Goal: Task Accomplishment & Management: Complete application form

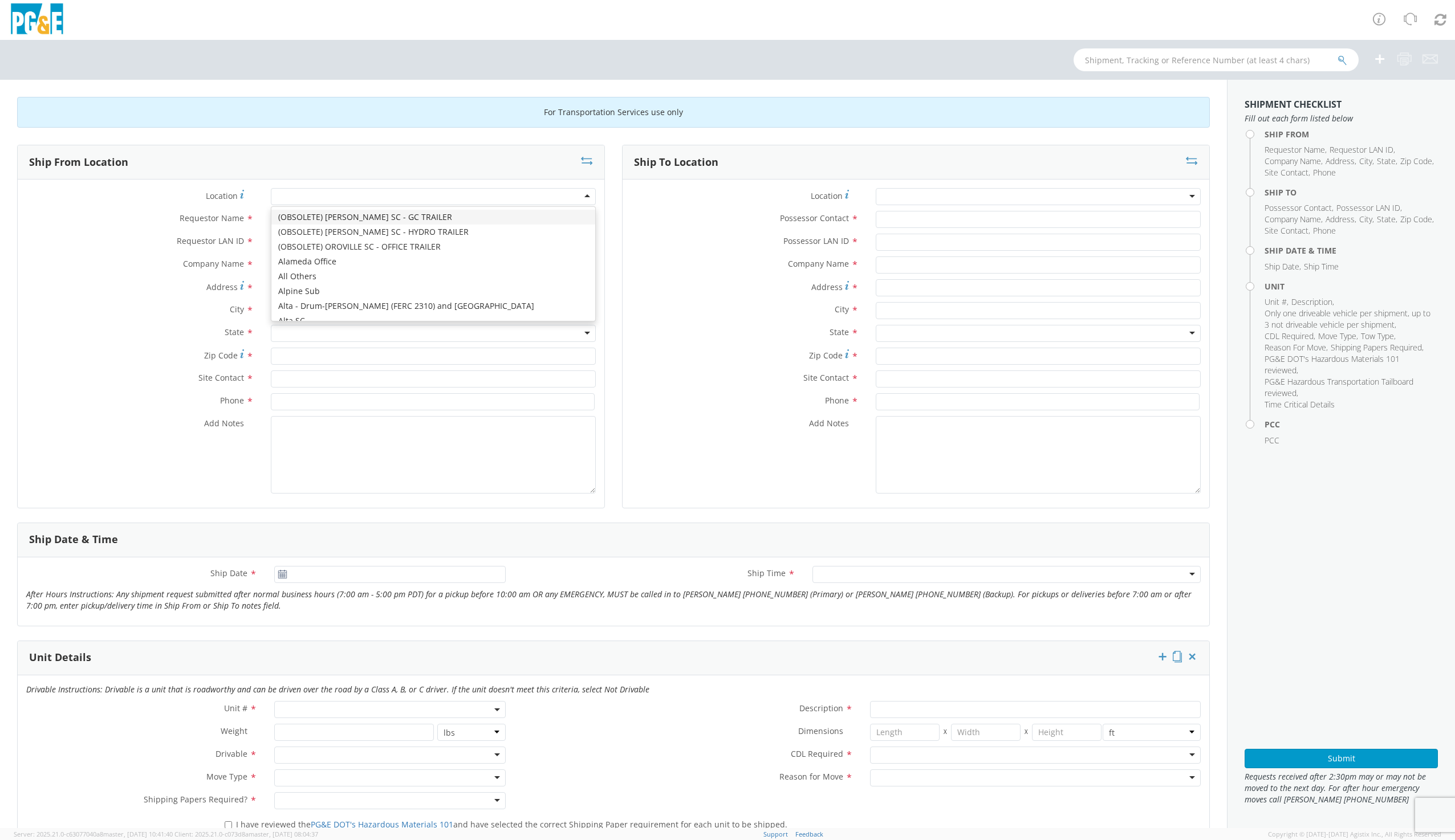
click at [342, 196] on div at bounding box center [433, 197] width 325 height 17
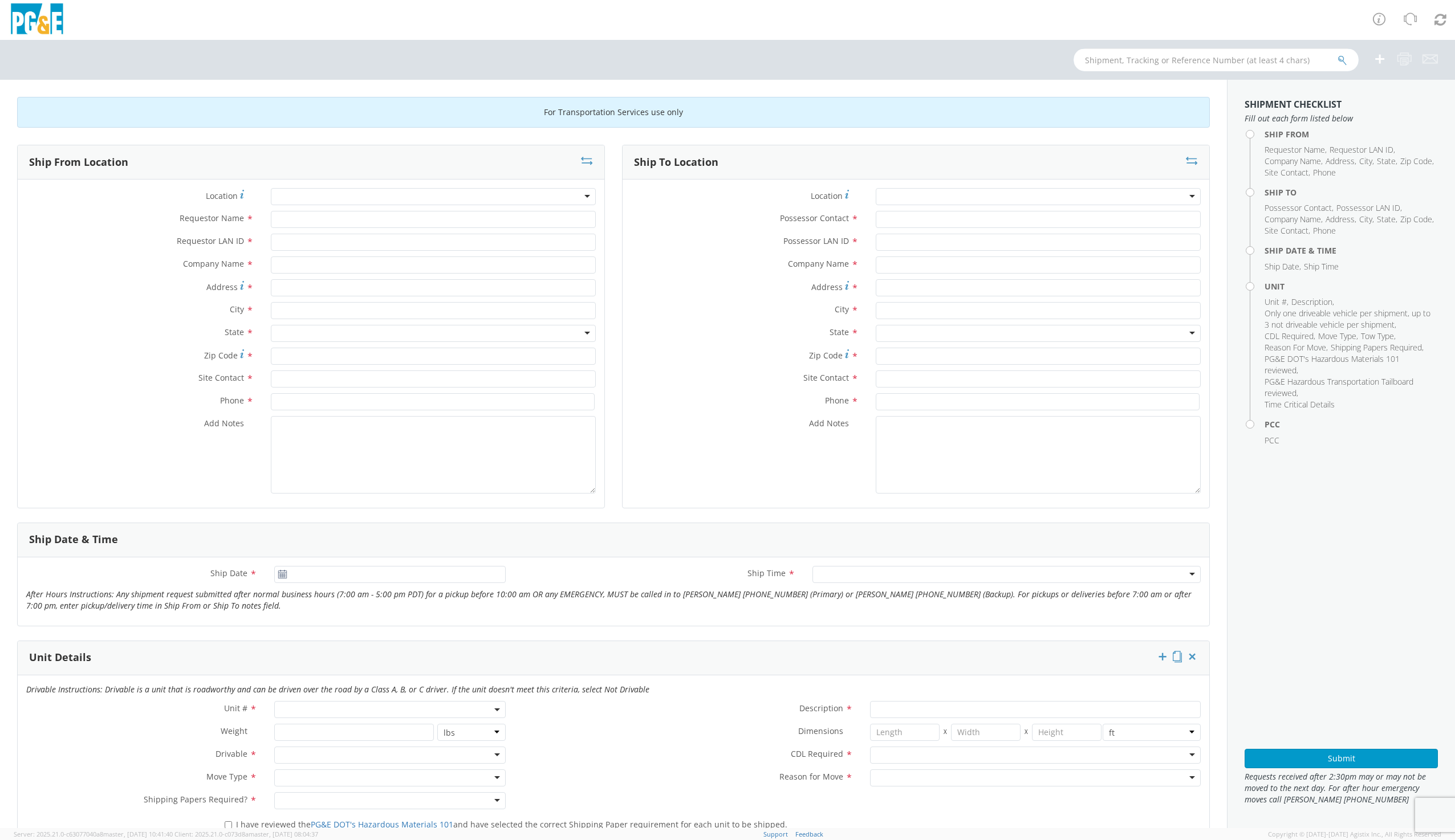
click at [1106, 70] on input "text" at bounding box center [1216, 60] width 285 height 23
type input "b35579"
click at [1337, 54] on button "submit" at bounding box center [1342, 61] width 10 height 14
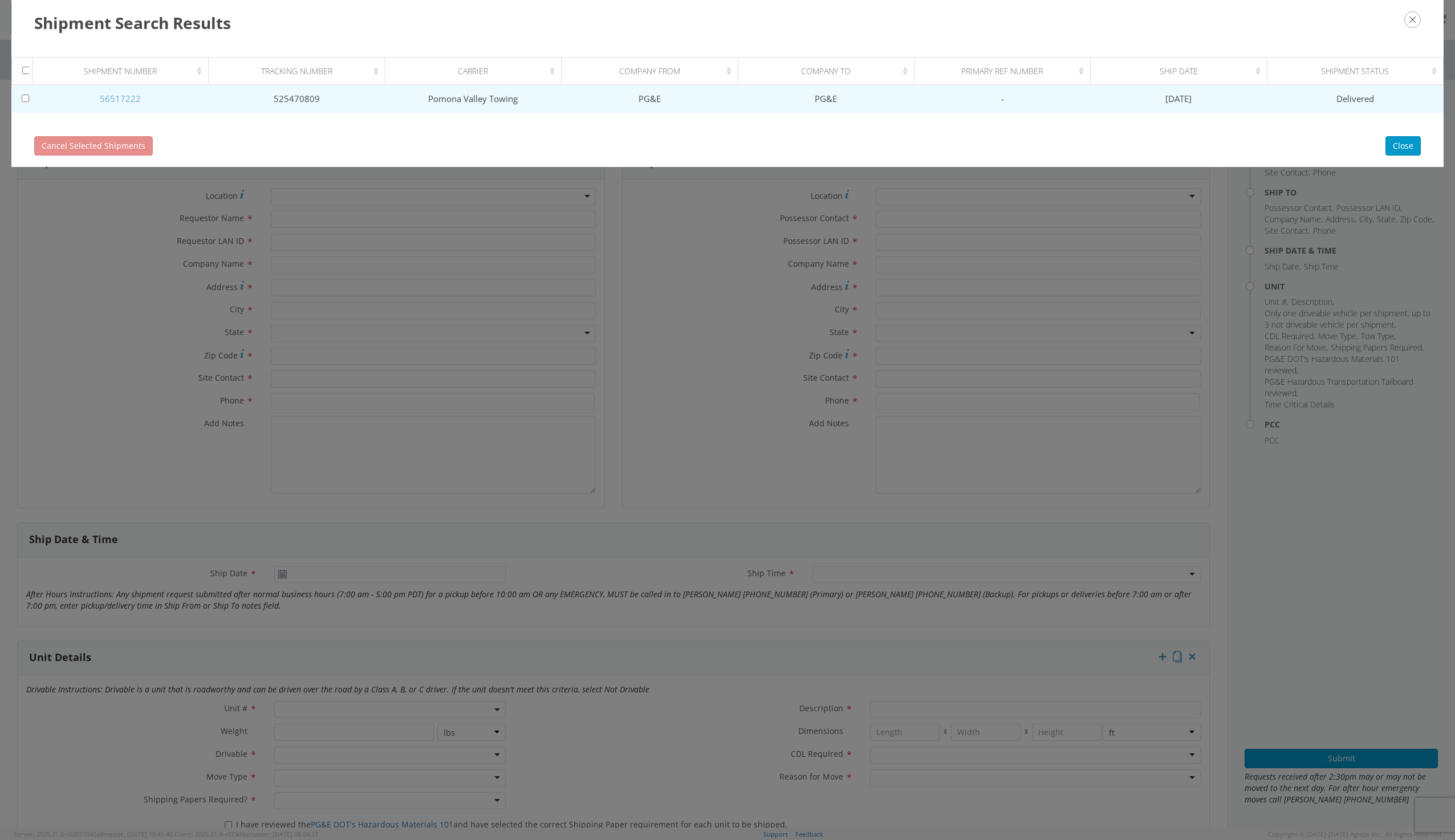
click at [124, 97] on link "56517222" at bounding box center [120, 98] width 41 height 11
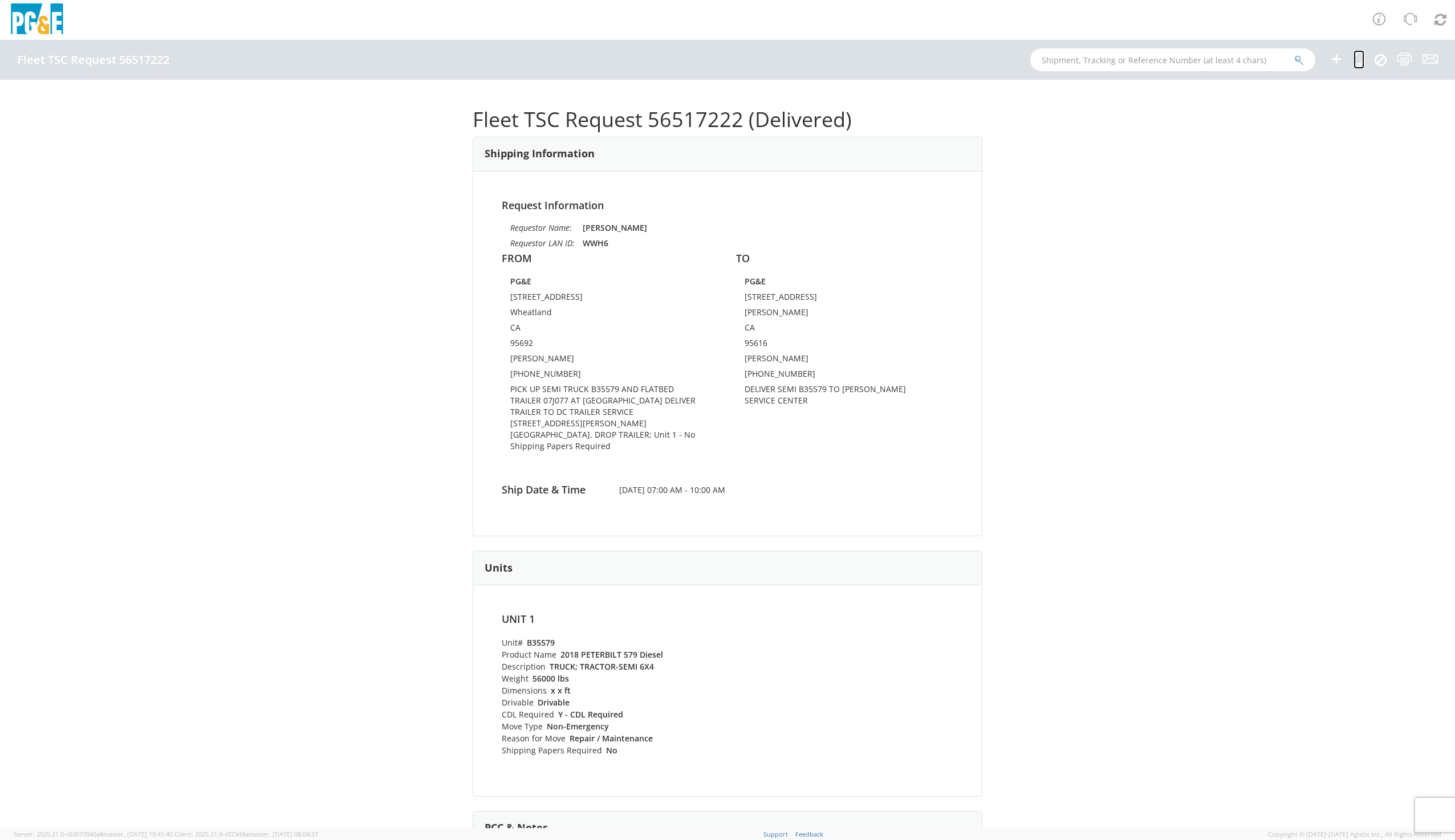
click at [1355, 59] on icon at bounding box center [1359, 59] width 11 height 15
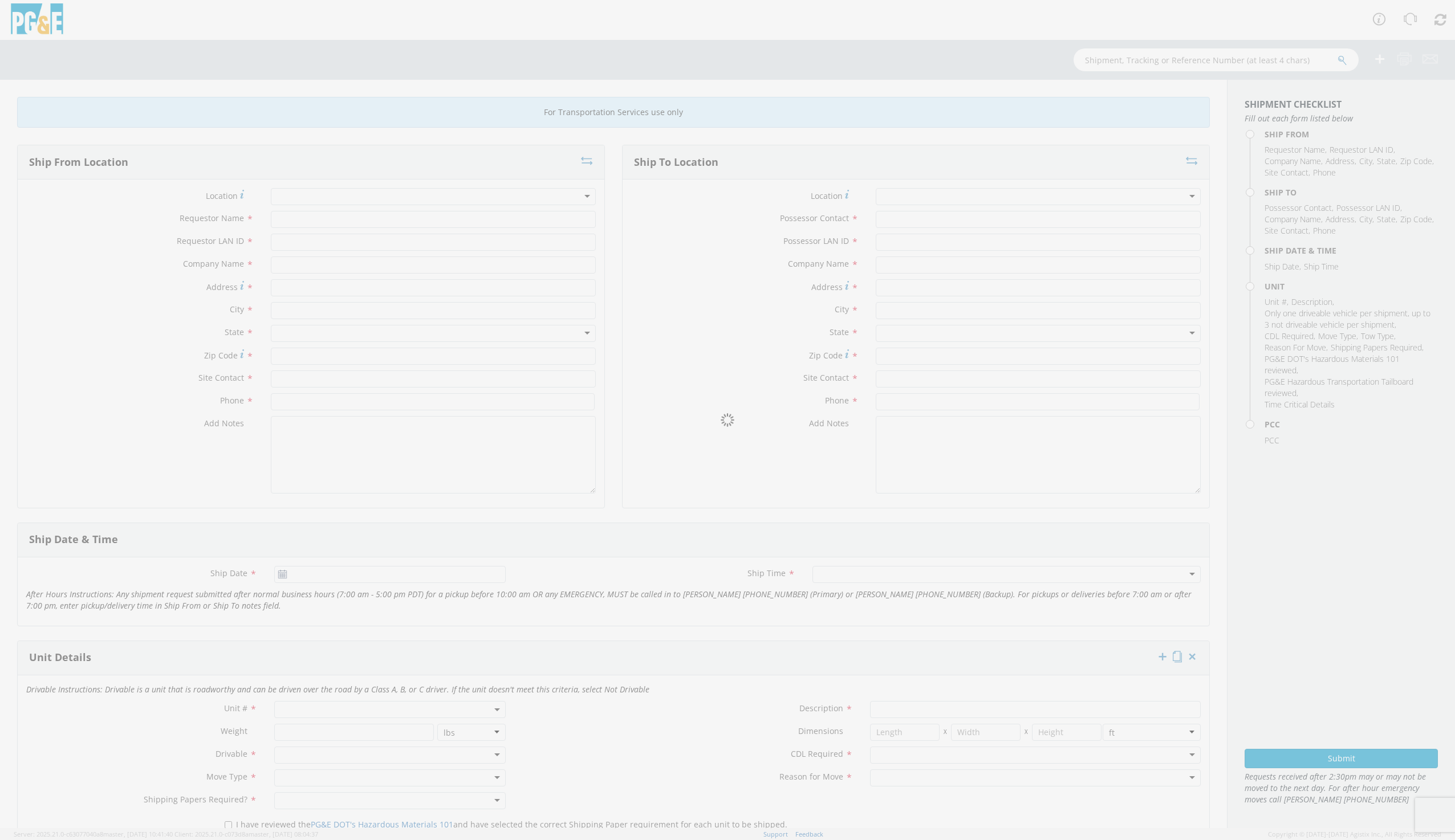
type input "[PERSON_NAME]"
type input "WWH6"
type input "PG&E"
type input "[STREET_ADDRESS]"
type input "Wheatland"
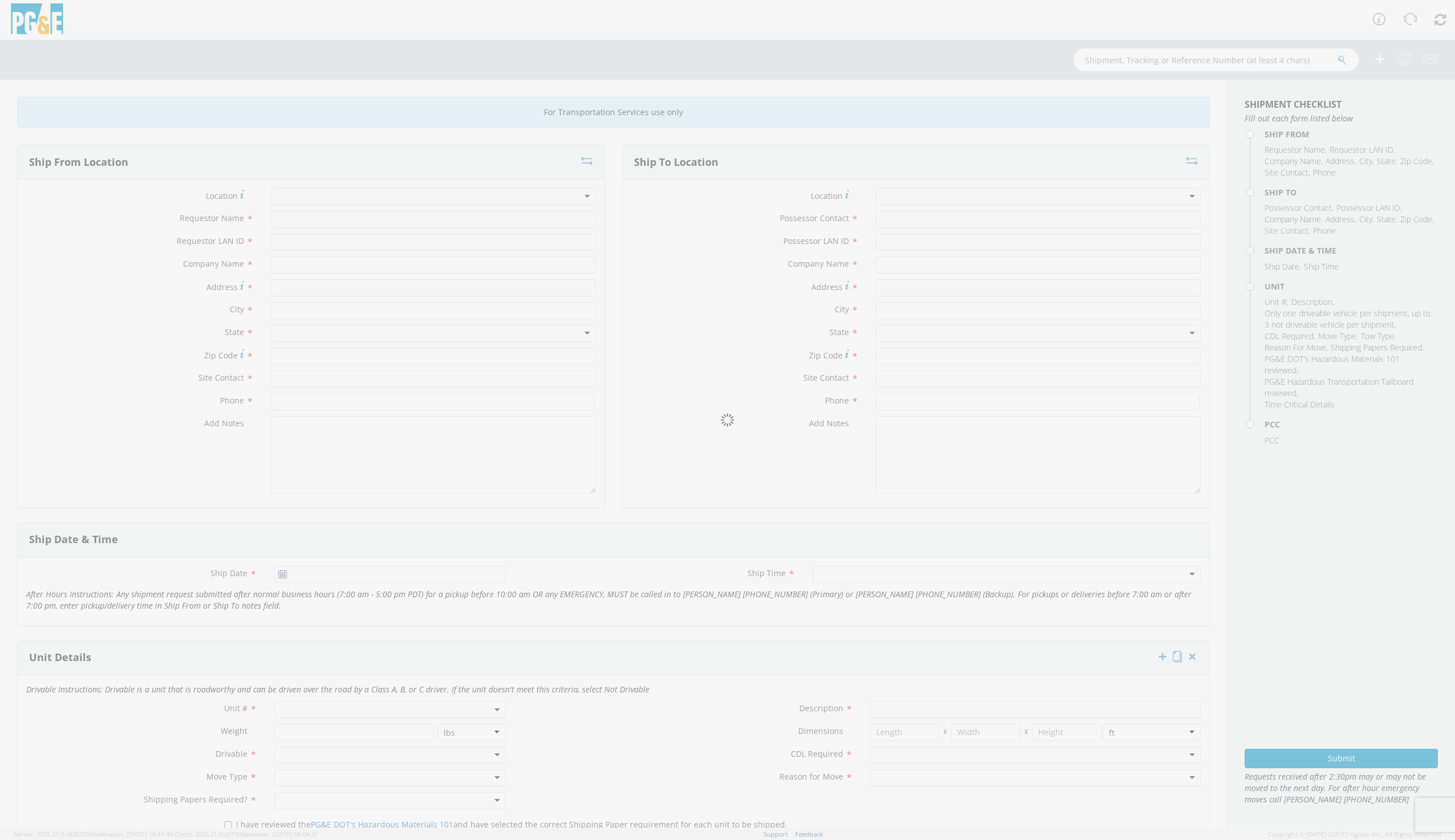
type input "95692"
type input "[PERSON_NAME]"
type input "[PHONE_NUMBER]"
type input "[PERSON_NAME]"
type input "WWH6"
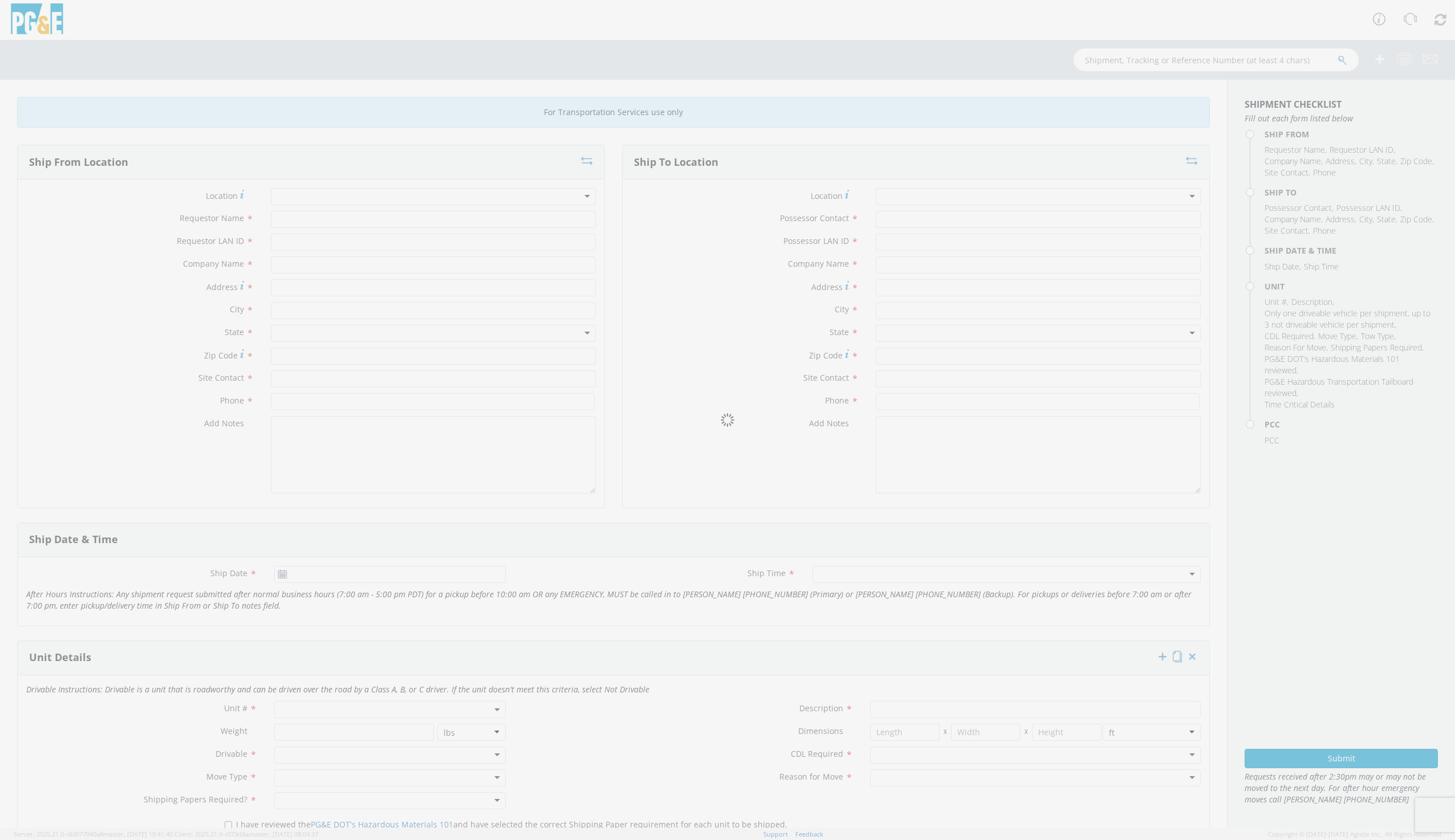
type input "PG&E"
type input "[STREET_ADDRESS]"
type input "[PERSON_NAME]"
type input "[PHONE_NUMBER]"
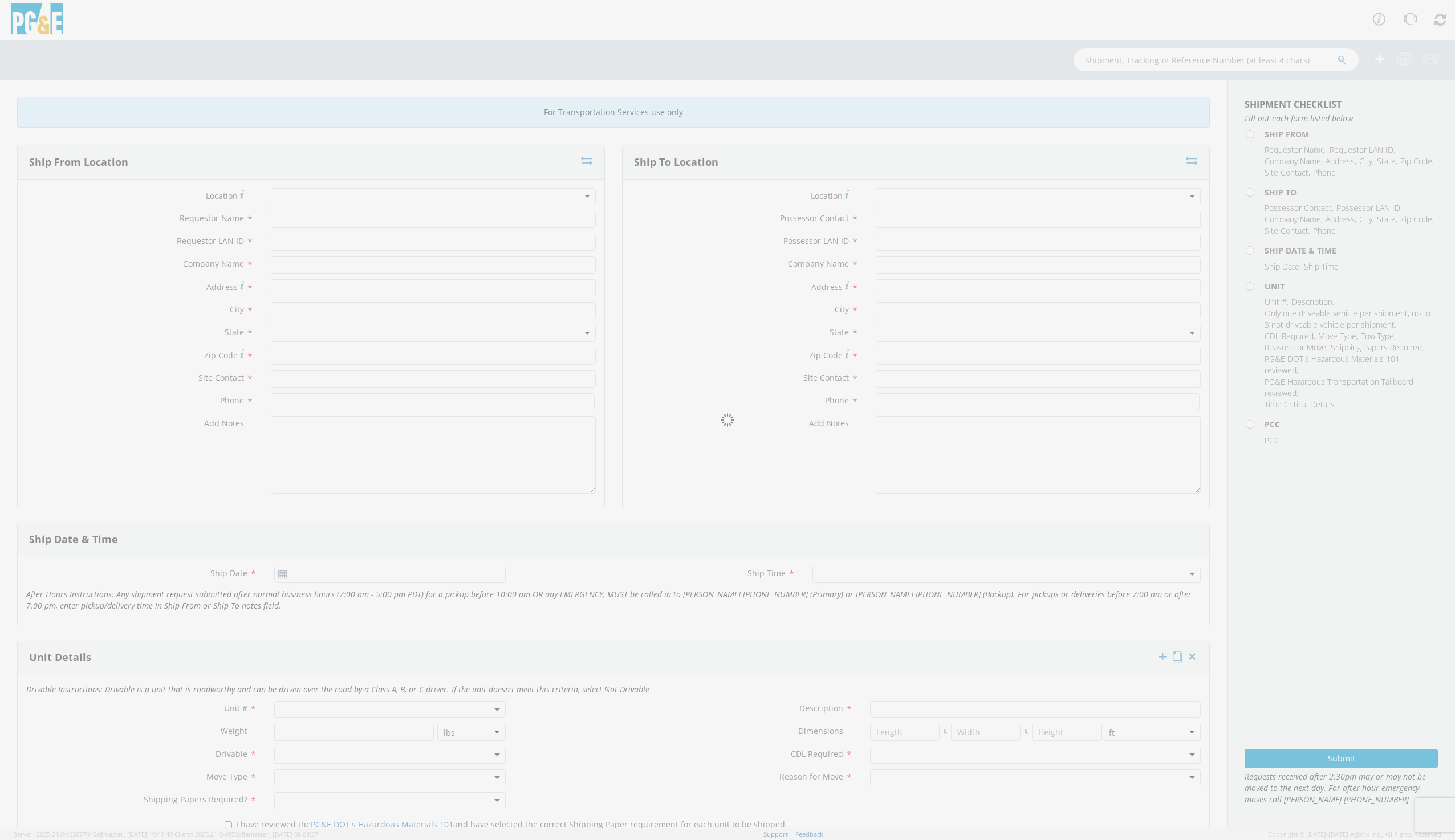
type input "[DATE]"
type input "TRUCK; TRACTOR-SEMI 6X4"
type input "56000"
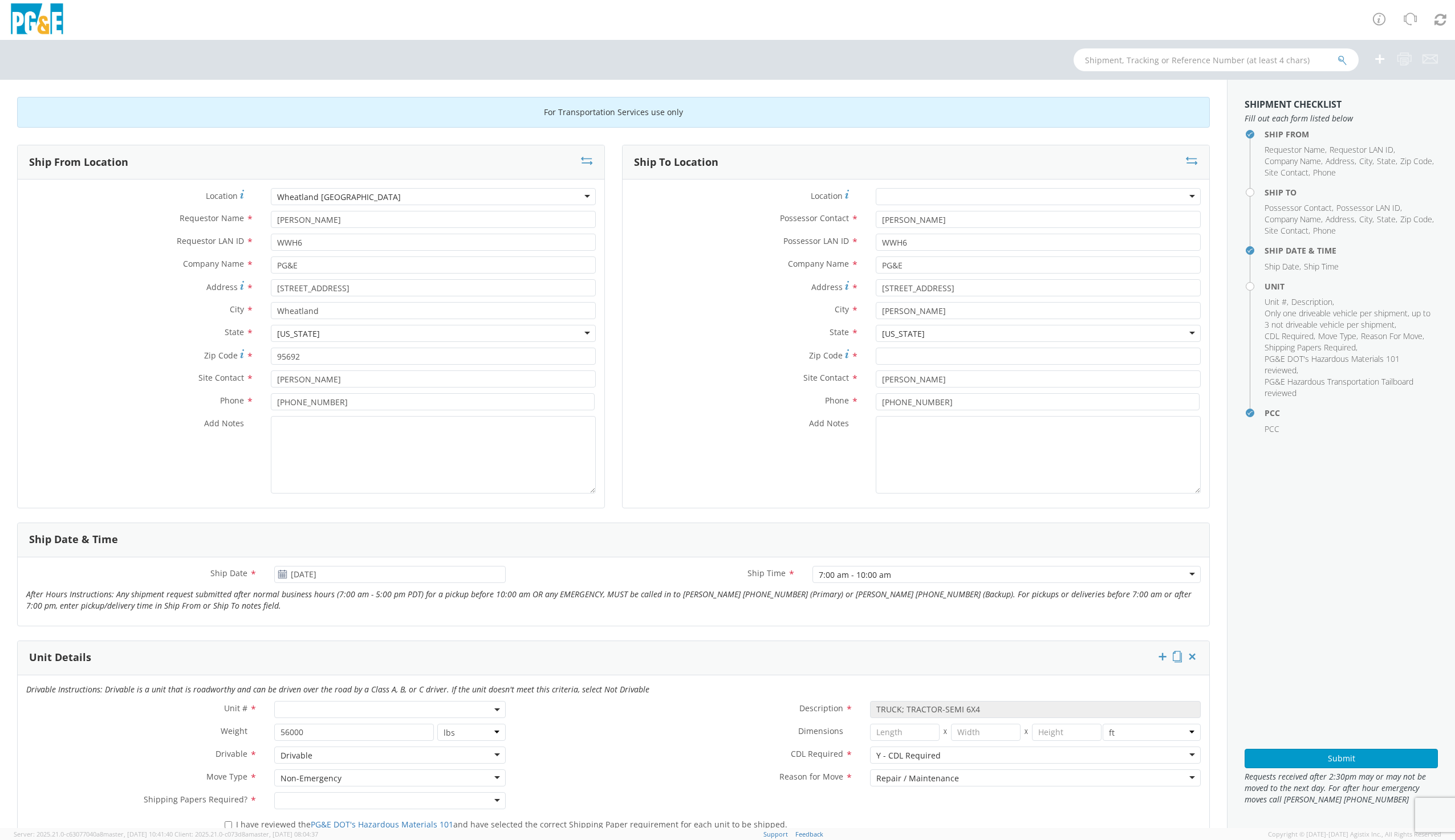
select select "11307"
select select "B35579"
click at [583, 156] on icon at bounding box center [587, 160] width 12 height 11
type input "[STREET_ADDRESS]"
type input "[PERSON_NAME]"
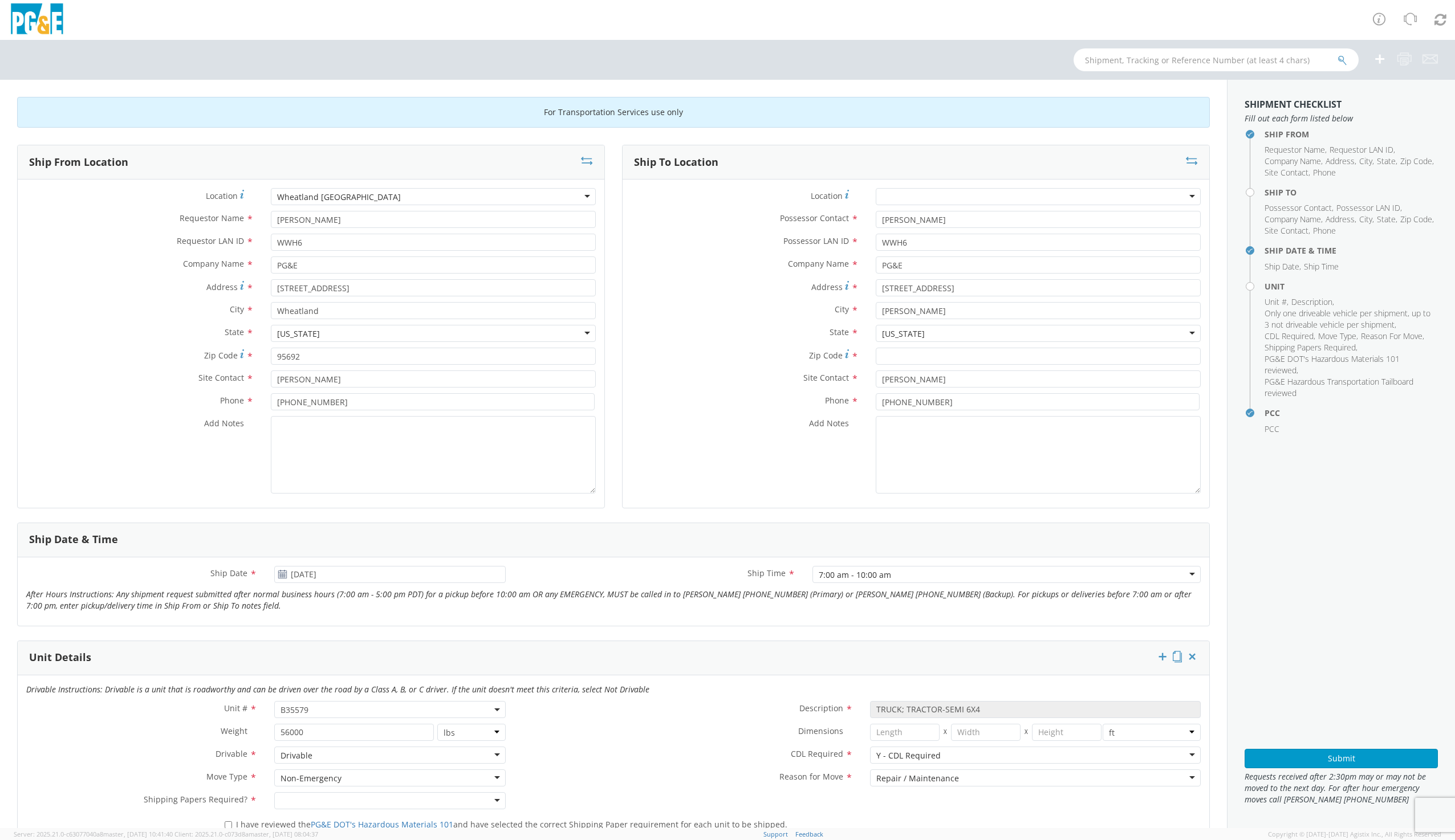
type input "[PERSON_NAME]"
type input "[PHONE_NUMBER]"
type input "[STREET_ADDRESS]"
type input "Wheatland"
type input "95692"
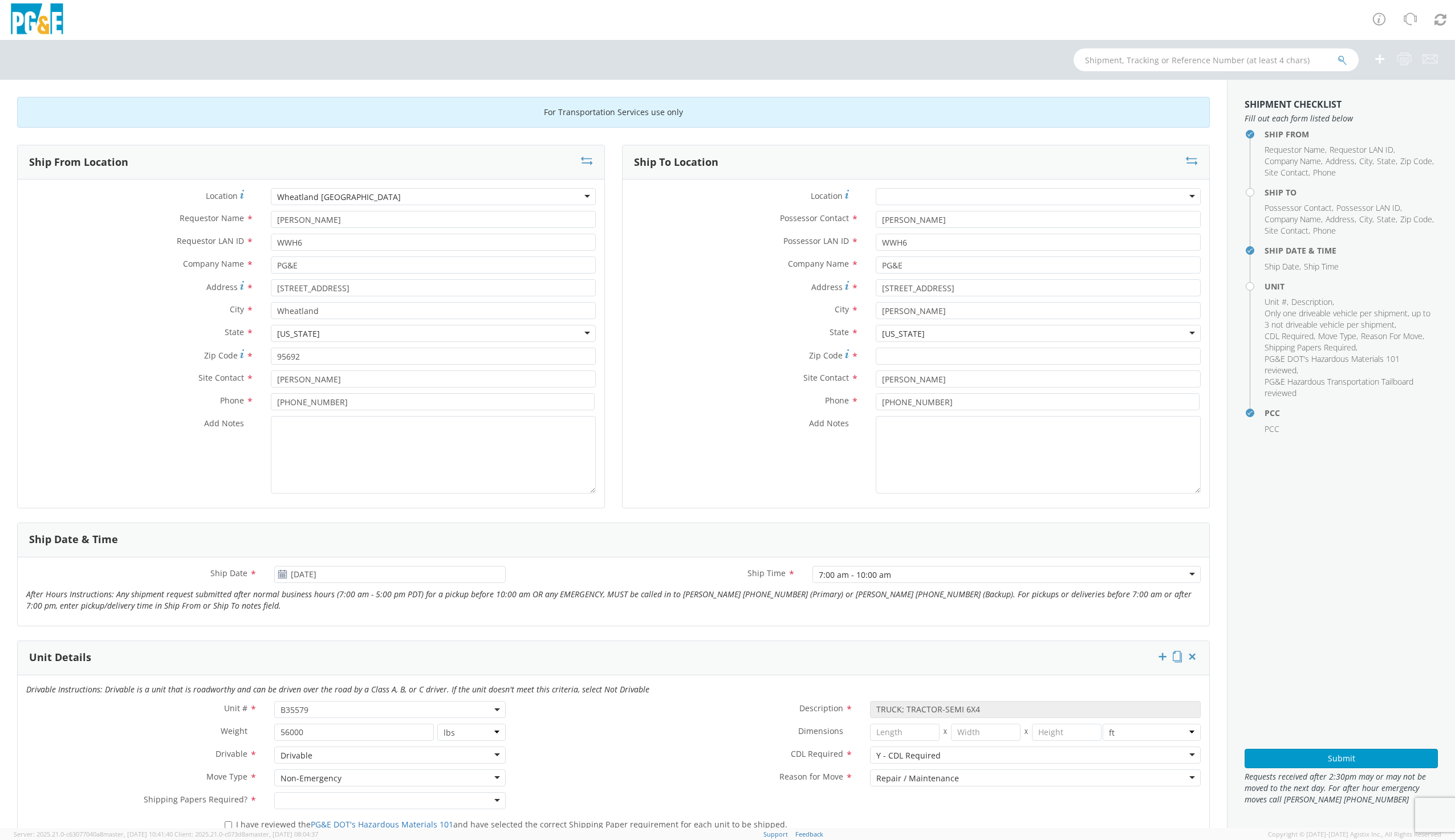
type input "[PERSON_NAME]"
type input "[PHONE_NUMBER]"
click at [329, 220] on input "[PERSON_NAME]" at bounding box center [433, 219] width 325 height 17
type input "B"
click at [312, 243] on input "WWH6" at bounding box center [433, 242] width 325 height 17
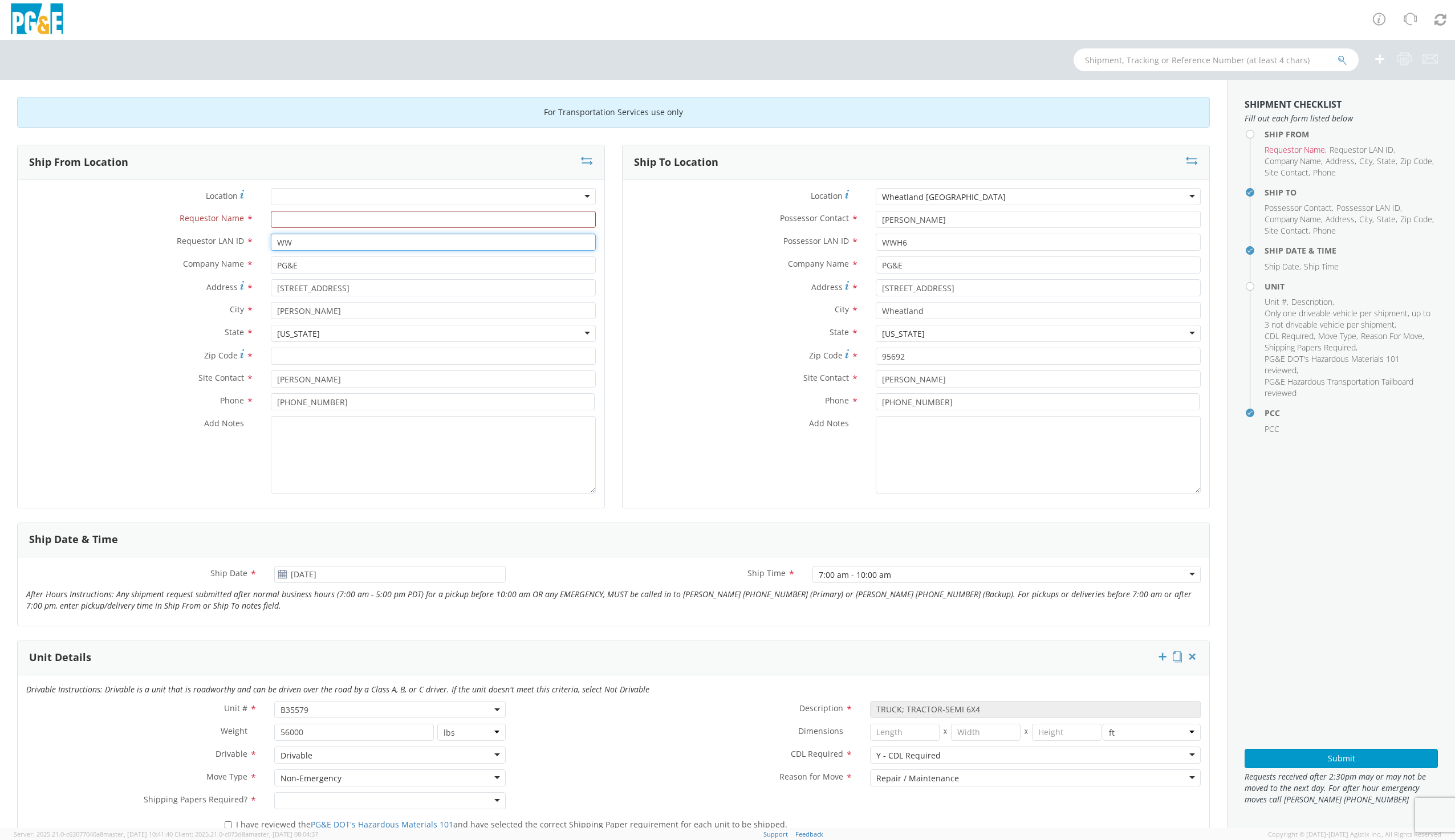
type input "W"
click at [300, 195] on div at bounding box center [433, 197] width 325 height 17
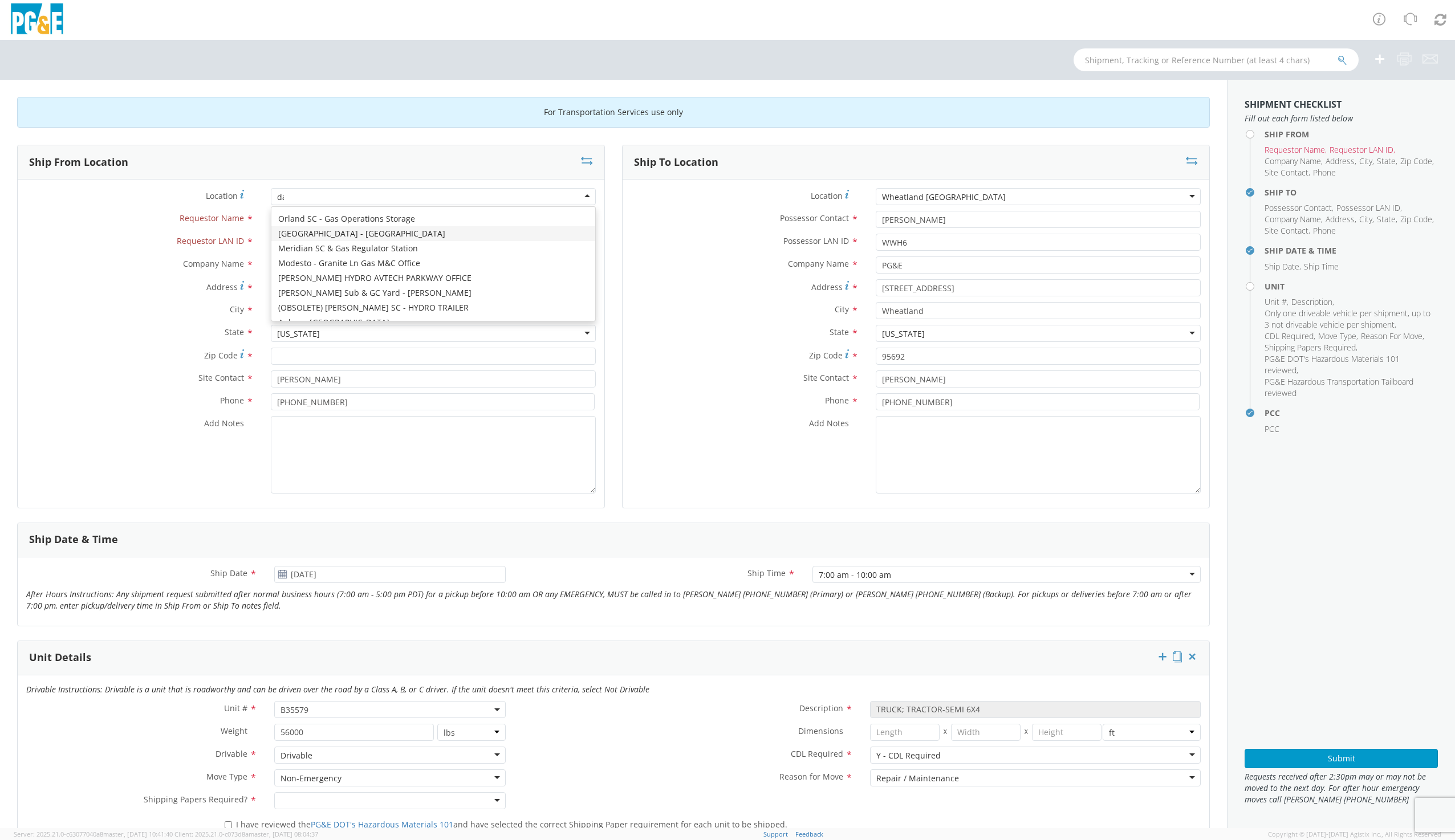
scroll to position [3, 0]
type input "dav"
type input "[STREET_ADDRESS]"
type input "[PERSON_NAME]"
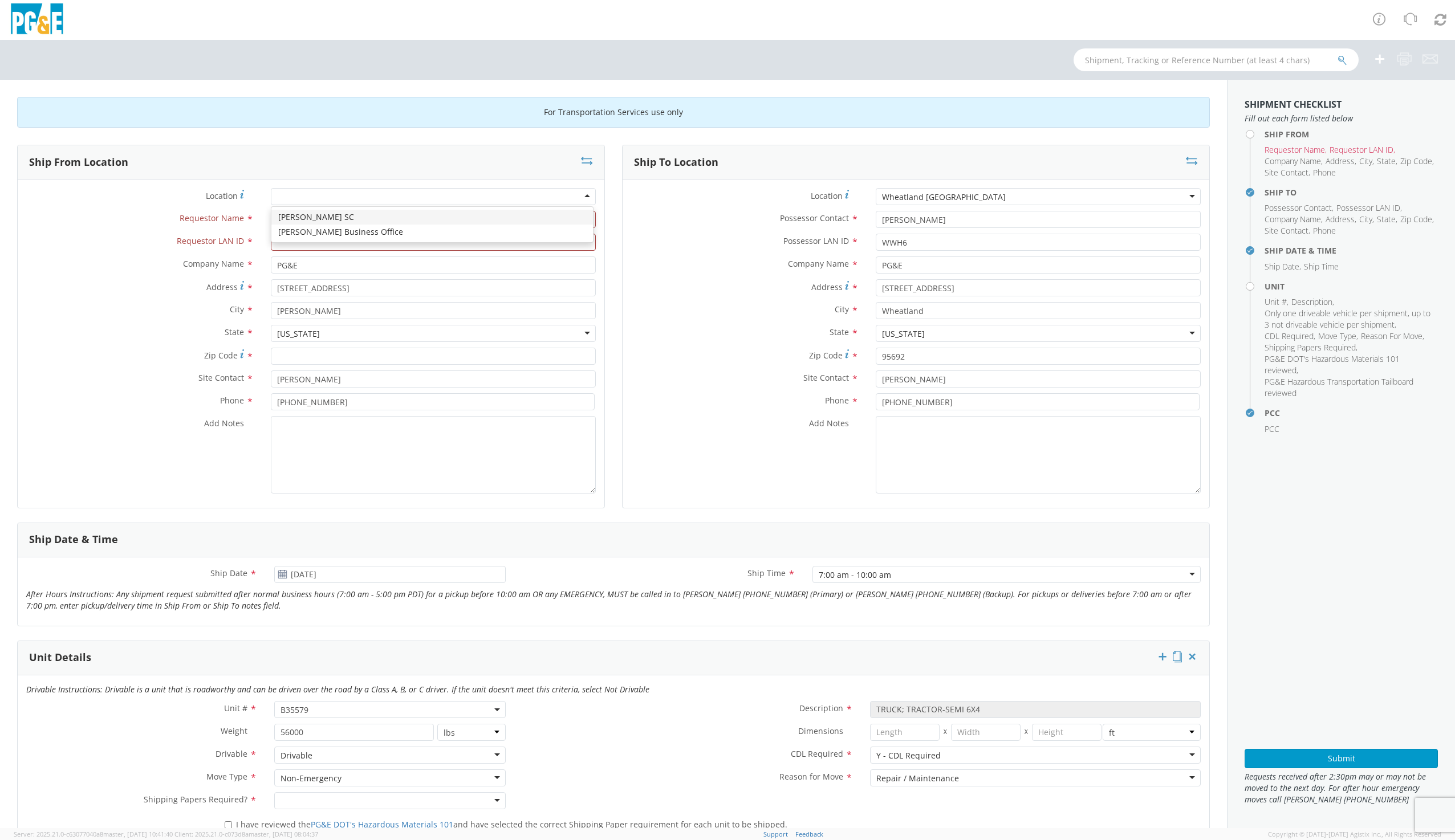
type input "95616"
click at [306, 223] on input "Requestor Name *" at bounding box center [433, 219] width 325 height 17
type input "g"
type input "[PERSON_NAME]"
type input "G1MN"
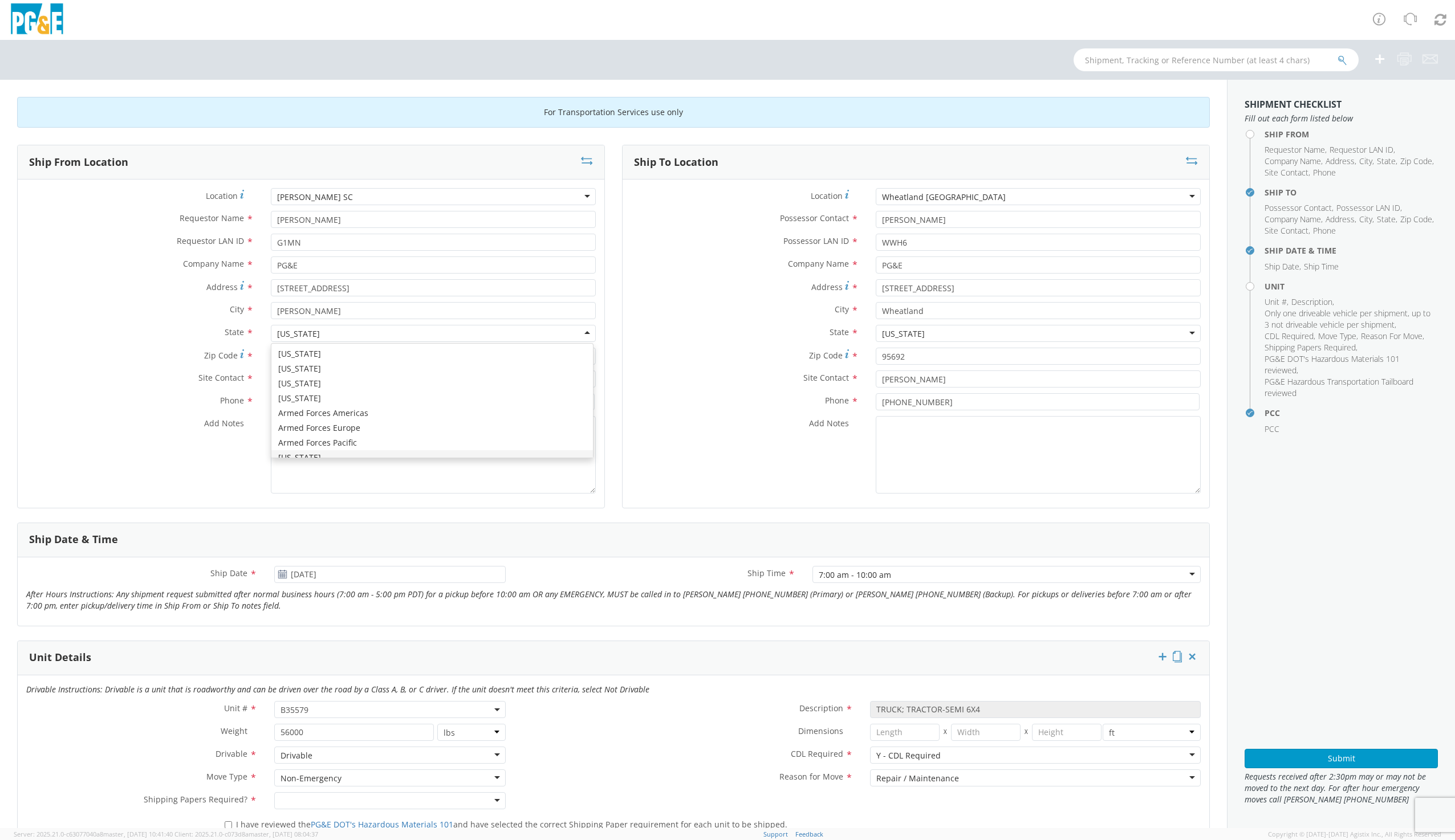
scroll to position [13, 0]
type input "[PERSON_NAME]"
type input "9169973446"
click at [346, 577] on input "[DATE]" at bounding box center [389, 574] width 231 height 17
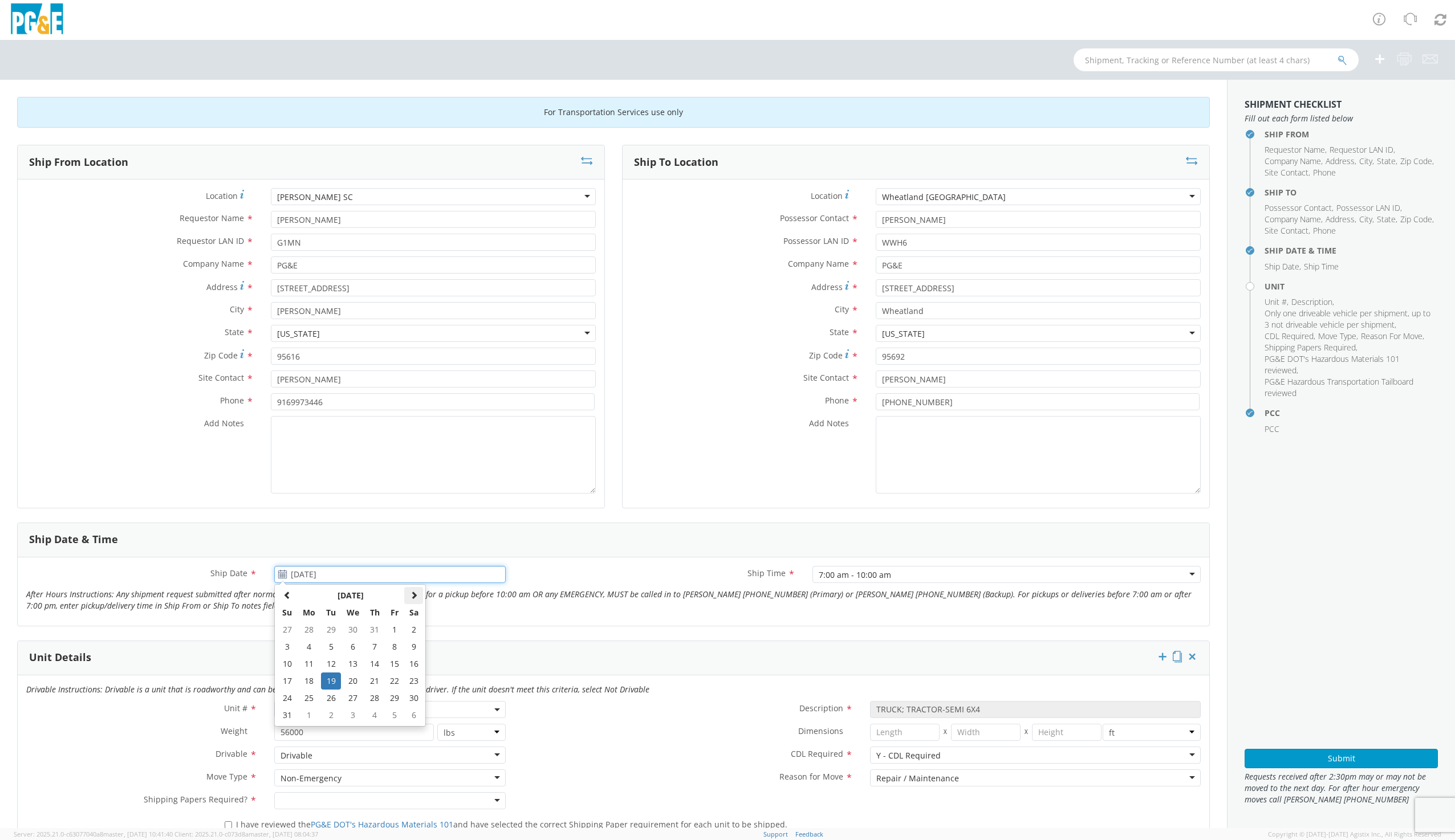
click at [414, 595] on span at bounding box center [414, 595] width 8 height 8
click at [371, 664] on td "16" at bounding box center [374, 664] width 20 height 17
click at [367, 572] on input "[DATE]" at bounding box center [389, 574] width 231 height 17
click at [358, 662] on td "15" at bounding box center [352, 664] width 24 height 17
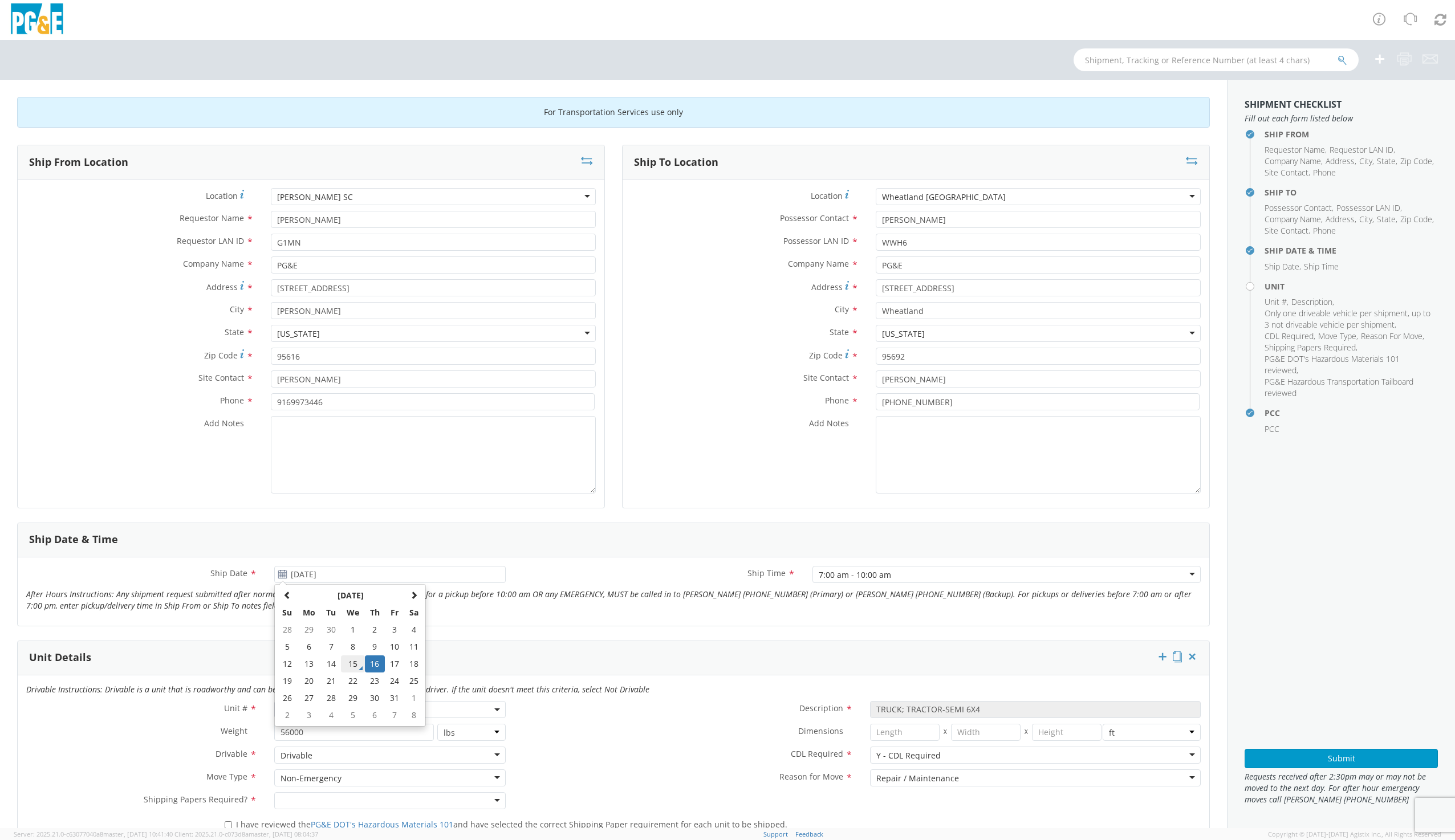
type input "[DATE]"
click at [914, 576] on div "7:00 am - 10:00 am" at bounding box center [1006, 574] width 388 height 17
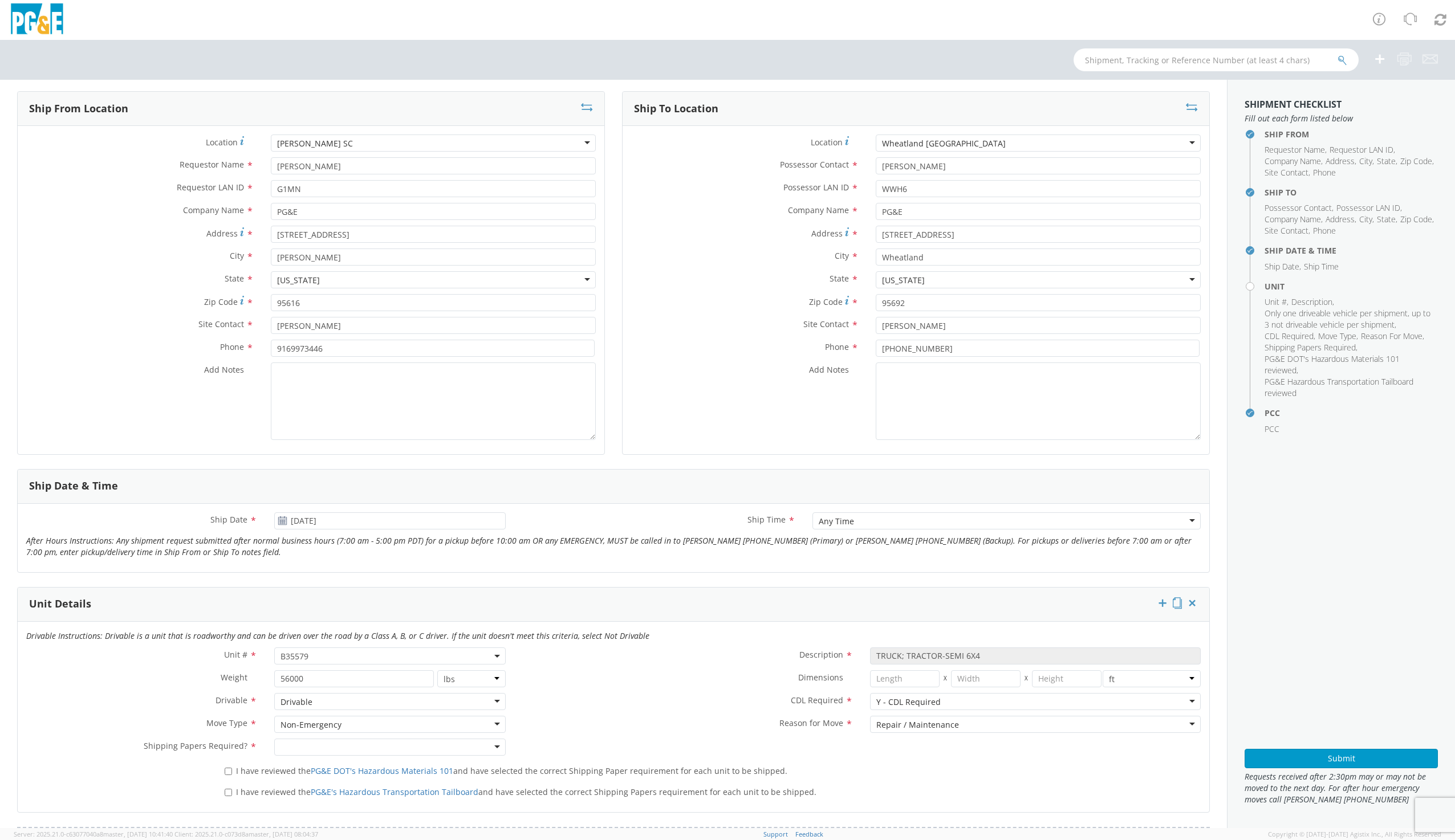
scroll to position [0, 0]
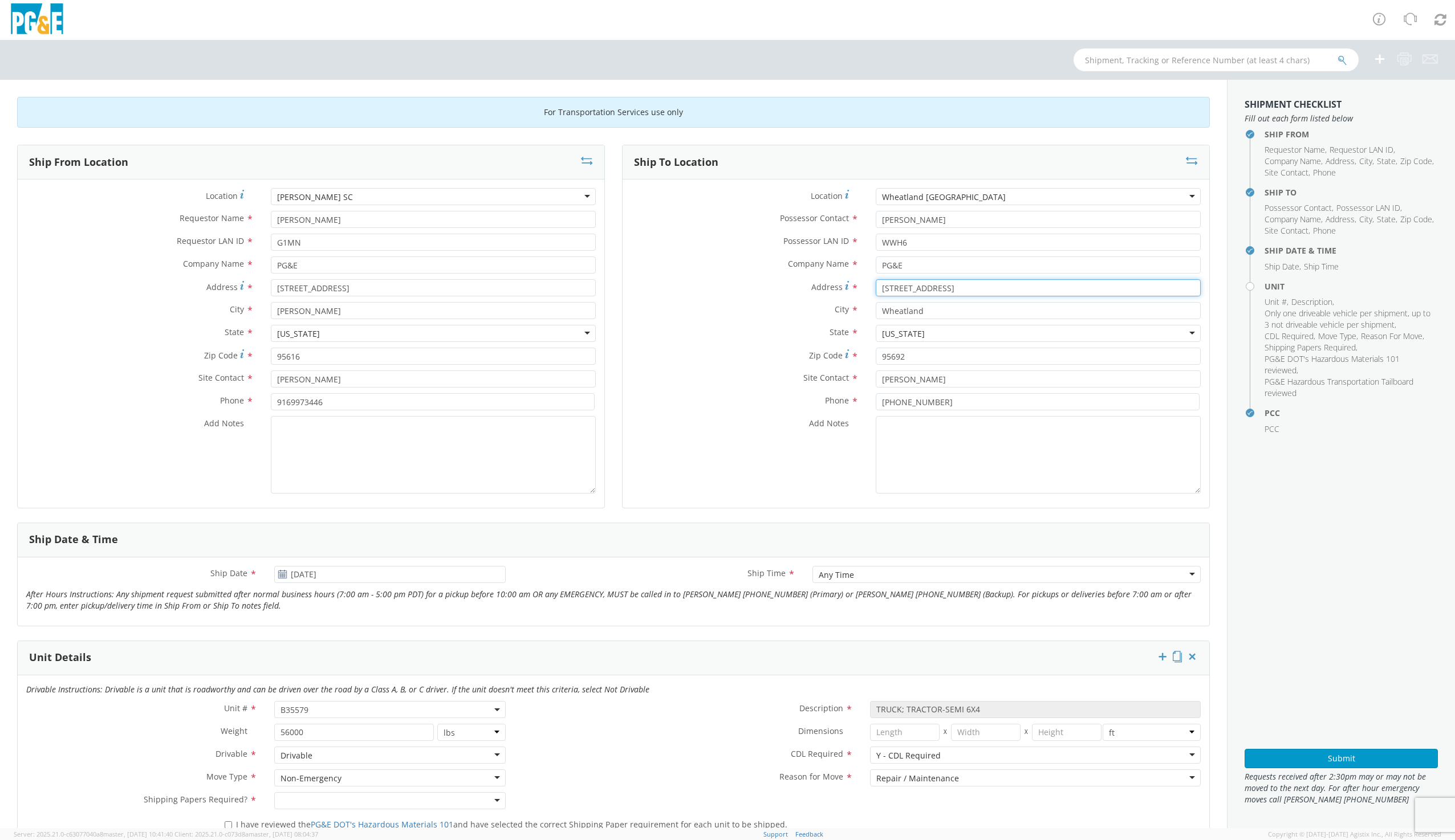
drag, startPoint x: 942, startPoint y: 287, endPoint x: 842, endPoint y: 289, distance: 100.0
click at [842, 289] on div "Address * [STREET_ADDRESS]" at bounding box center [916, 288] width 587 height 17
type input "2"
type input "[STREET_ADDRESS]"
click at [885, 192] on div at bounding box center [1038, 197] width 325 height 17
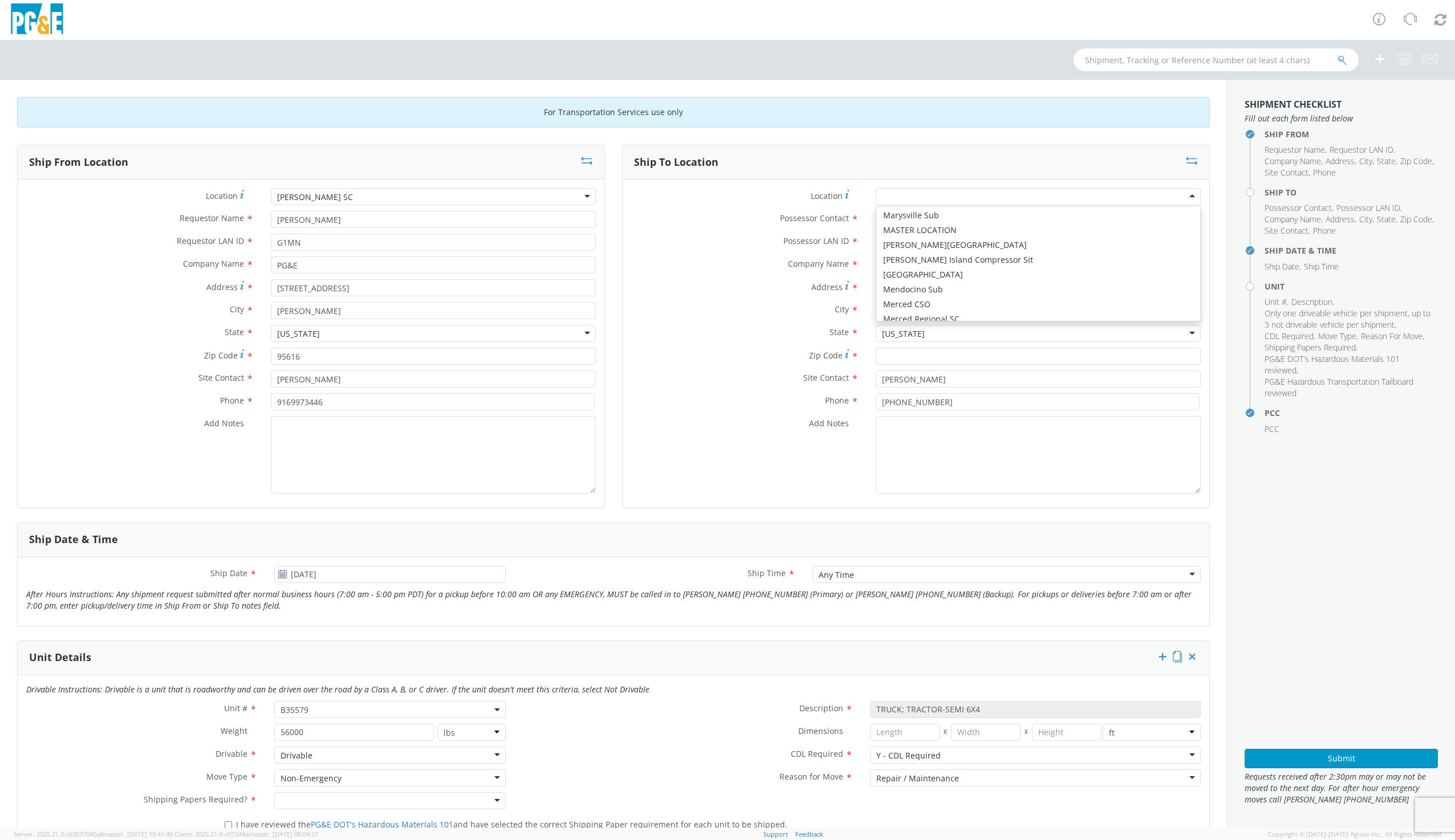
scroll to position [3477, 0]
type input "[GEOGRAPHIC_DATA]"
type input "95901"
click at [911, 382] on input "text" at bounding box center [1038, 379] width 325 height 17
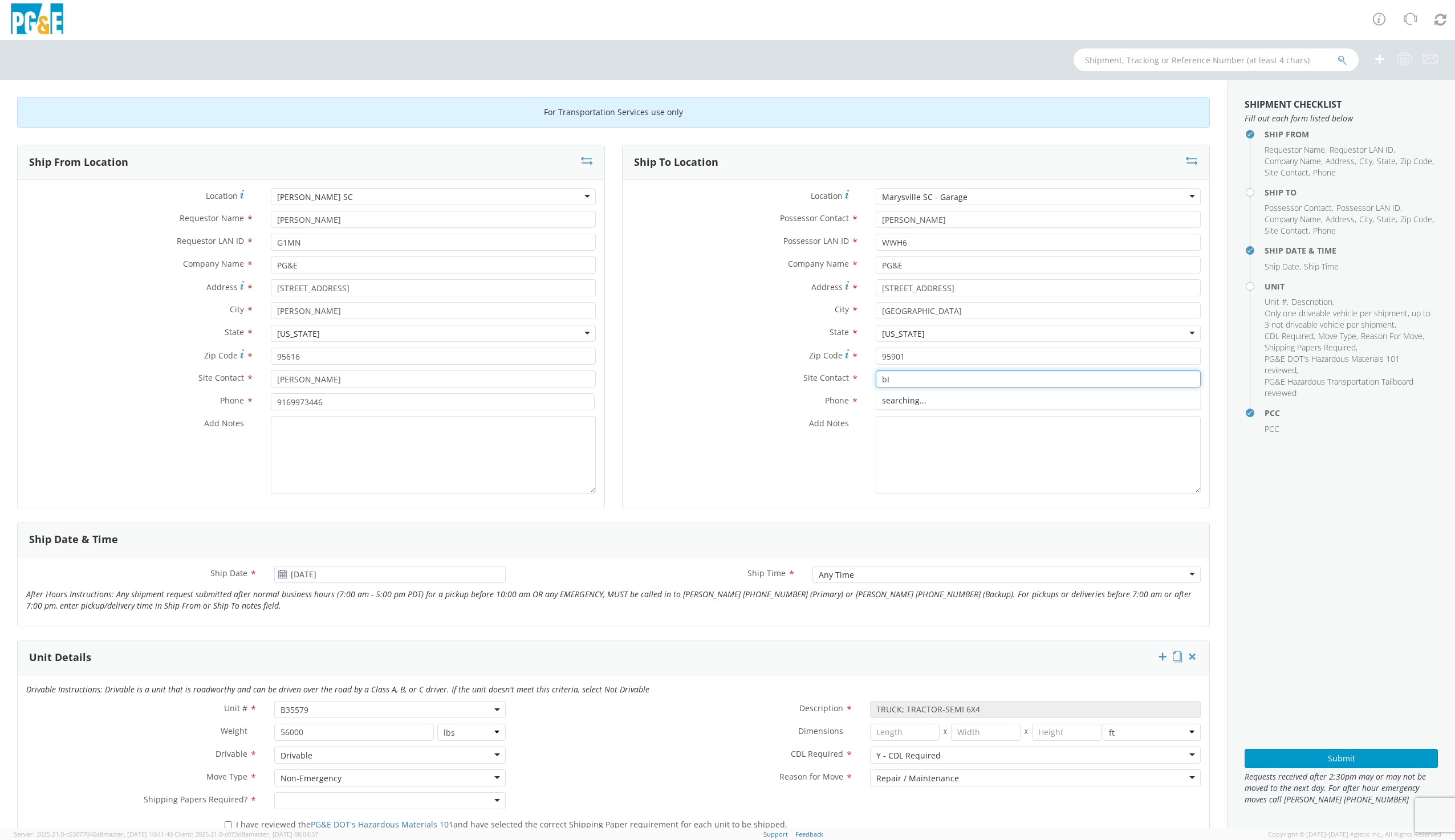
type input "b"
type input "[PERSON_NAME]"
click at [884, 401] on input "91530" at bounding box center [1037, 402] width 324 height 17
click at [924, 405] on input "530" at bounding box center [1037, 402] width 324 height 17
type input "5302822264"
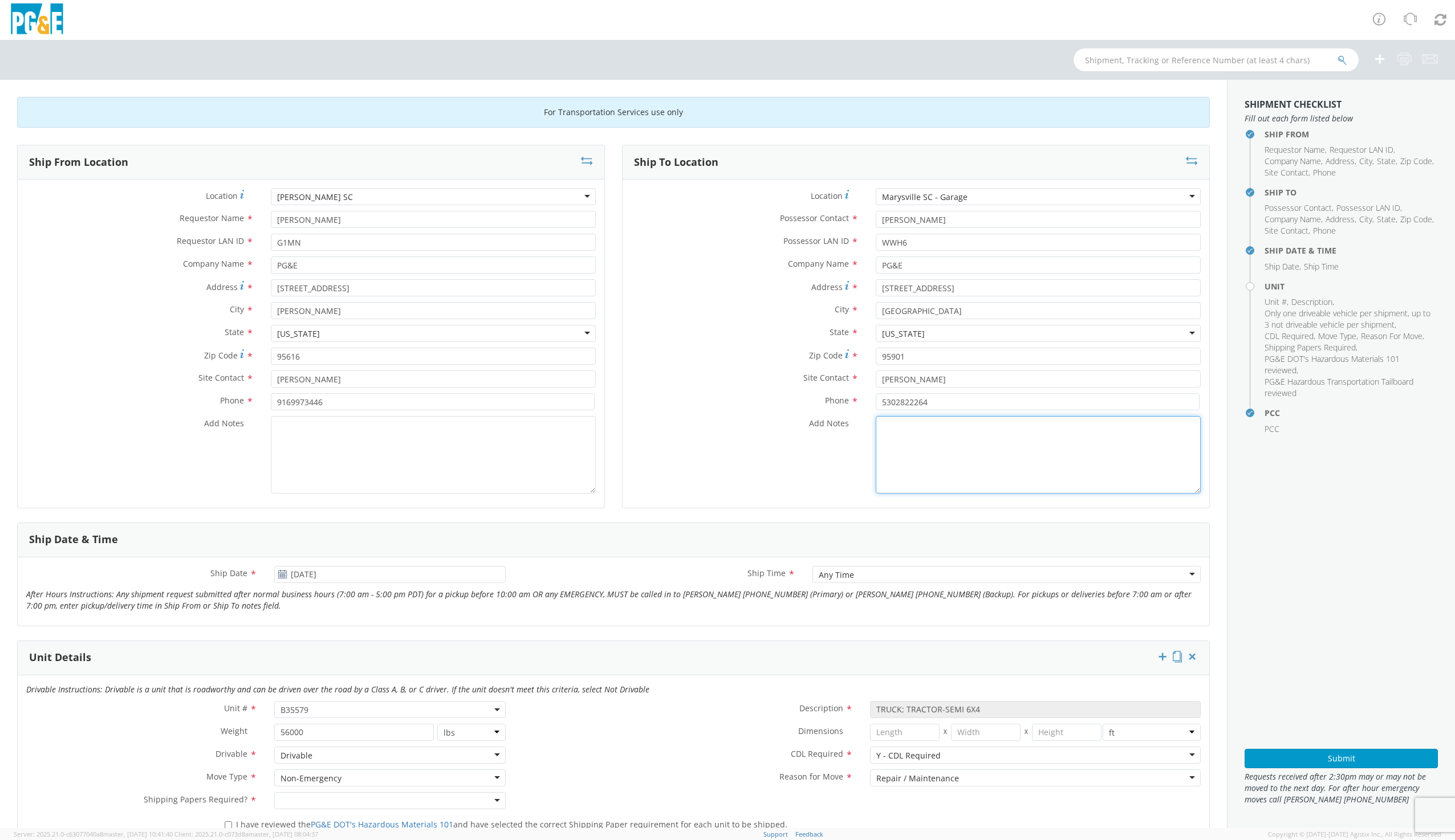
click at [915, 430] on textarea "Add Notes *" at bounding box center [1038, 454] width 325 height 77
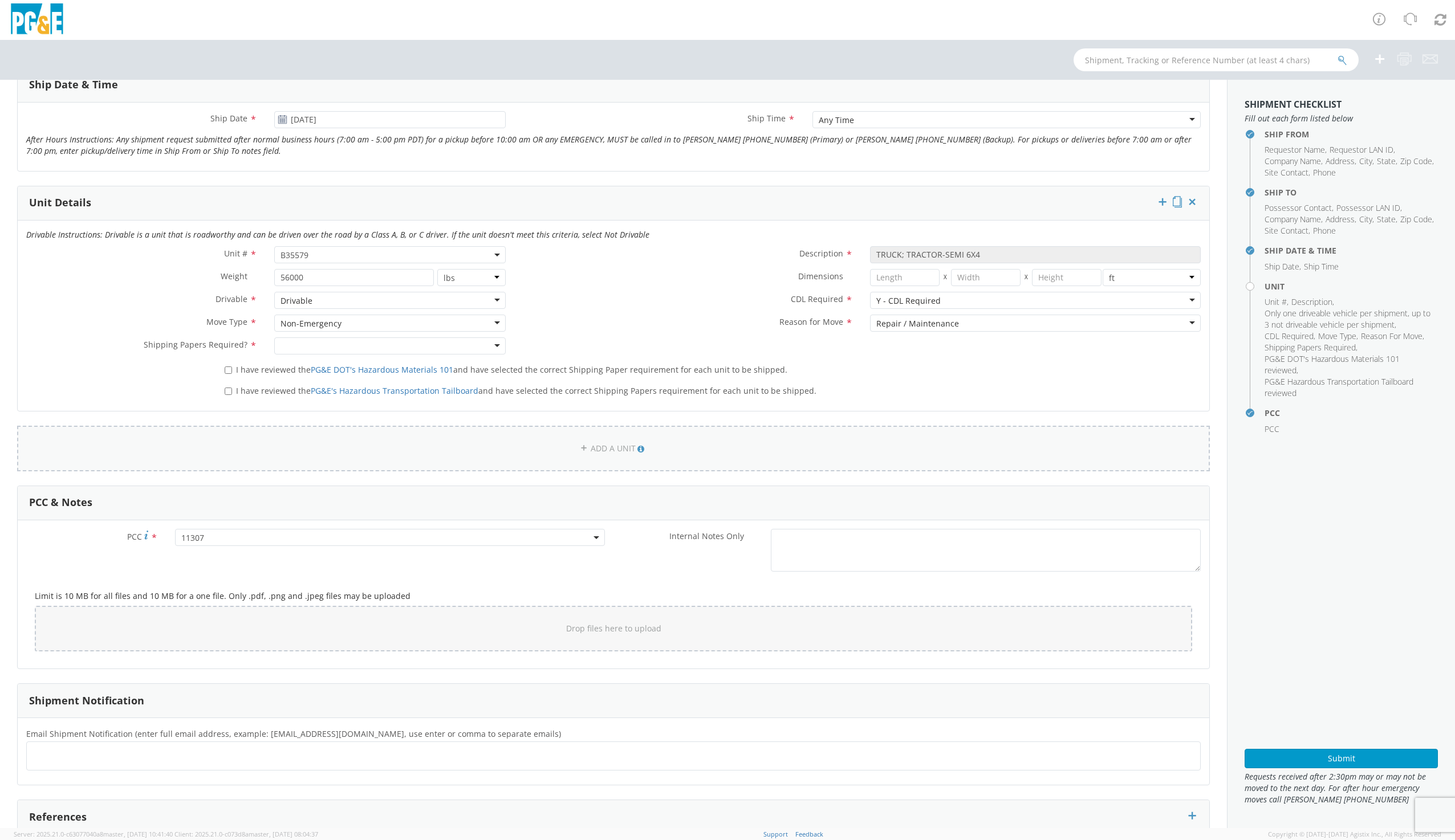
scroll to position [456, 0]
click at [224, 370] on input "I have reviewed the PG&E DOT's Hazardous Materials 101 and have selected the co…" at bounding box center [228, 369] width 8 height 8
checkbox input "true"
click at [231, 388] on label "I have reviewed the PG&E's Hazardous Transportation Tailboard and have selected…" at bounding box center [522, 388] width 594 height 13
click at [231, 388] on input "I have reviewed the PG&E's Hazardous Transportation Tailboard and have selected…" at bounding box center [228, 391] width 8 height 8
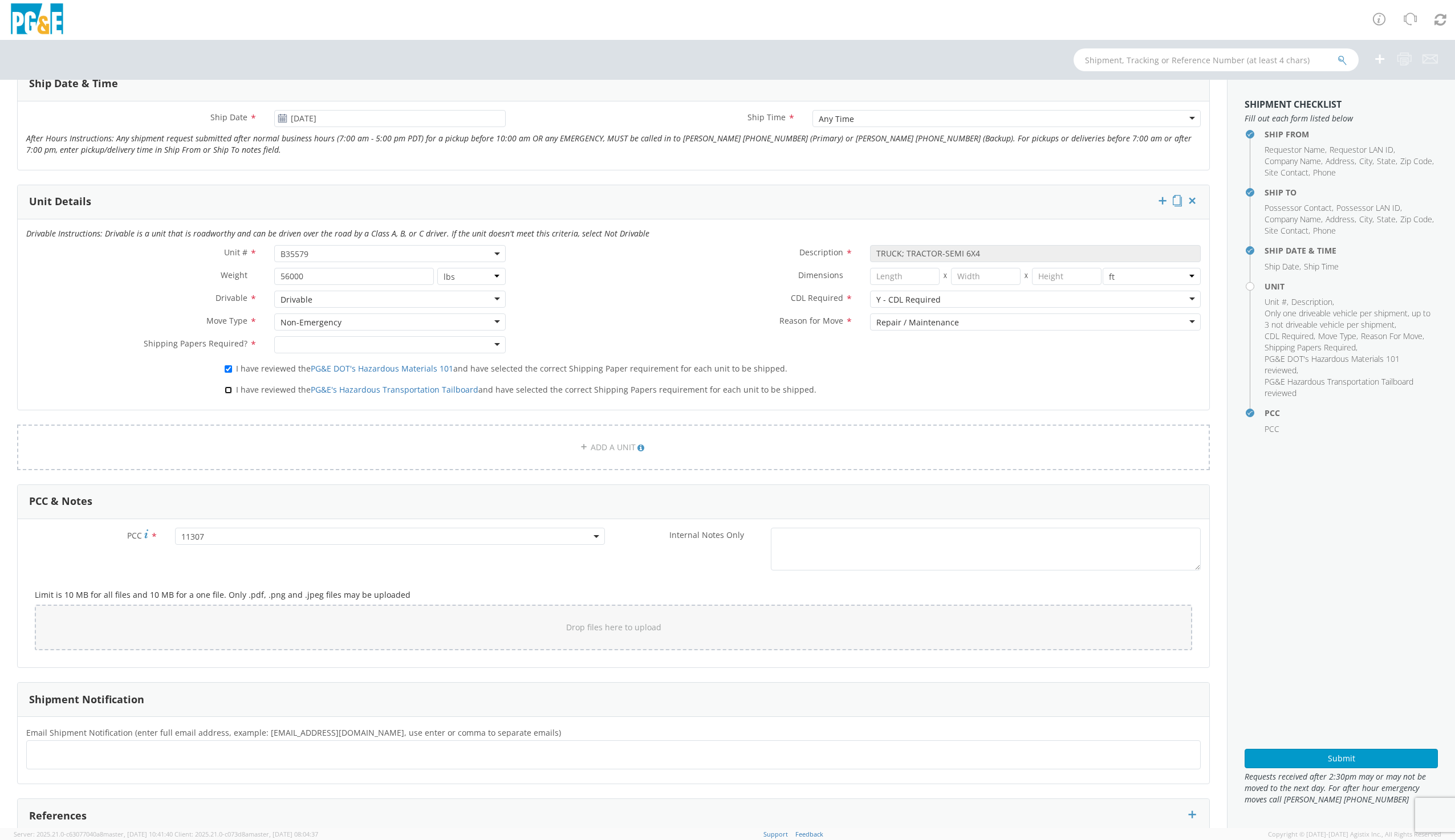
checkbox input "true"
click at [304, 353] on div at bounding box center [389, 345] width 231 height 17
click at [246, 539] on span "11307" at bounding box center [390, 537] width 417 height 11
click at [213, 555] on input "number" at bounding box center [387, 555] width 420 height 17
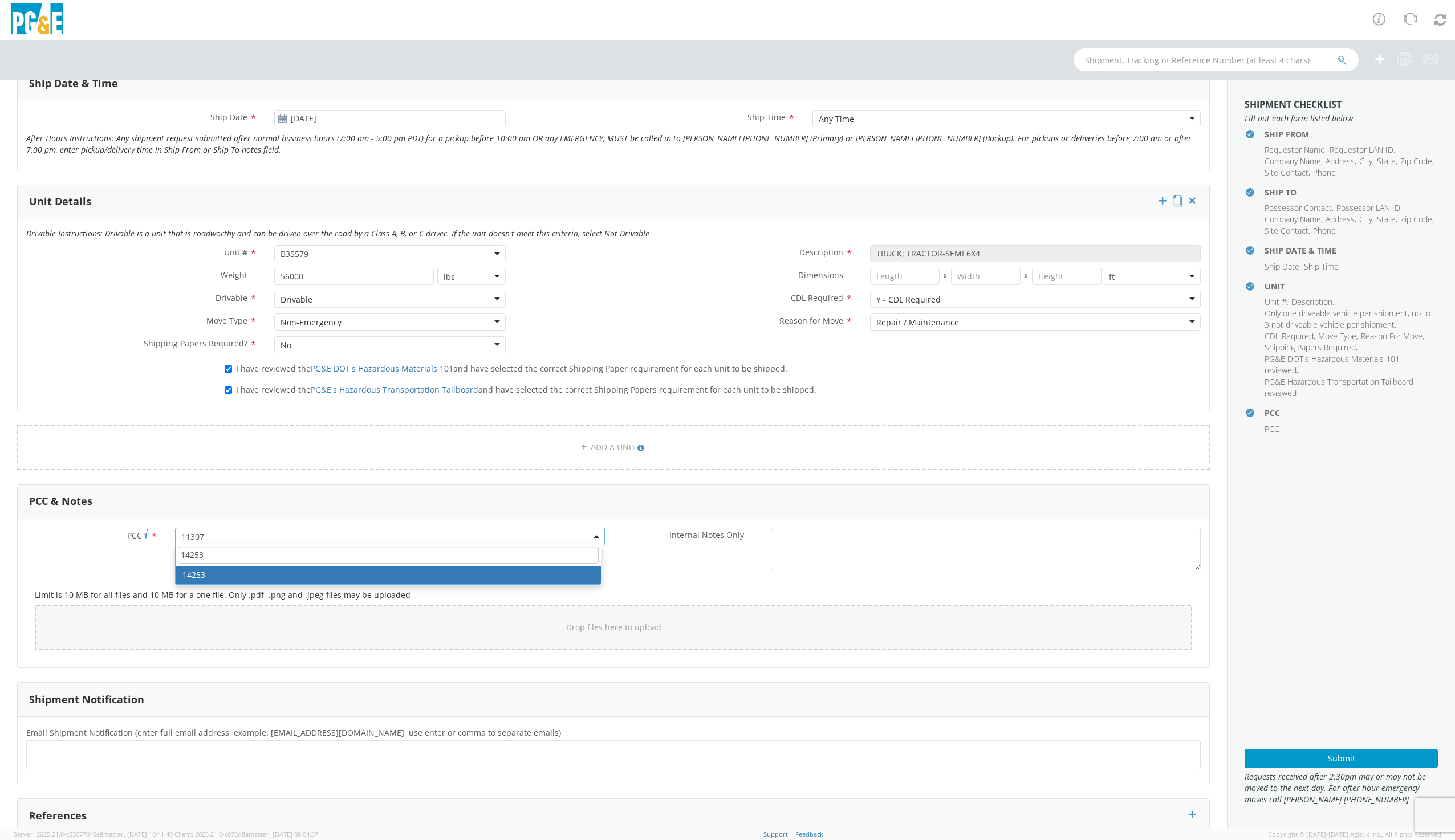
type input "14253"
select select "14253"
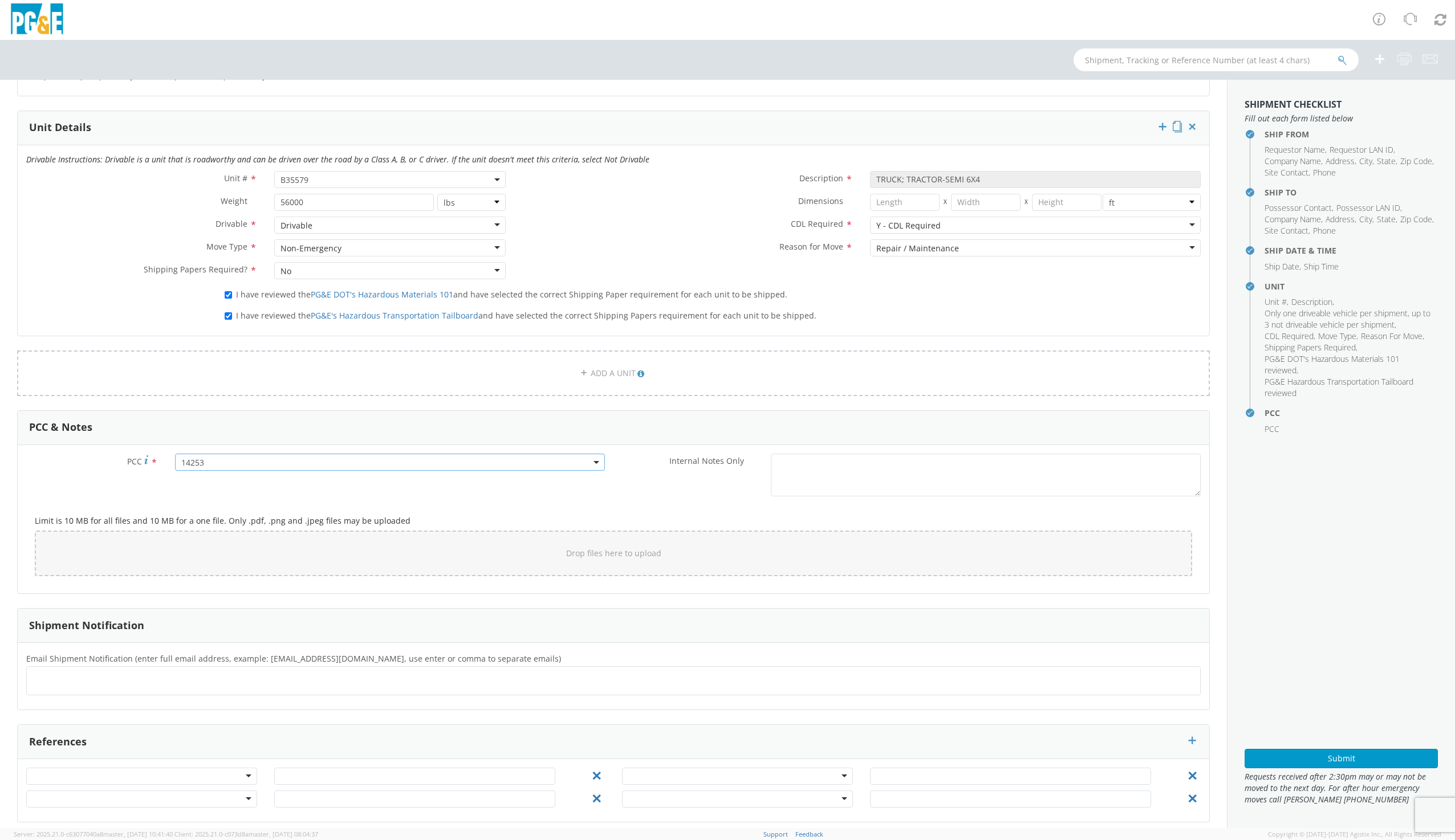
scroll to position [538, 0]
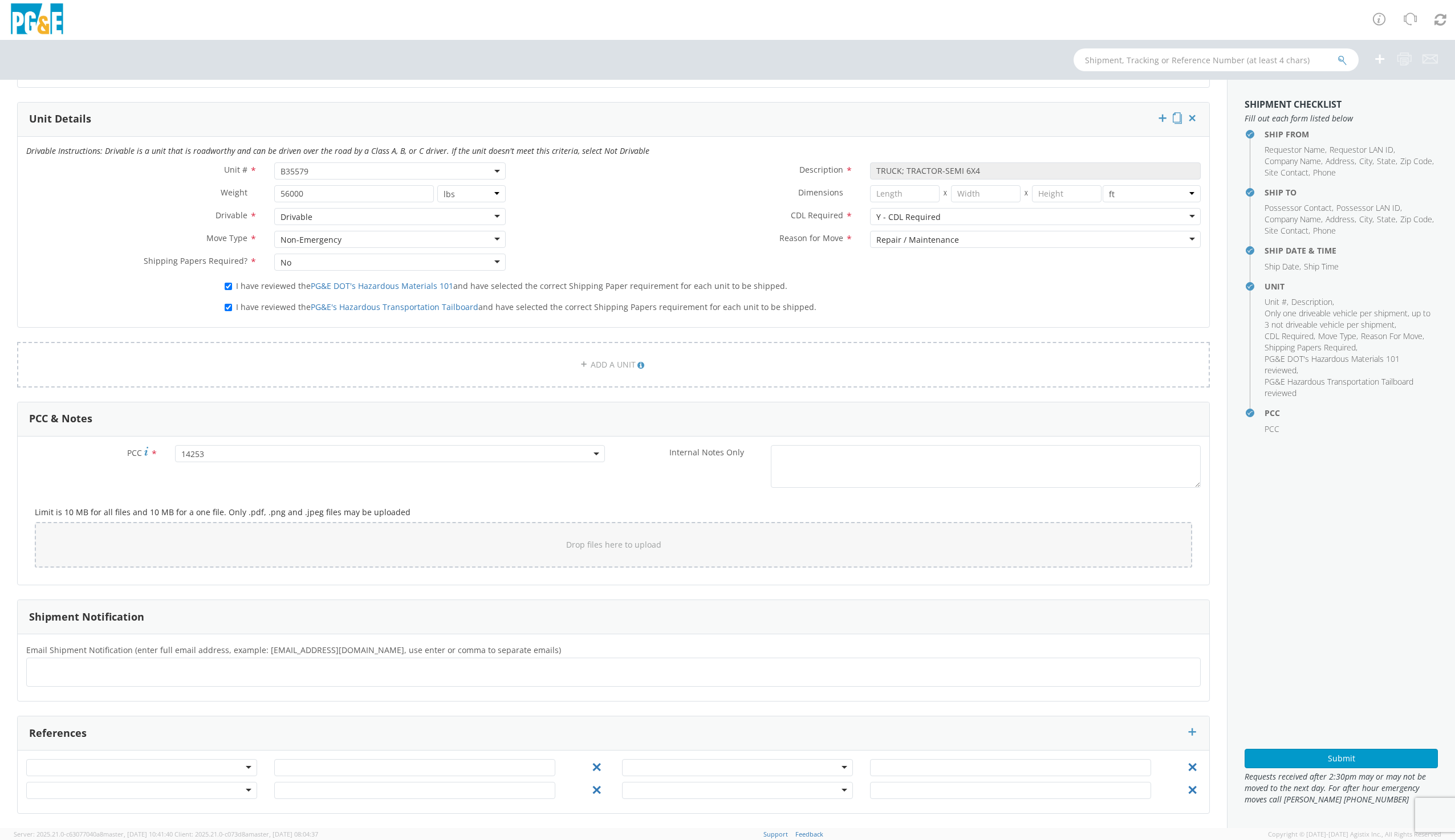
click at [204, 677] on ul at bounding box center [613, 672] width 1164 height 19
type input "[EMAIL_ADDRESS][DOMAIN_NAME]"
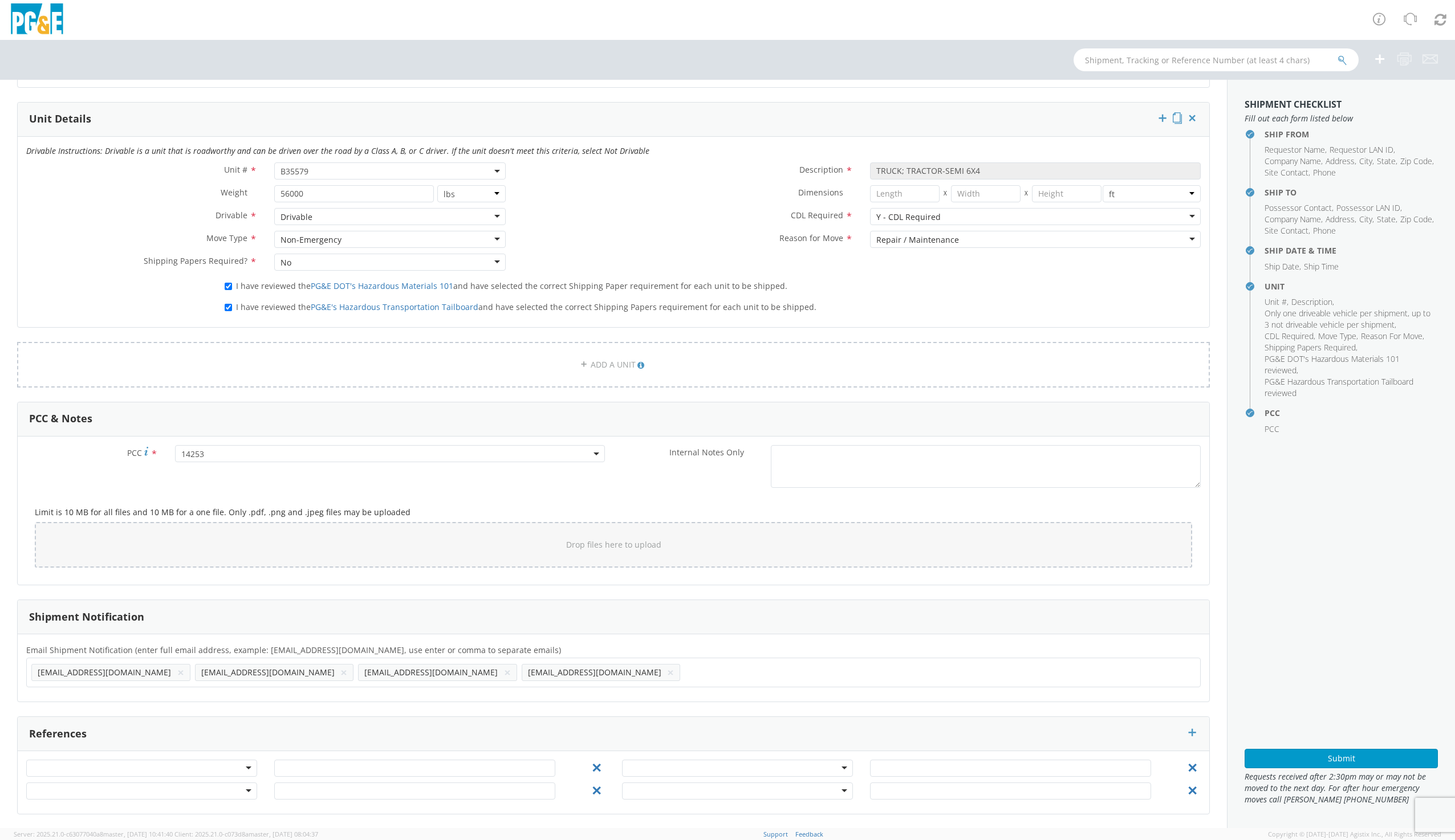
click at [442, 670] on ul "[EMAIL_ADDRESS][DOMAIN_NAME] × [EMAIL_ADDRESS][DOMAIN_NAME] × [EMAIL_ADDRESS][D…" at bounding box center [613, 672] width 1164 height 19
type input "DJWI@OGE"
type input "CIN"
click at [57, 673] on ul at bounding box center [613, 672] width 1164 height 19
type input "[EMAIL_ADDRESS][DOMAIN_NAME]"
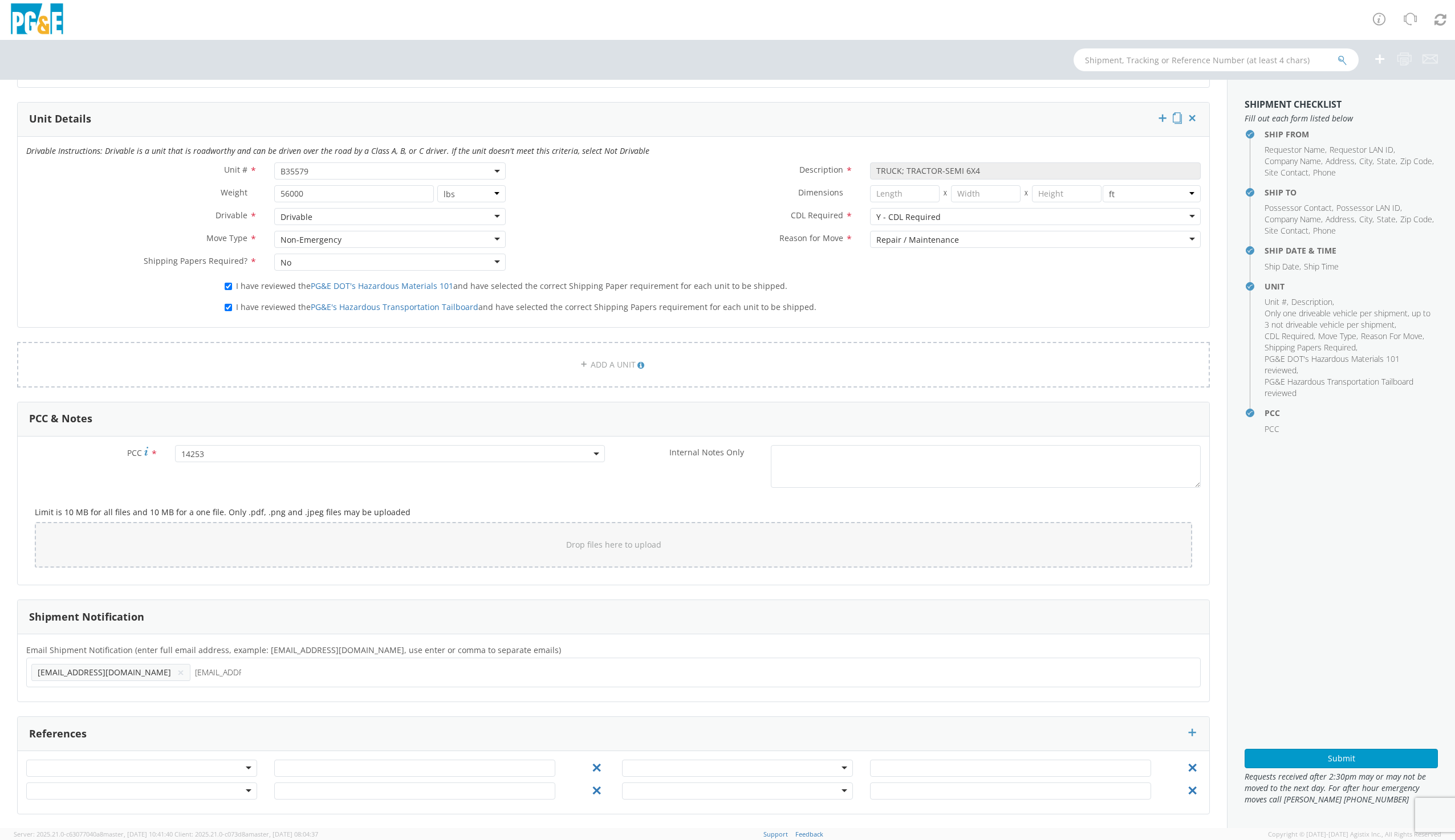
type input "[EMAIL_ADDRESS][DOMAIN_NAME]"
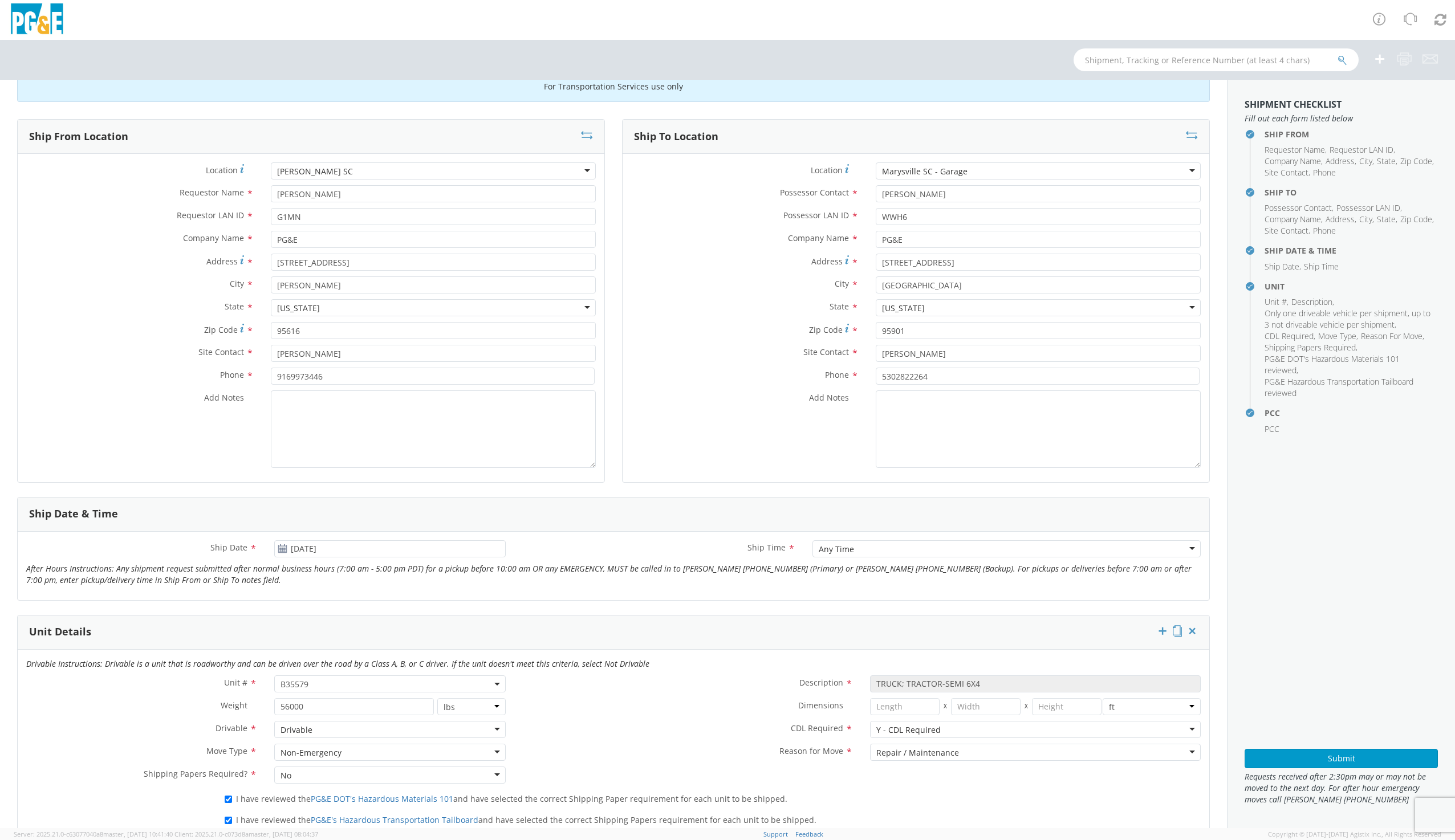
scroll to position [0, 0]
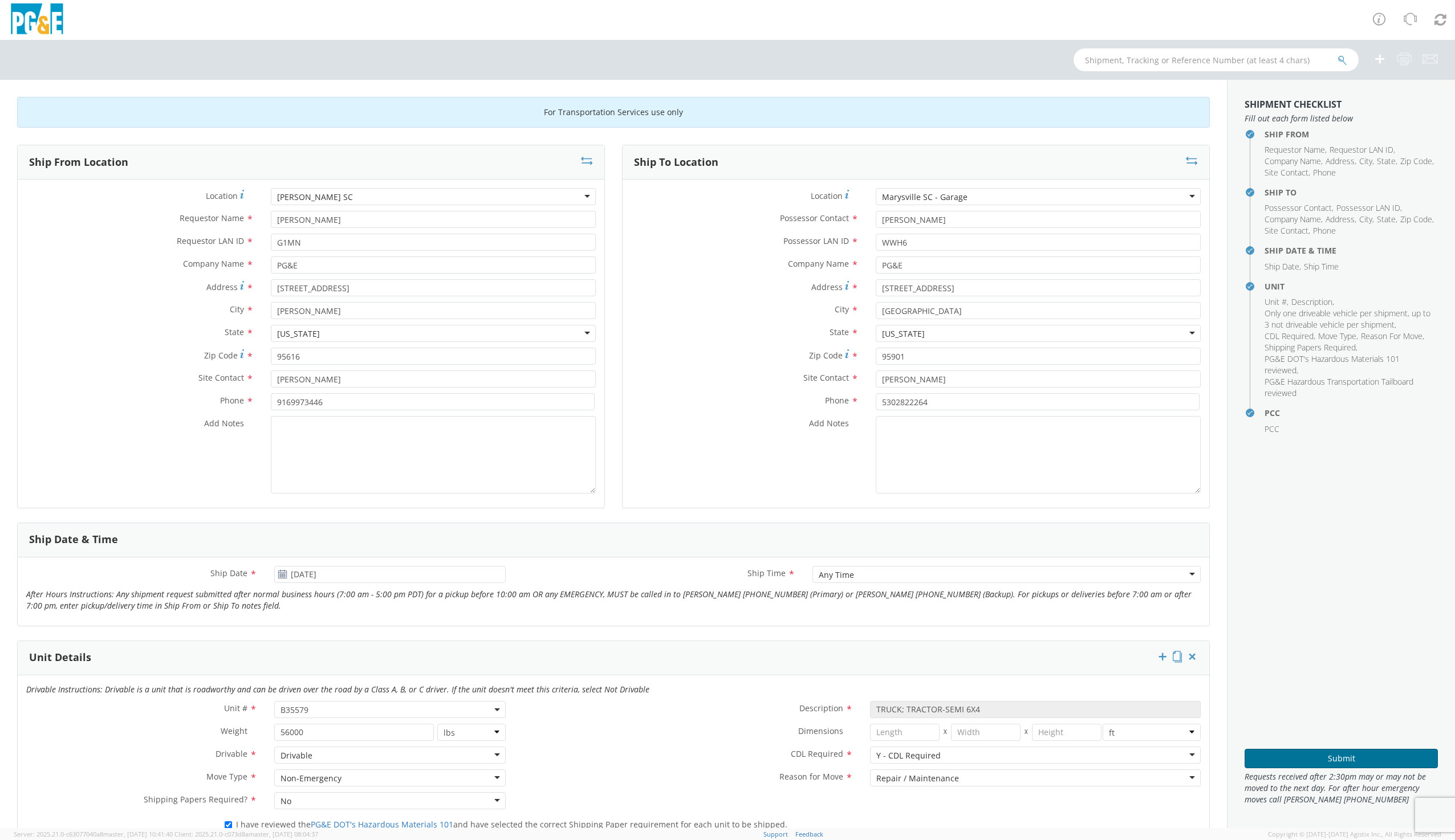
click at [1347, 762] on button "Submit" at bounding box center [1341, 758] width 193 height 19
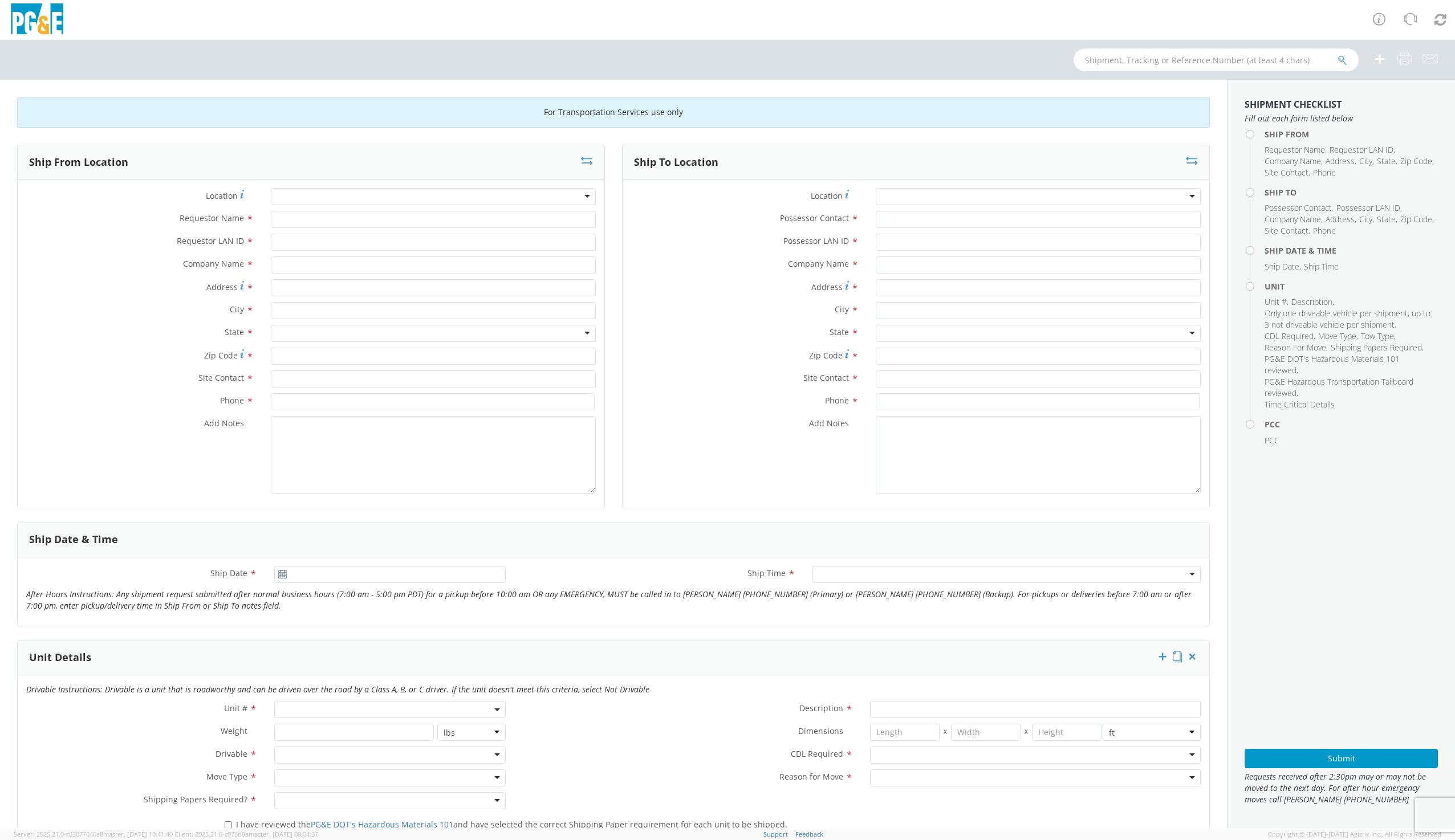
click at [277, 191] on input "select-one" at bounding box center [278, 197] width 2 height 11
type input "DAV"
type input "PG&E"
type input "[STREET_ADDRESS]"
type input "[PERSON_NAME]"
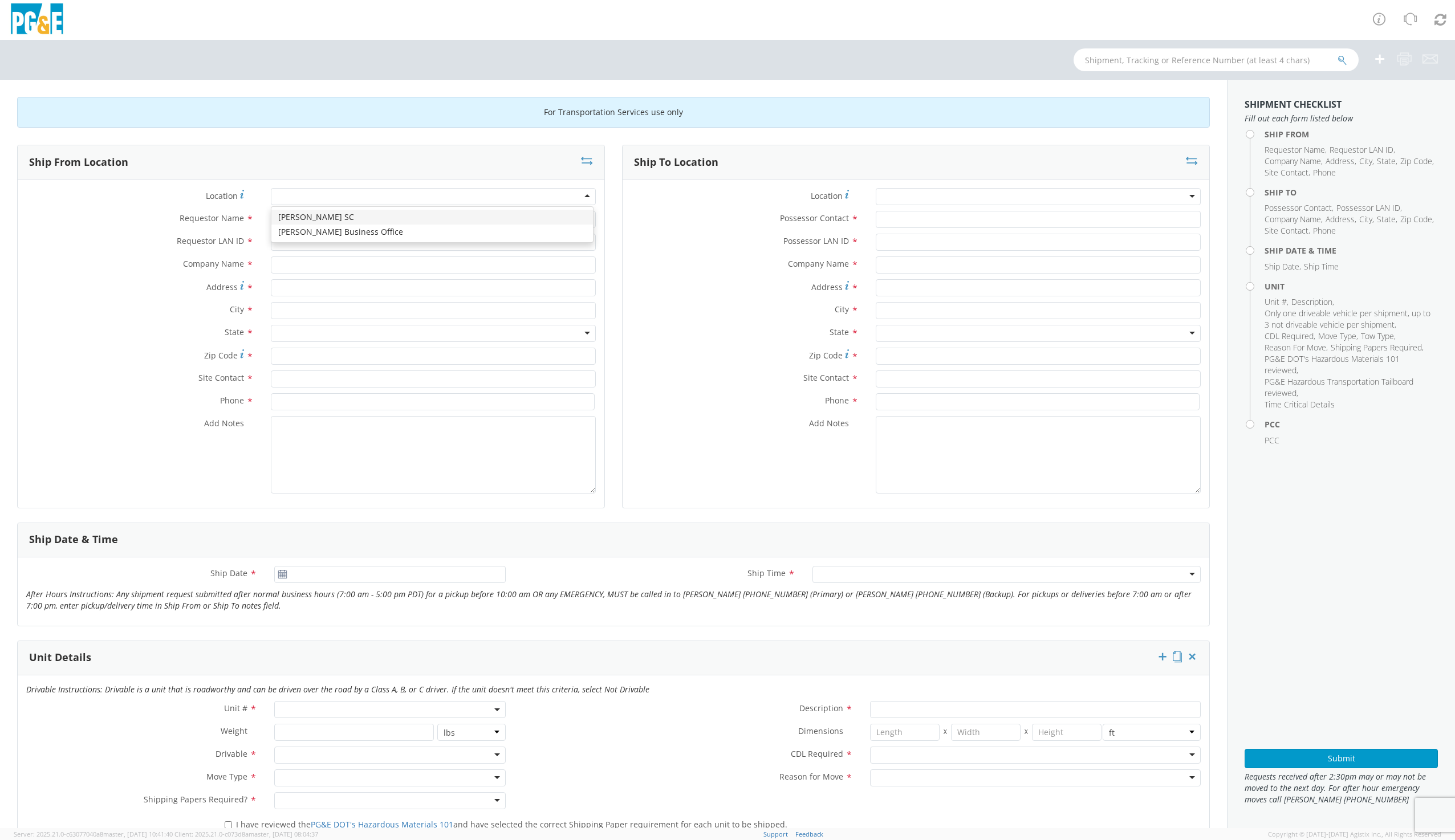
type input "95616"
click at [294, 215] on input "Requestor Name *" at bounding box center [433, 219] width 325 height 17
type input "[PERSON_NAME]"
type input "G1MN"
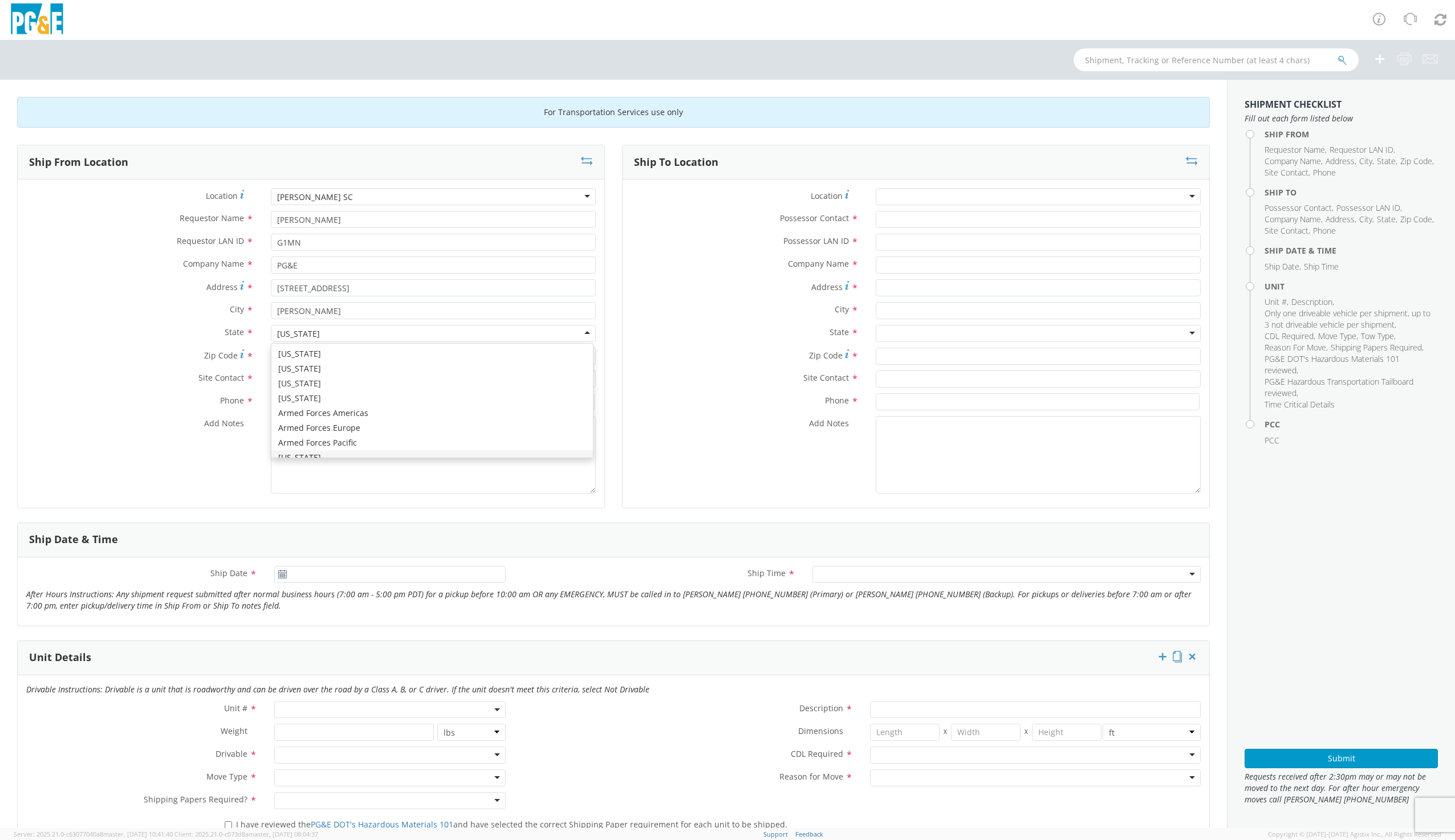
scroll to position [13, 0]
type input "[PERSON_NAME]"
type input "G"
type input "9169973446"
click at [317, 440] on textarea "Add Notes *" at bounding box center [433, 454] width 325 height 77
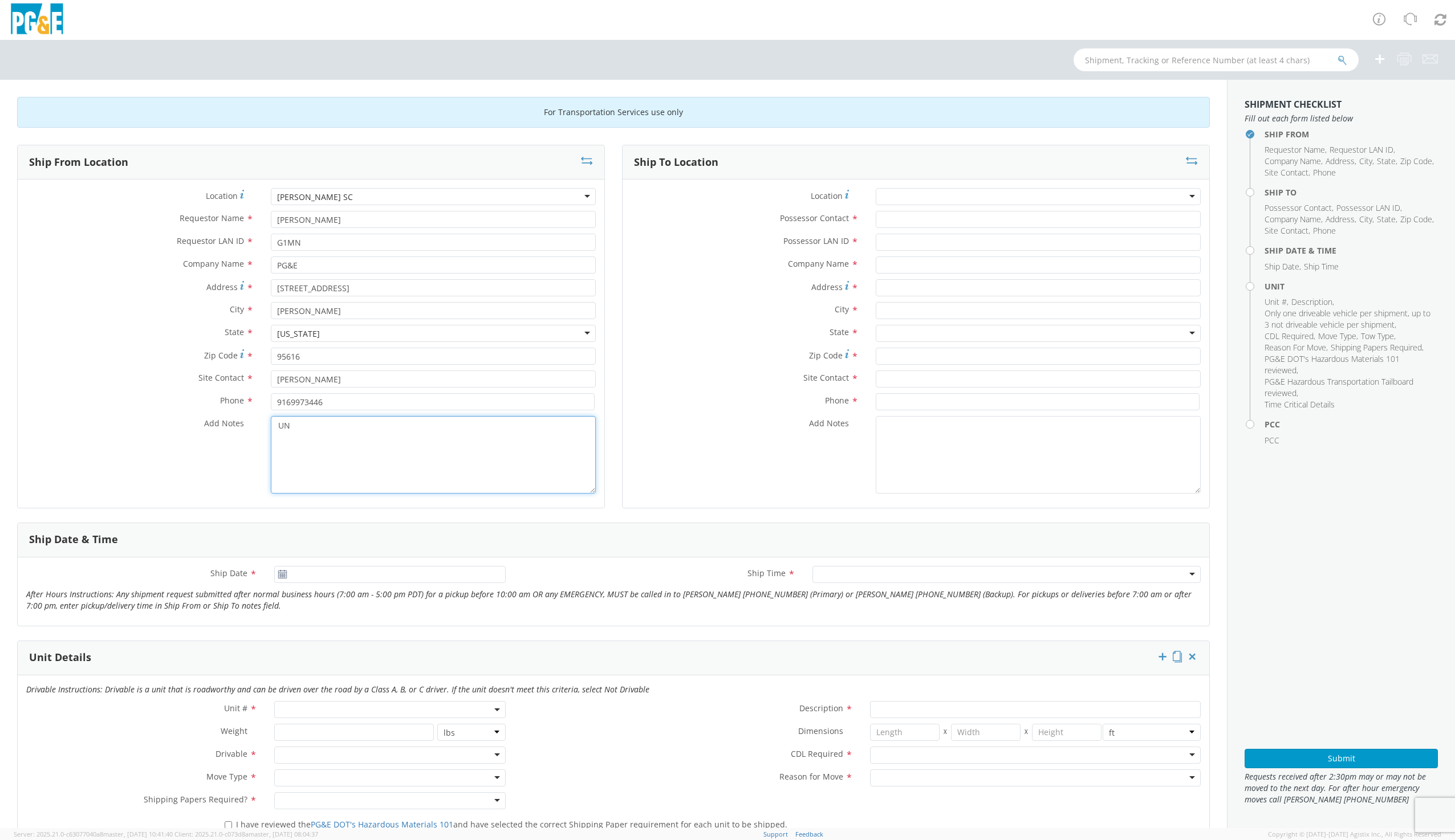
type textarea "U"
click at [284, 574] on icon at bounding box center [283, 574] width 10 height 9
click at [285, 574] on icon at bounding box center [283, 574] width 10 height 9
type input "[DATE]"
click at [289, 574] on input "[DATE]" at bounding box center [389, 574] width 231 height 17
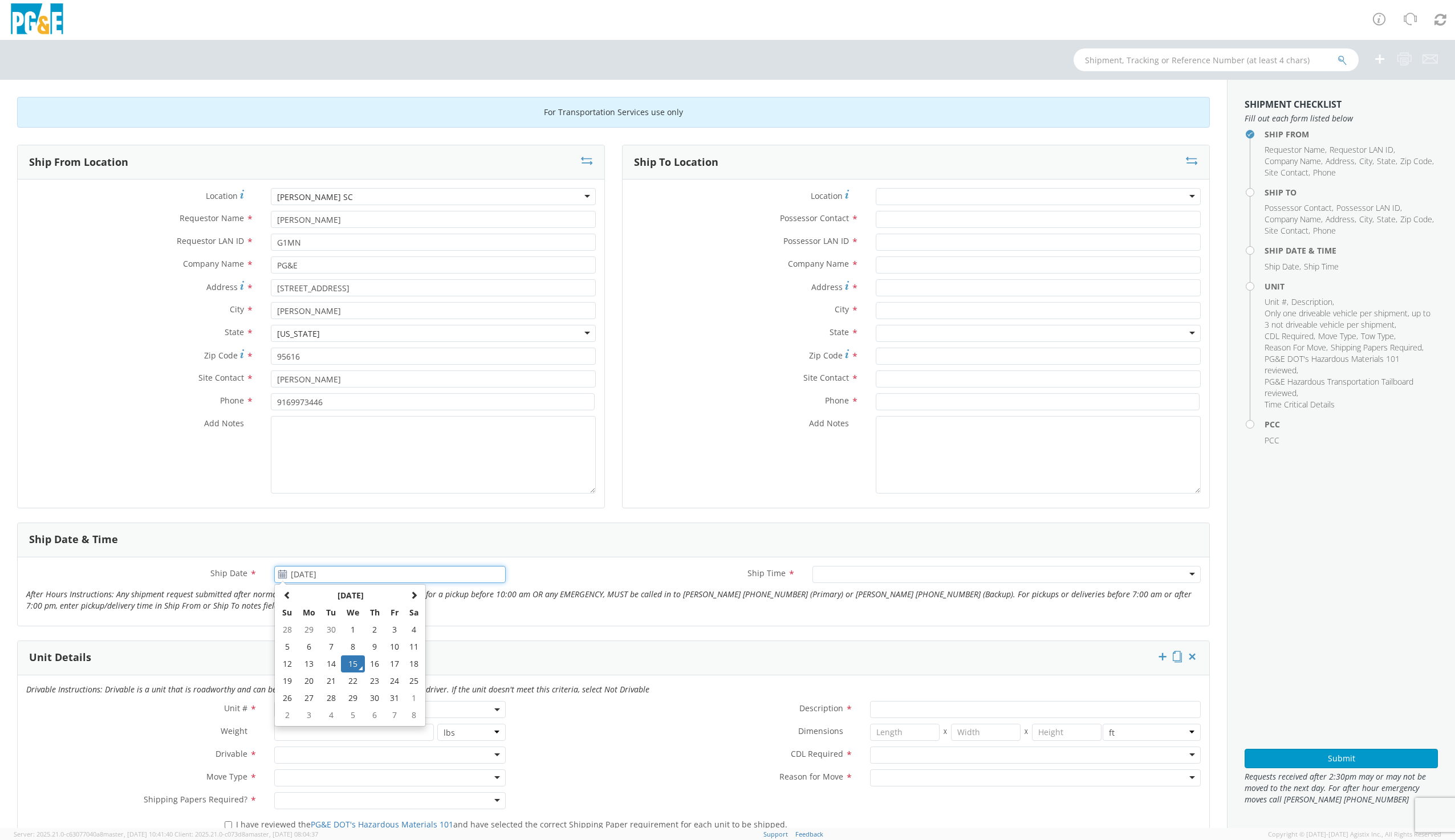
click at [352, 664] on td "15" at bounding box center [352, 664] width 24 height 17
click at [902, 197] on div at bounding box center [1038, 197] width 325 height 17
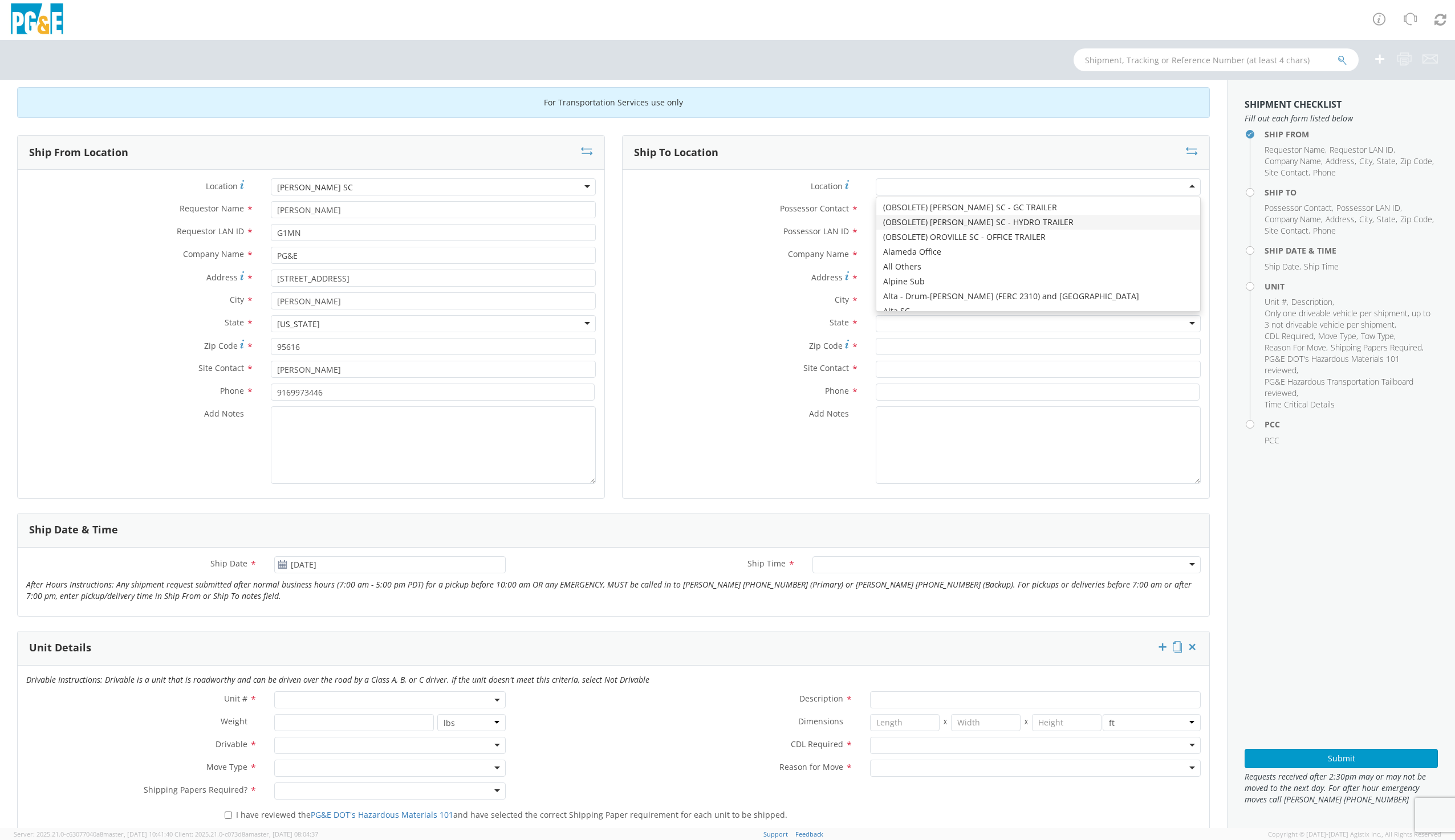
scroll to position [0, 0]
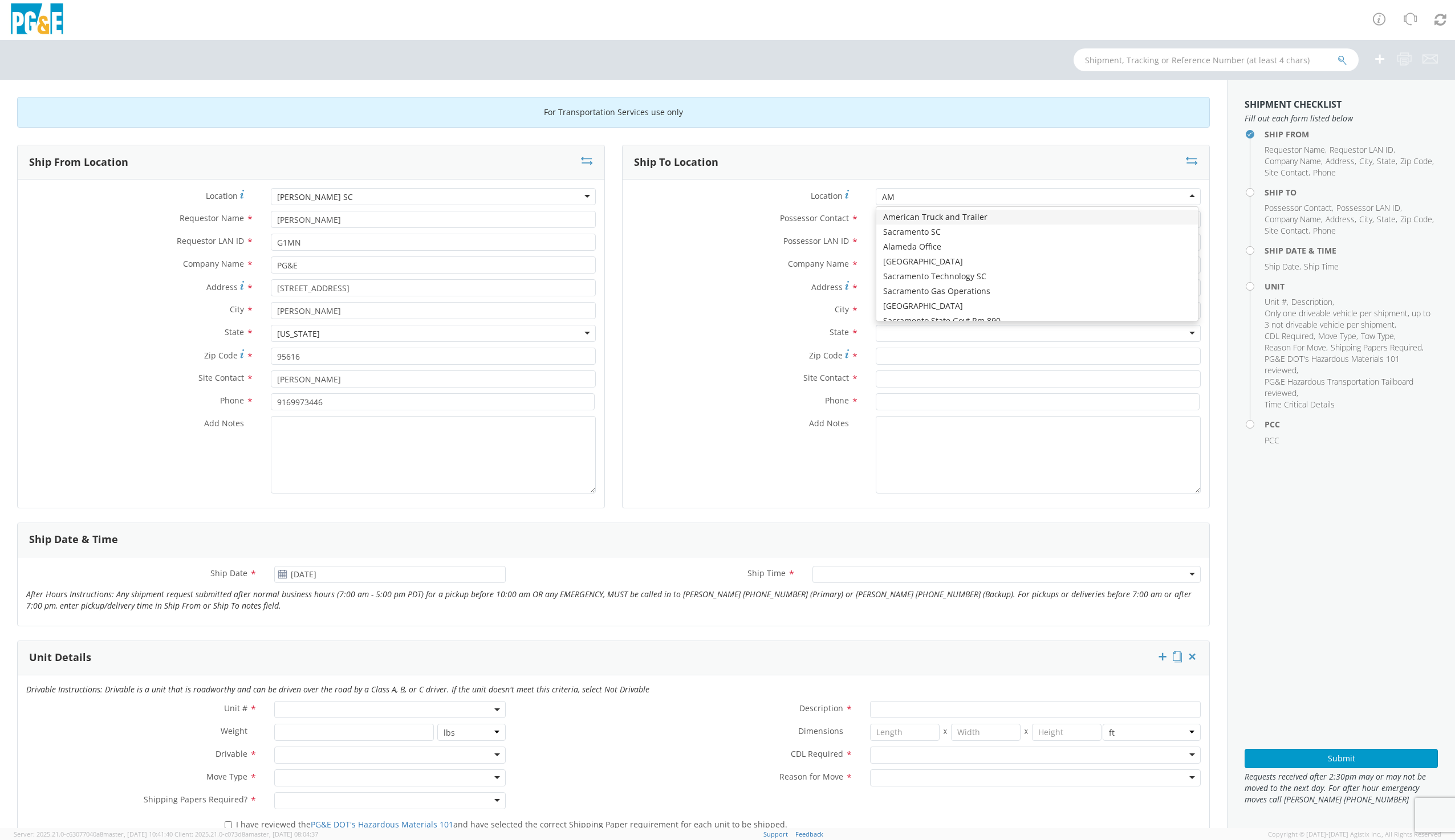
type input "A"
click at [887, 201] on div at bounding box center [1038, 197] width 325 height 17
click at [772, 331] on label "State *" at bounding box center [744, 332] width 244 height 15
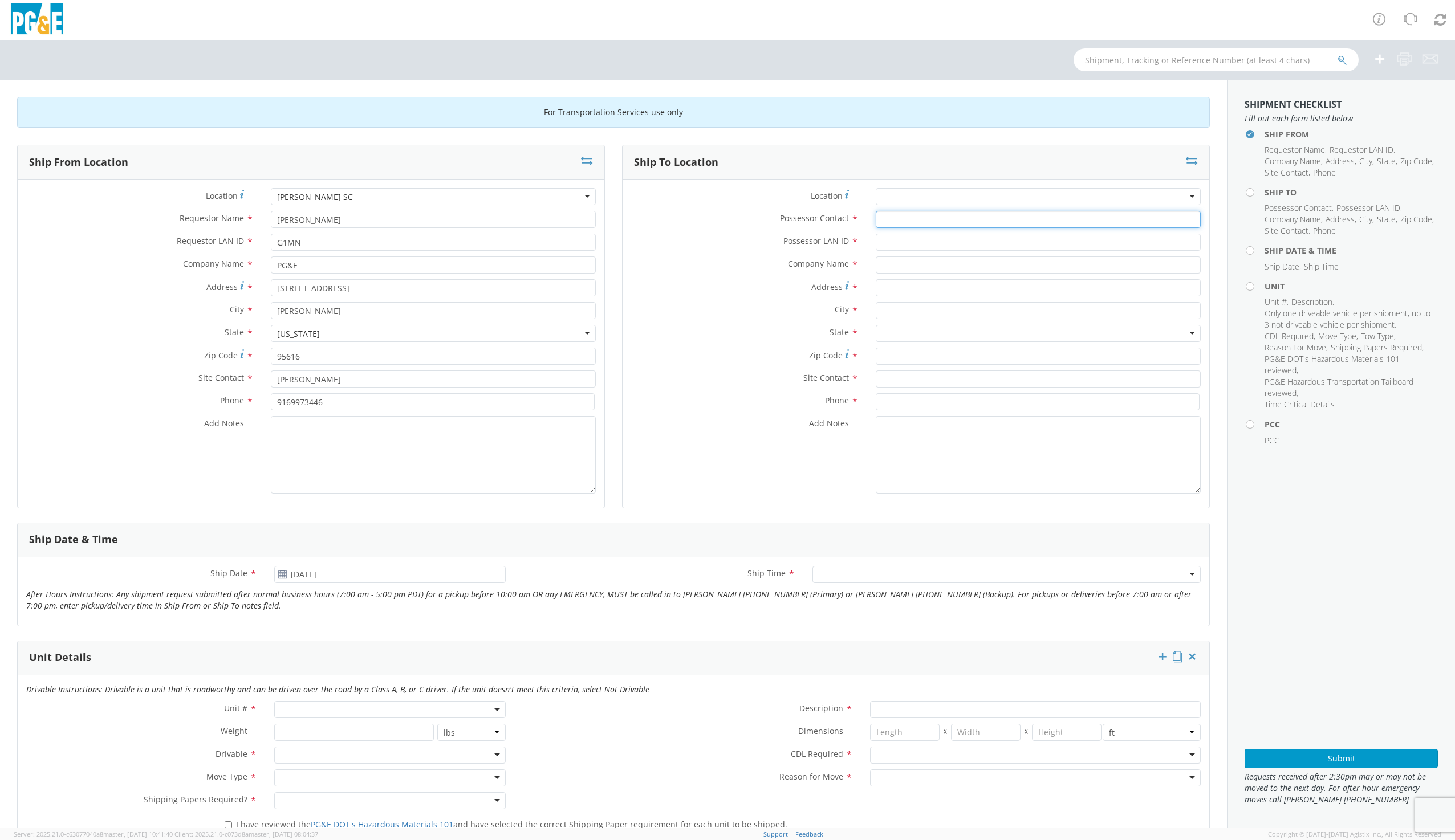
click at [898, 221] on input "Possessor Contact *" at bounding box center [1038, 219] width 325 height 17
type input "DAVID TIESSO"
type input "DDTG"
type input "PGE"
type input "500 BOONE DRIVE"
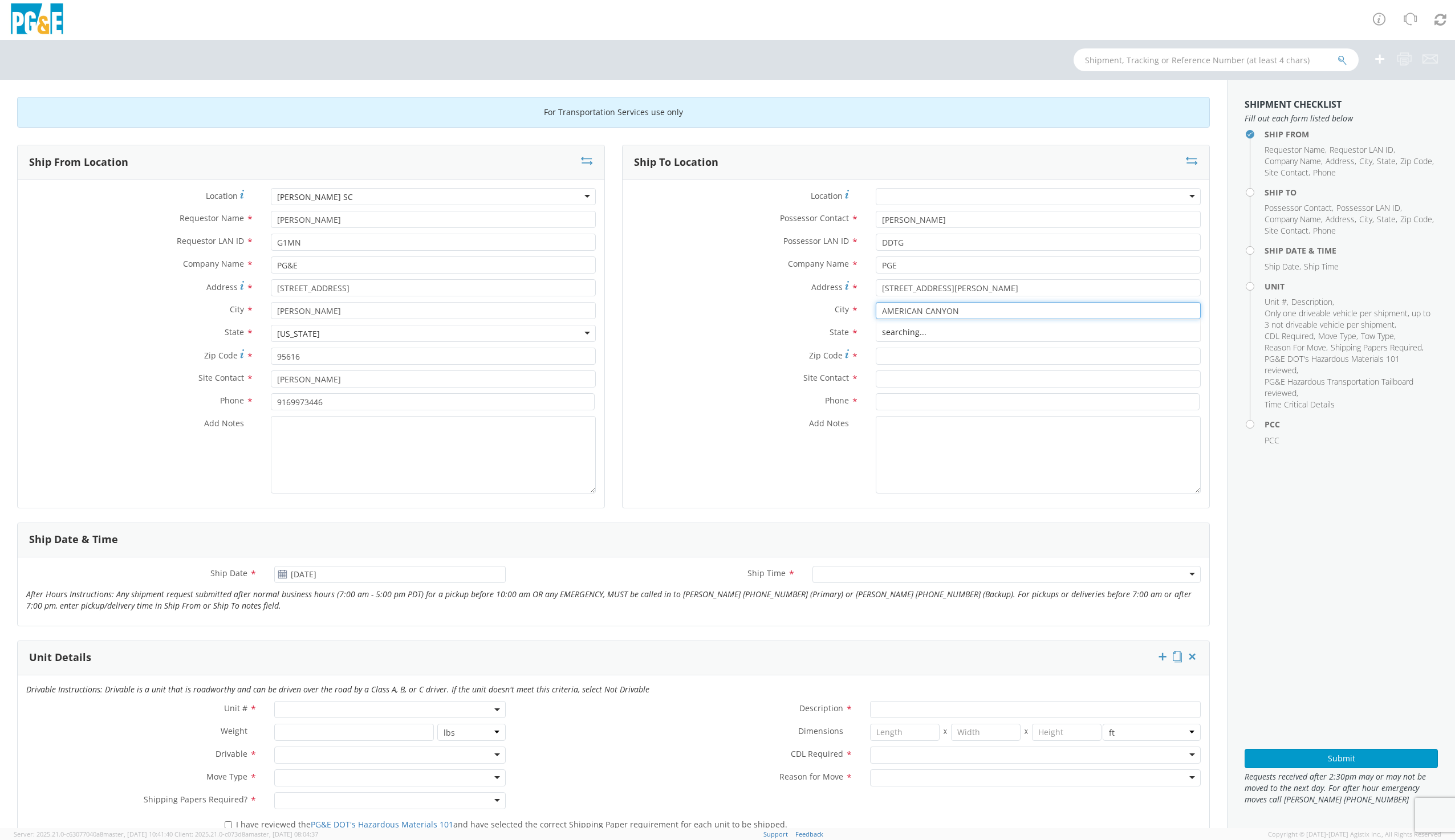
type input "AMERICAN CANYON"
type input "CALI"
click at [894, 354] on input "Zip Code *" at bounding box center [1038, 356] width 325 height 17
type input "94503"
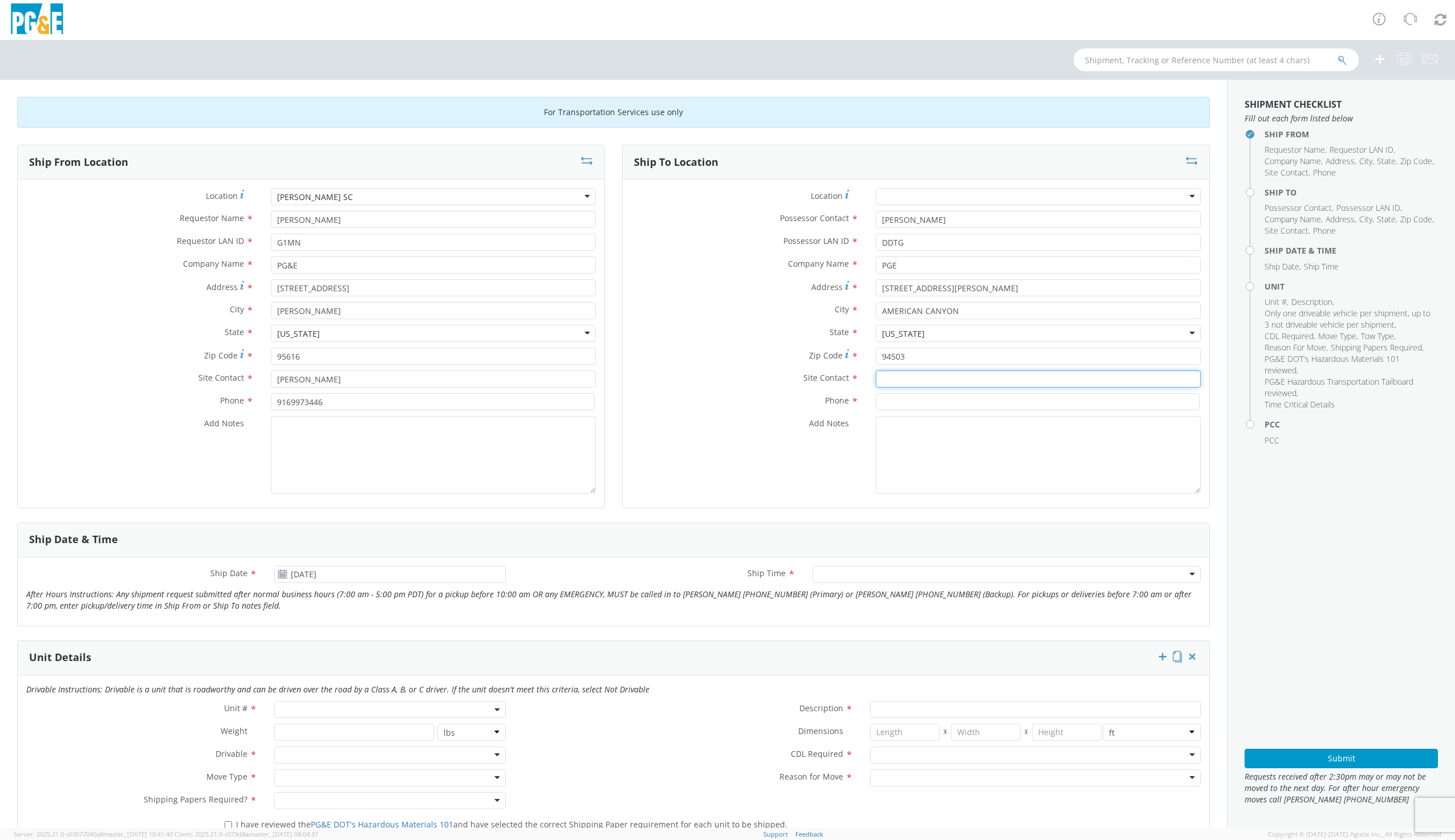
click at [891, 372] on input "text" at bounding box center [1038, 379] width 325 height 17
type input "DAVID TIESSO"
drag, startPoint x: 886, startPoint y: 400, endPoint x: 916, endPoint y: 394, distance: 30.6
click at [886, 400] on input at bounding box center [1037, 402] width 324 height 17
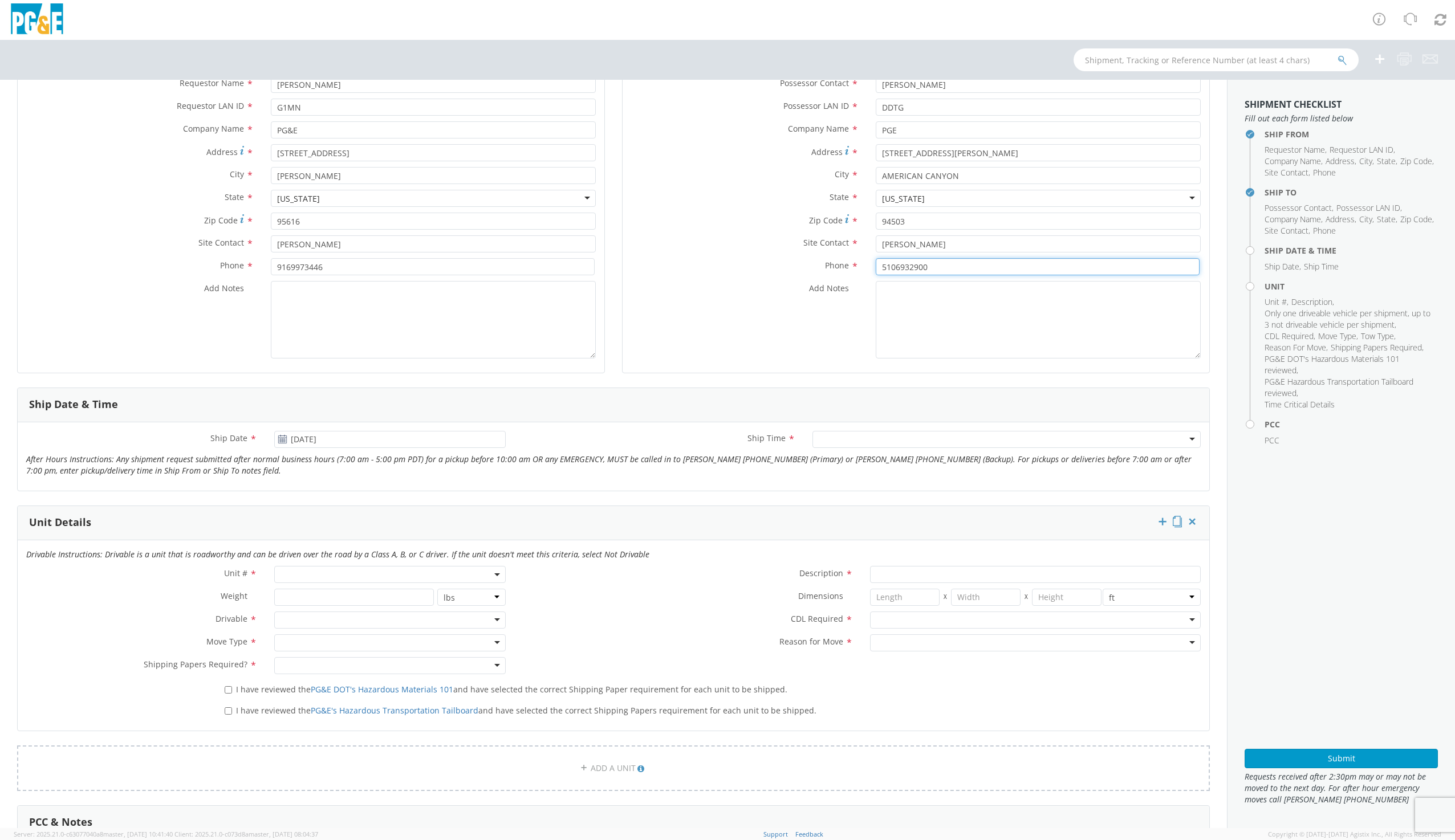
scroll to position [171, 0]
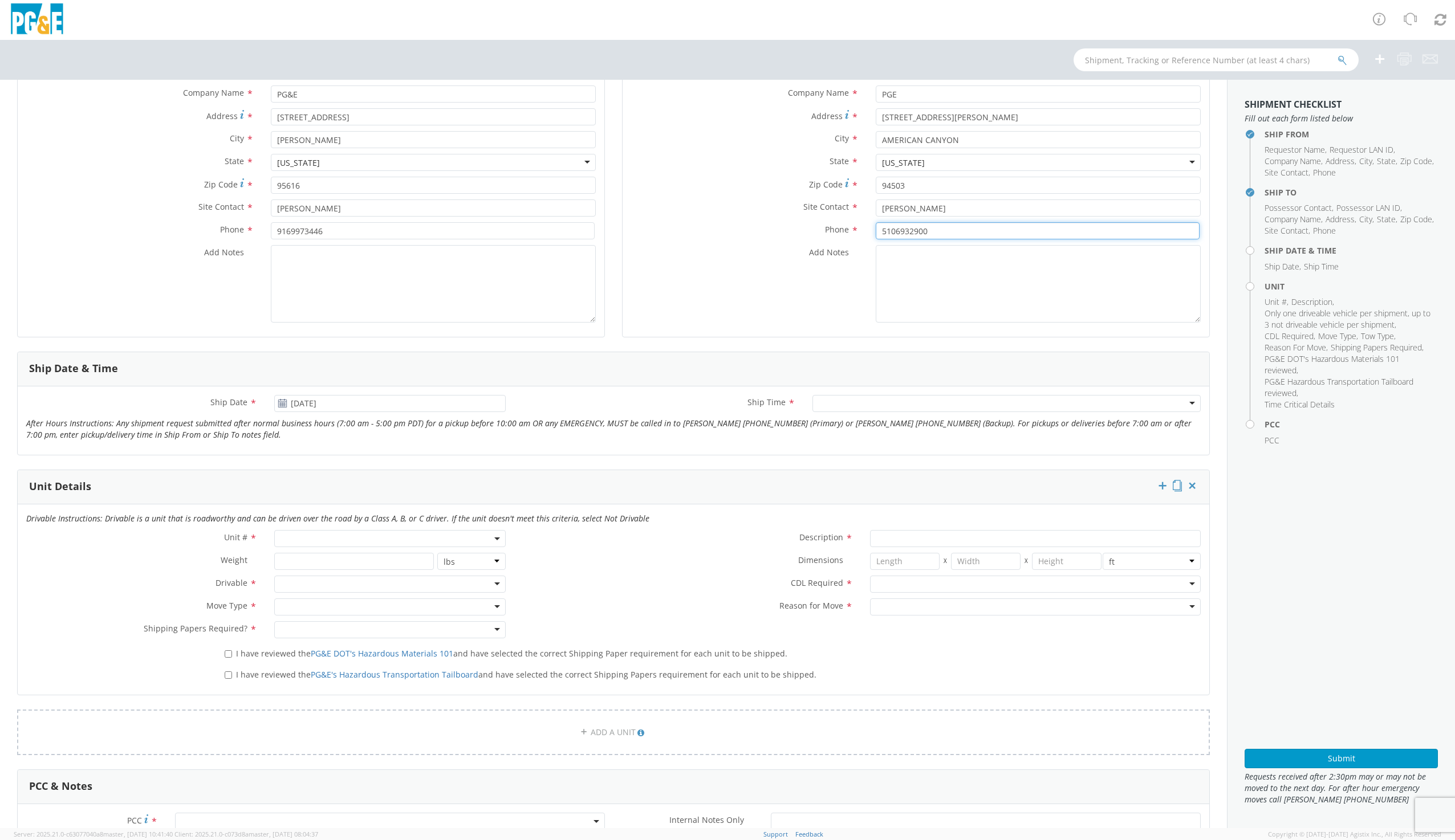
type input "5106932900"
click at [358, 532] on span at bounding box center [389, 538] width 231 height 17
click at [331, 565] on input "search" at bounding box center [389, 557] width 224 height 17
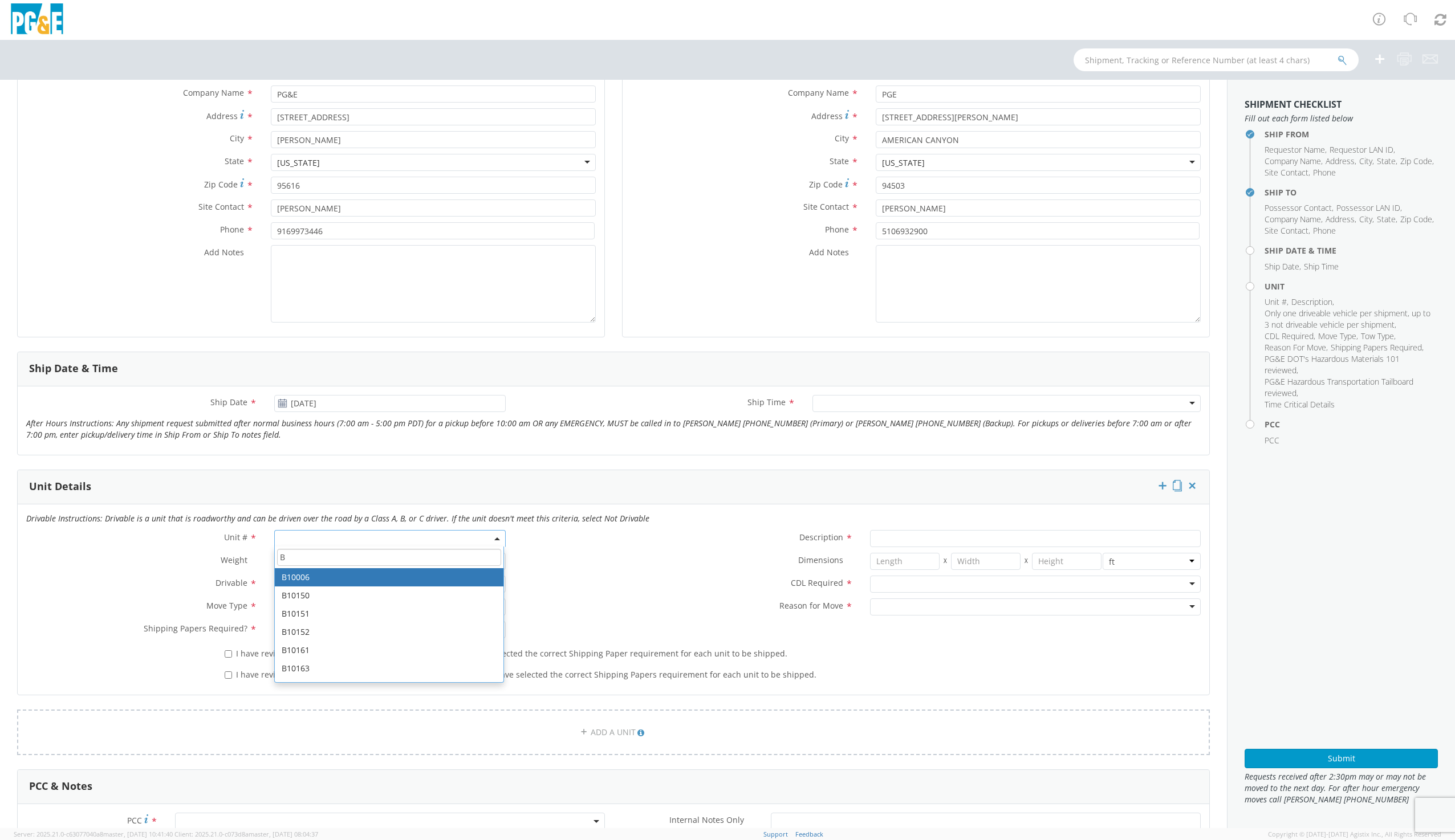
click at [326, 558] on input "B" at bounding box center [389, 557] width 224 height 17
type input "B37256"
type input "TRUCK; CREW CAB > 15001 4X4"
type input "19500"
select select "B37256"
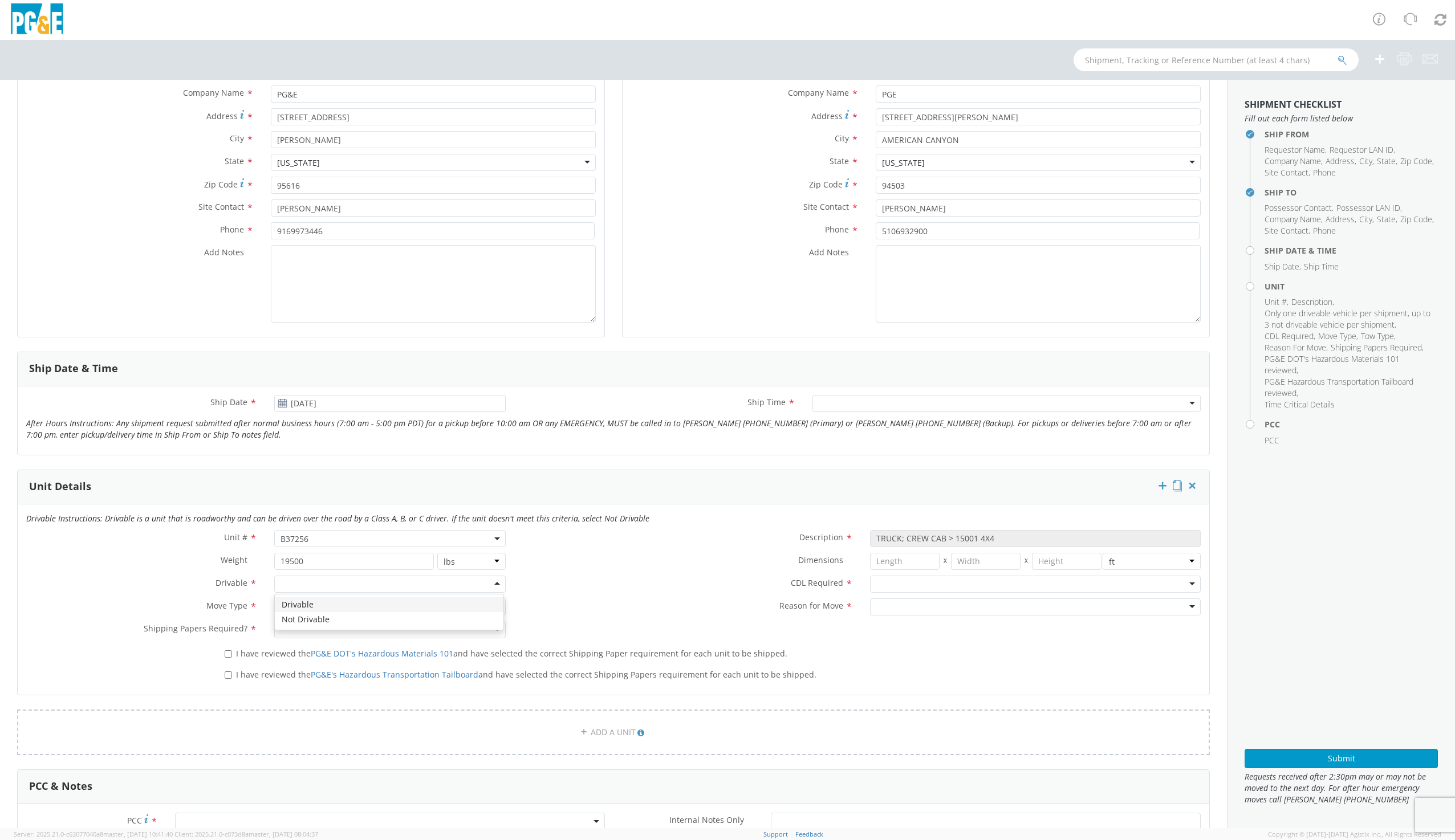
click at [296, 581] on div at bounding box center [389, 584] width 231 height 17
click at [302, 587] on div "Drivable" at bounding box center [296, 584] width 32 height 11
click at [306, 606] on div at bounding box center [389, 607] width 231 height 17
click at [306, 634] on div at bounding box center [389, 629] width 231 height 17
click at [229, 655] on label "I have reviewed the PG&E DOT's Hazardous Materials 101 and have selected the co…" at bounding box center [507, 652] width 565 height 13
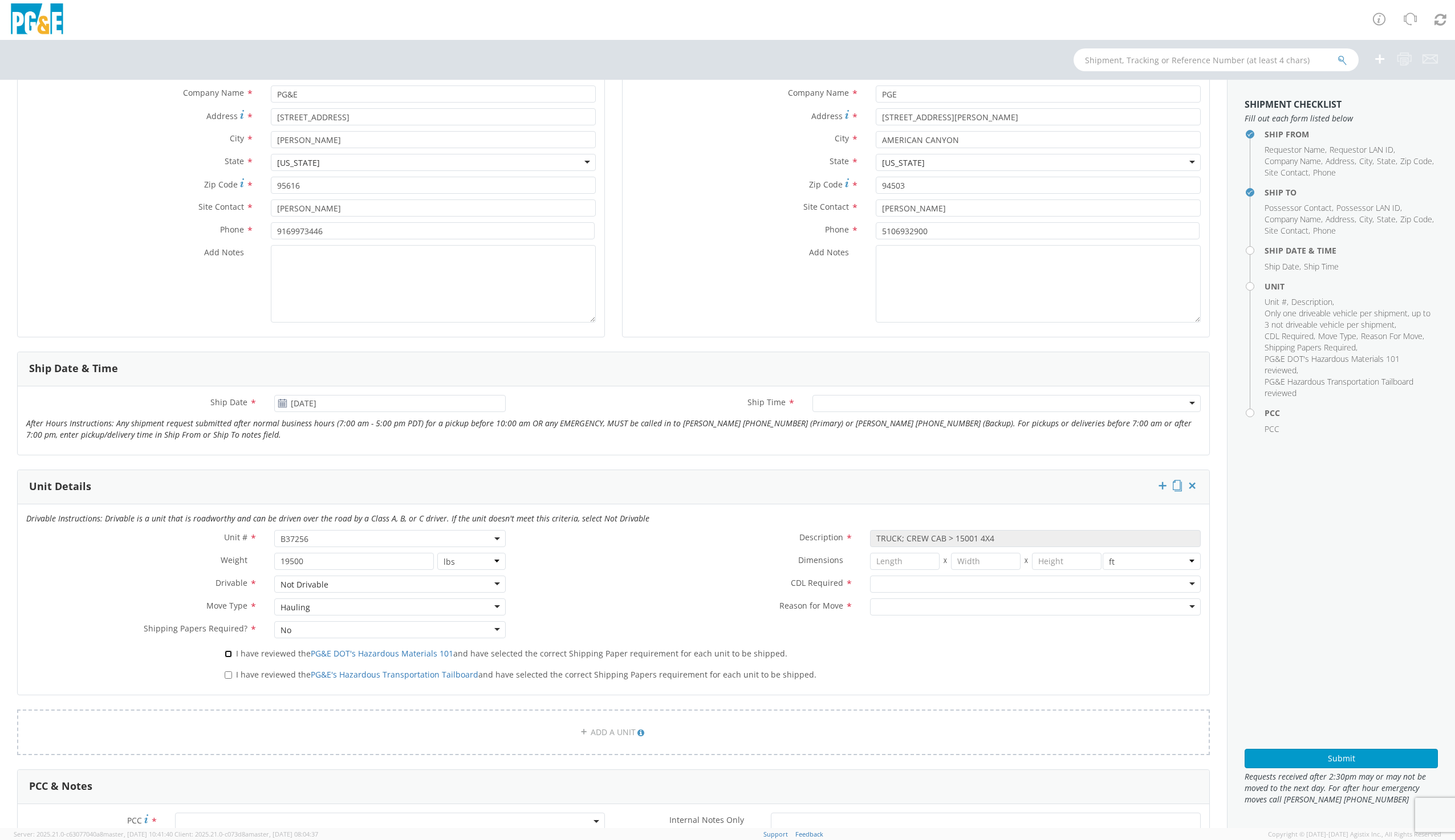
click at [230, 655] on input "I have reviewed the PG&E DOT's Hazardous Materials 101 and have selected the co…" at bounding box center [228, 654] width 8 height 8
checkbox input "true"
click at [227, 674] on input "I have reviewed the PG&E's Hazardous Transportation Tailboard and have selected…" at bounding box center [228, 675] width 8 height 8
checkbox input "true"
click at [878, 589] on div at bounding box center [1035, 584] width 331 height 17
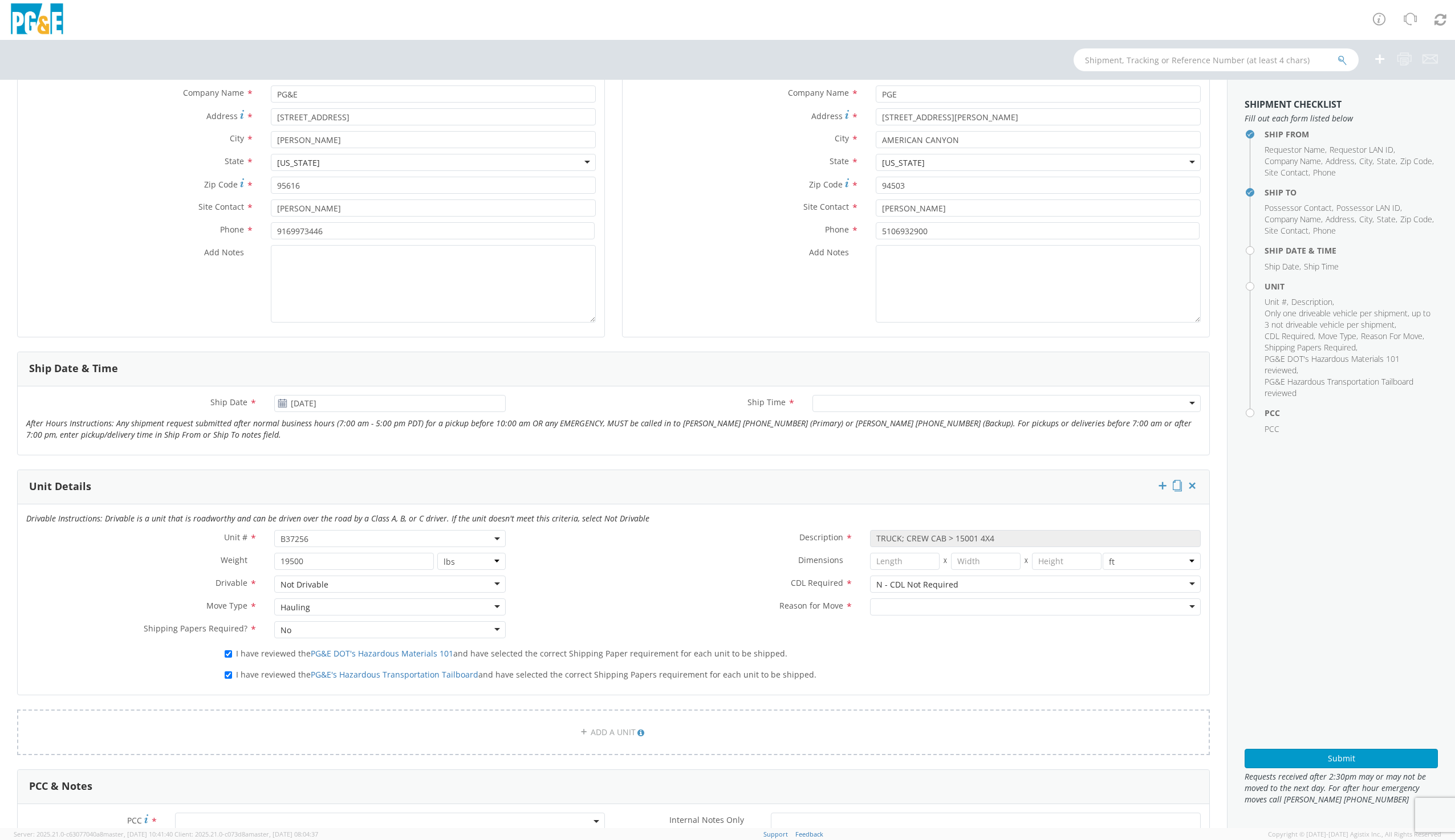
click at [878, 609] on div at bounding box center [1035, 607] width 331 height 17
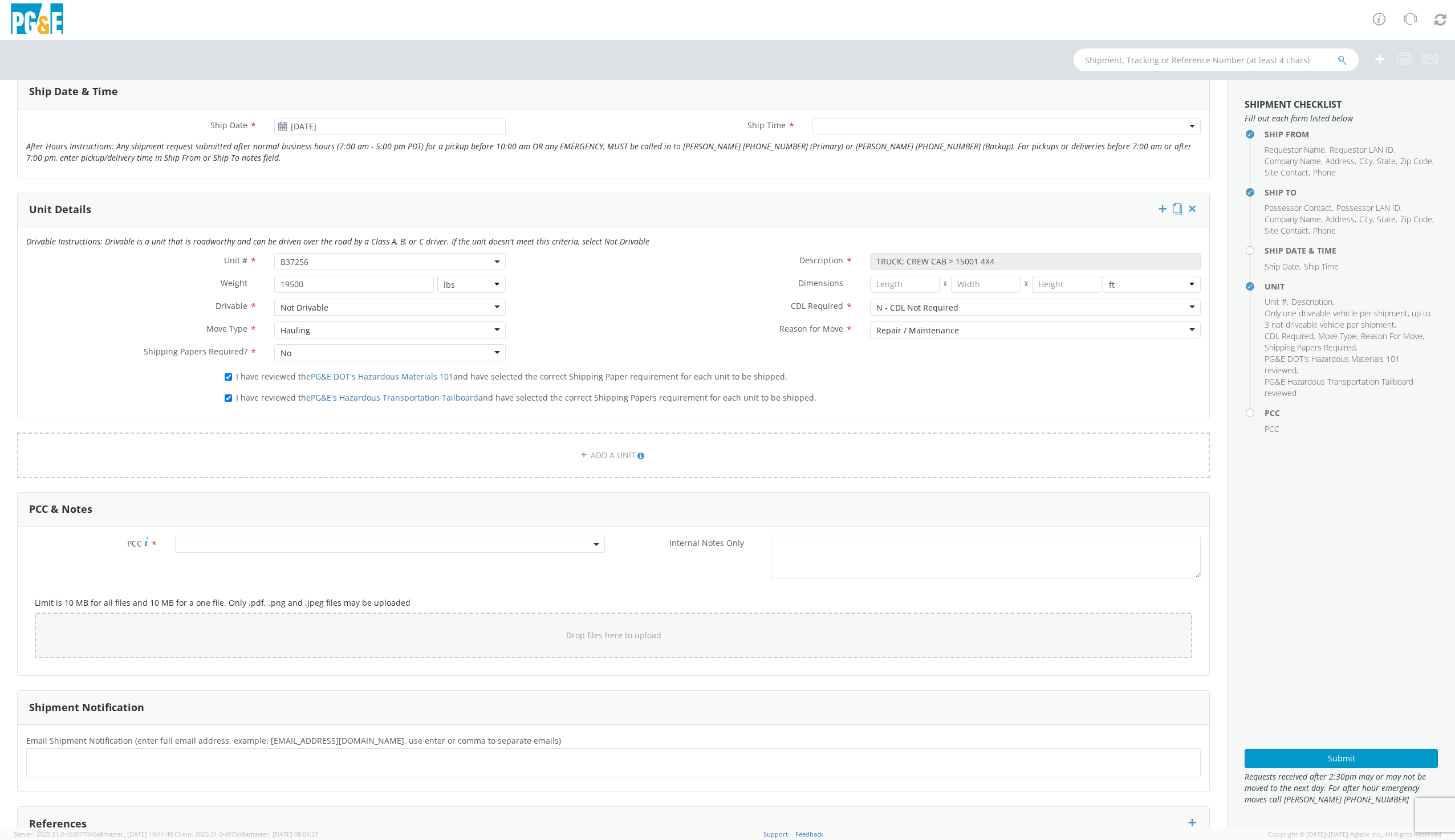
scroll to position [513, 0]
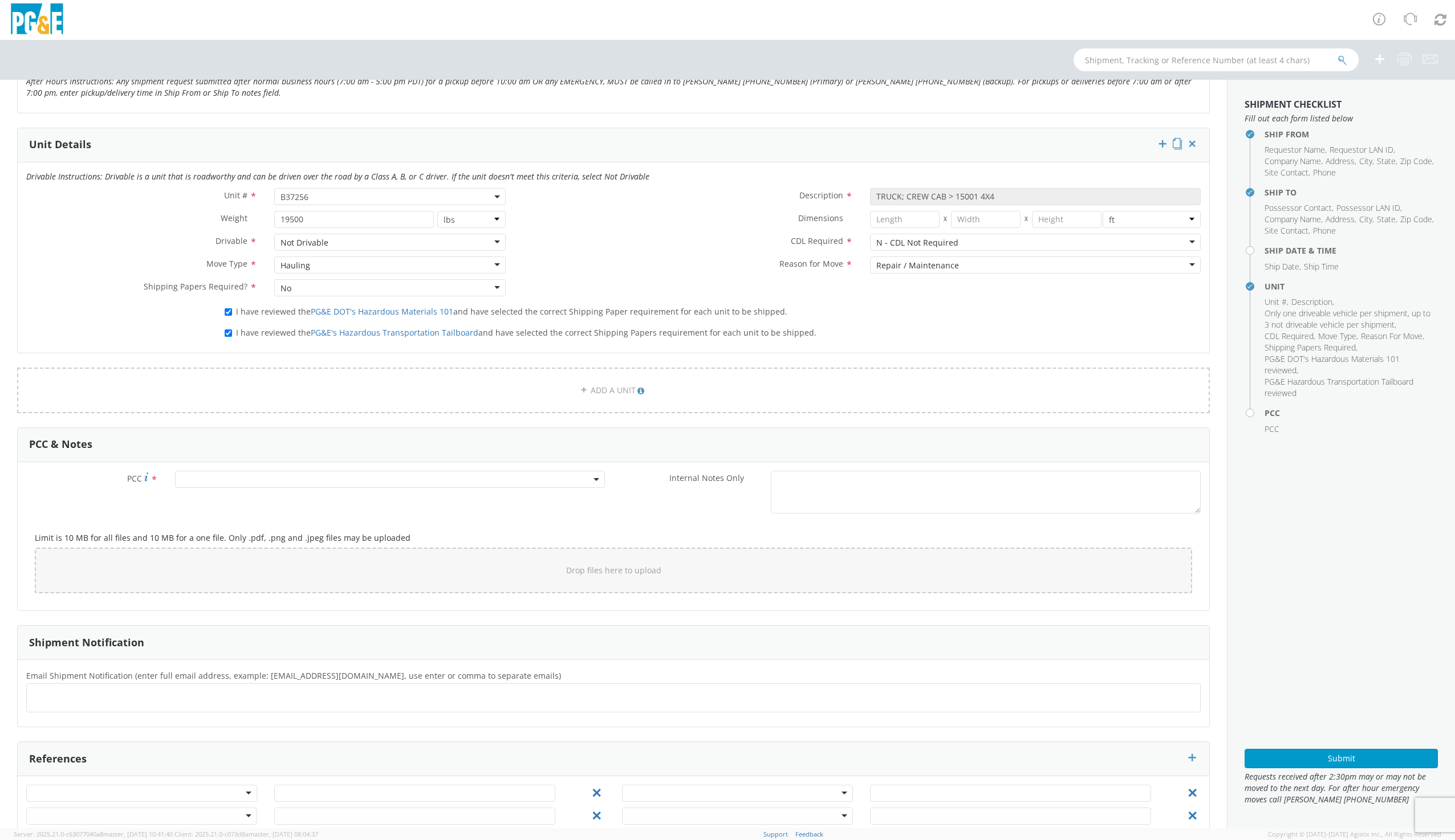
click at [239, 482] on span at bounding box center [390, 479] width 430 height 17
click at [233, 501] on input "number" at bounding box center [387, 498] width 420 height 17
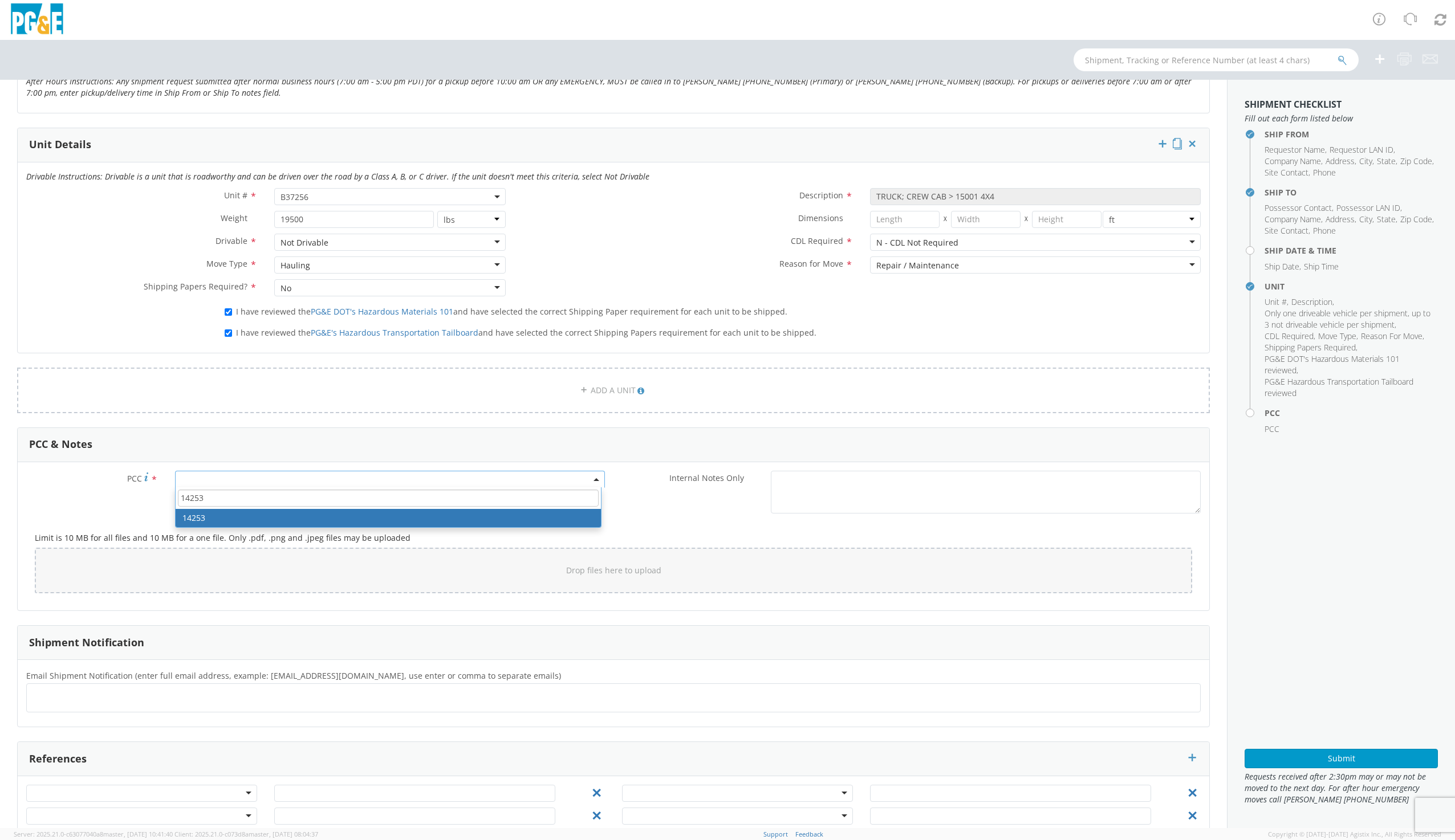
type input "14253"
select select "14253"
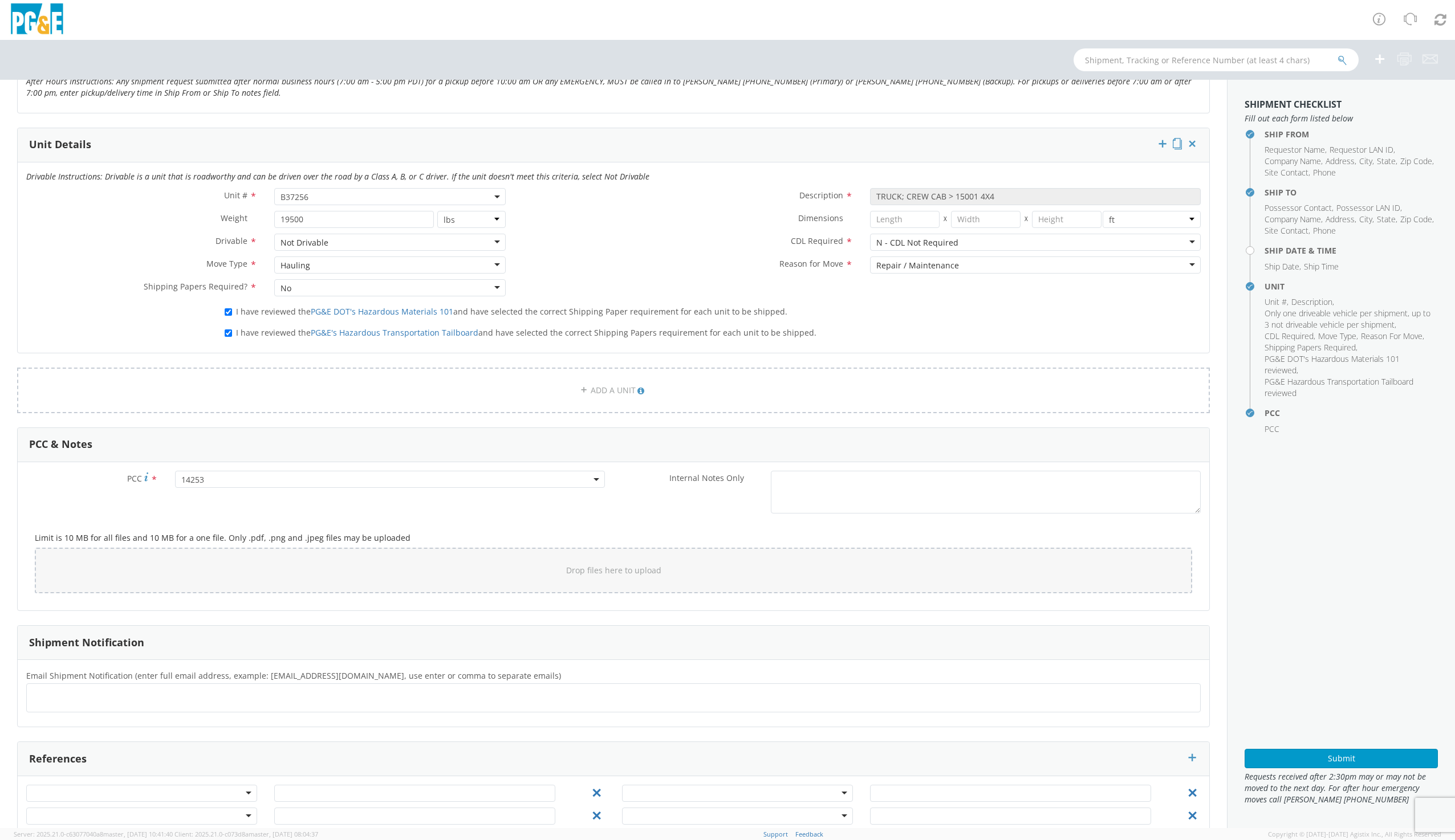
click at [96, 695] on ul at bounding box center [613, 698] width 1164 height 19
type input "[EMAIL_ADDRESS][DOMAIN_NAME]"
type input "DD"
click at [141, 702] on ul at bounding box center [613, 698] width 1164 height 19
type input "DDTG@PGE.COM"
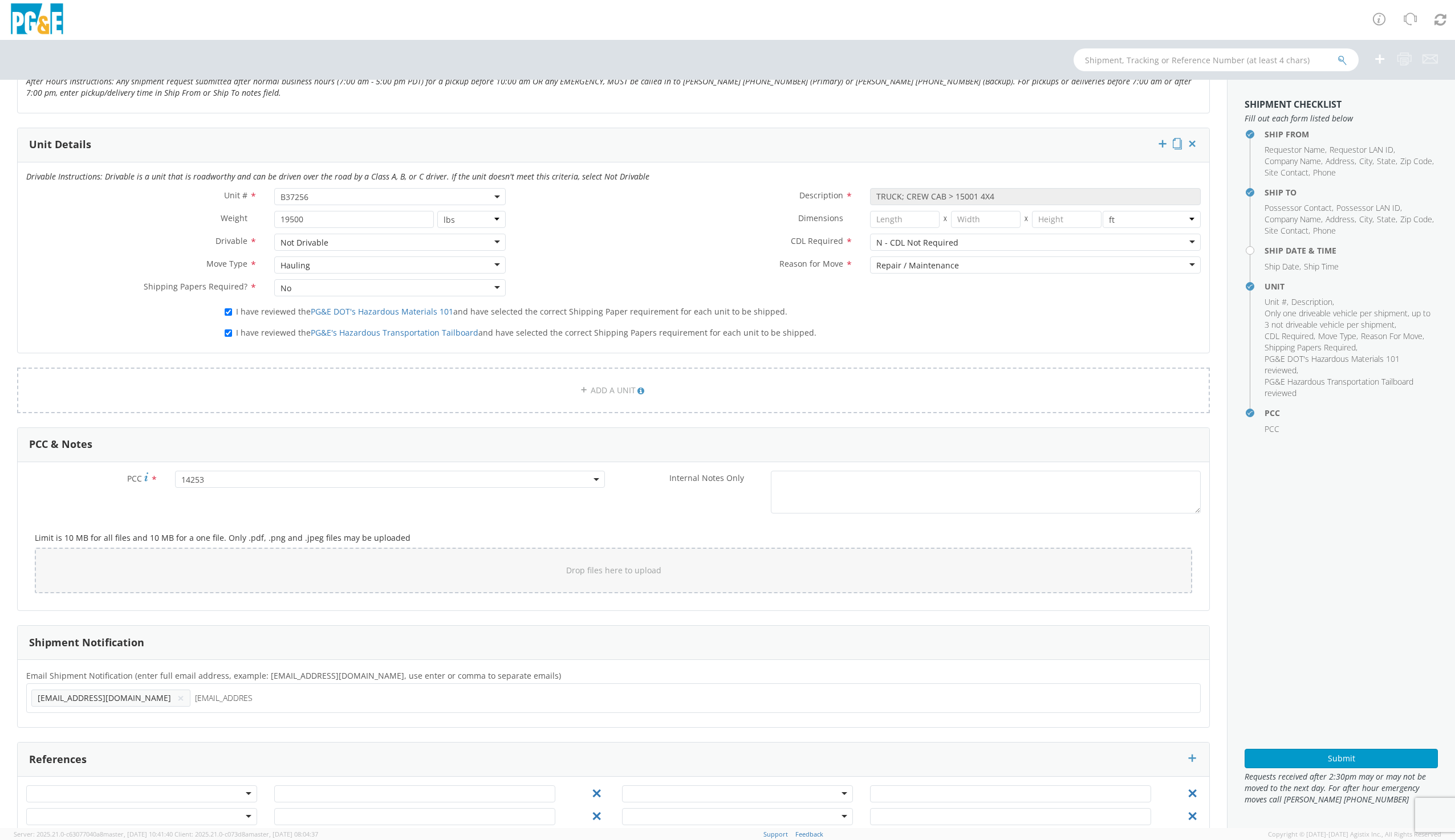
type input "RJTV@PGE.COM"
type input "[EMAIL_ADDRESS][DOMAIN_NAME]"
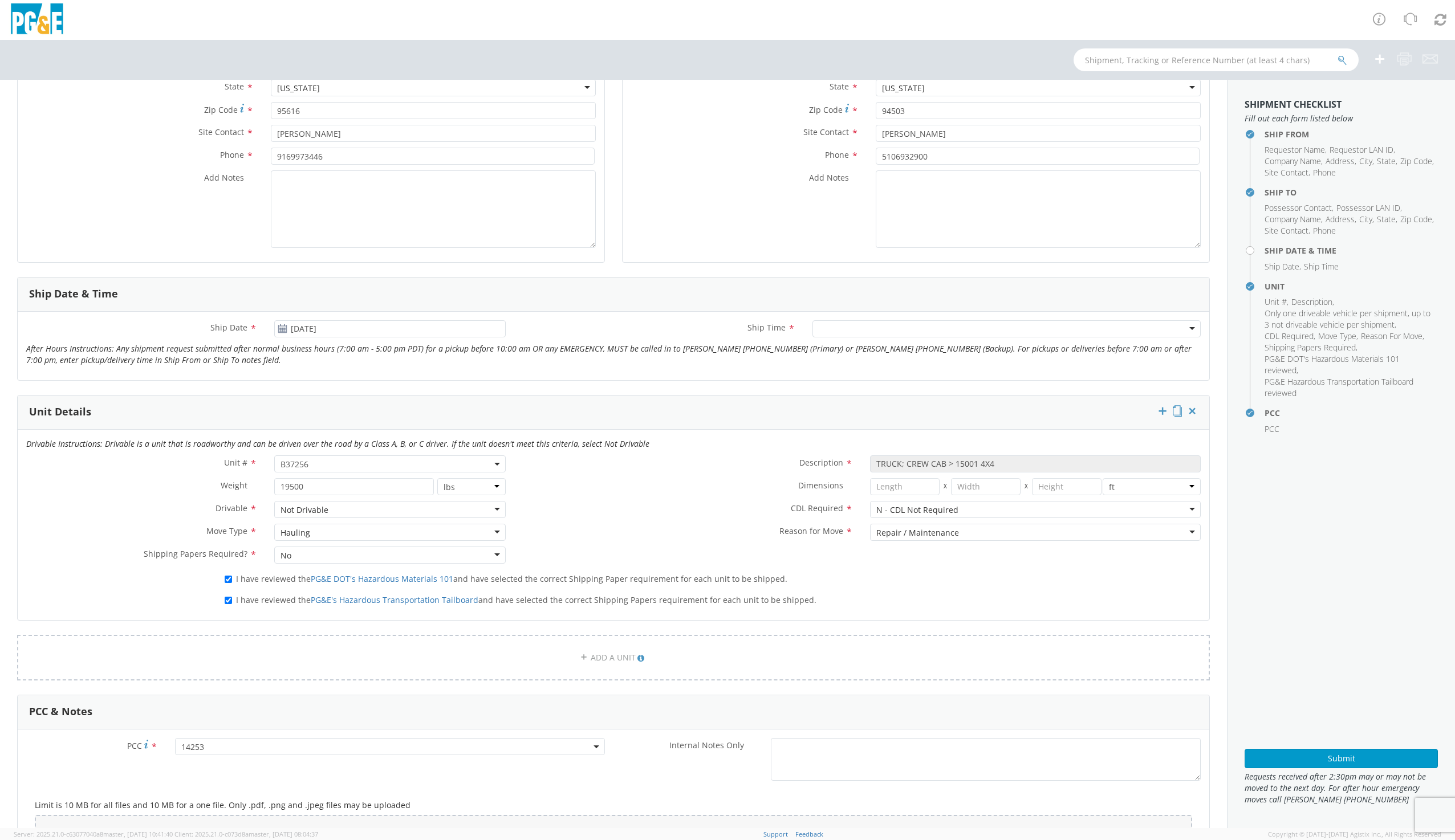
scroll to position [228, 0]
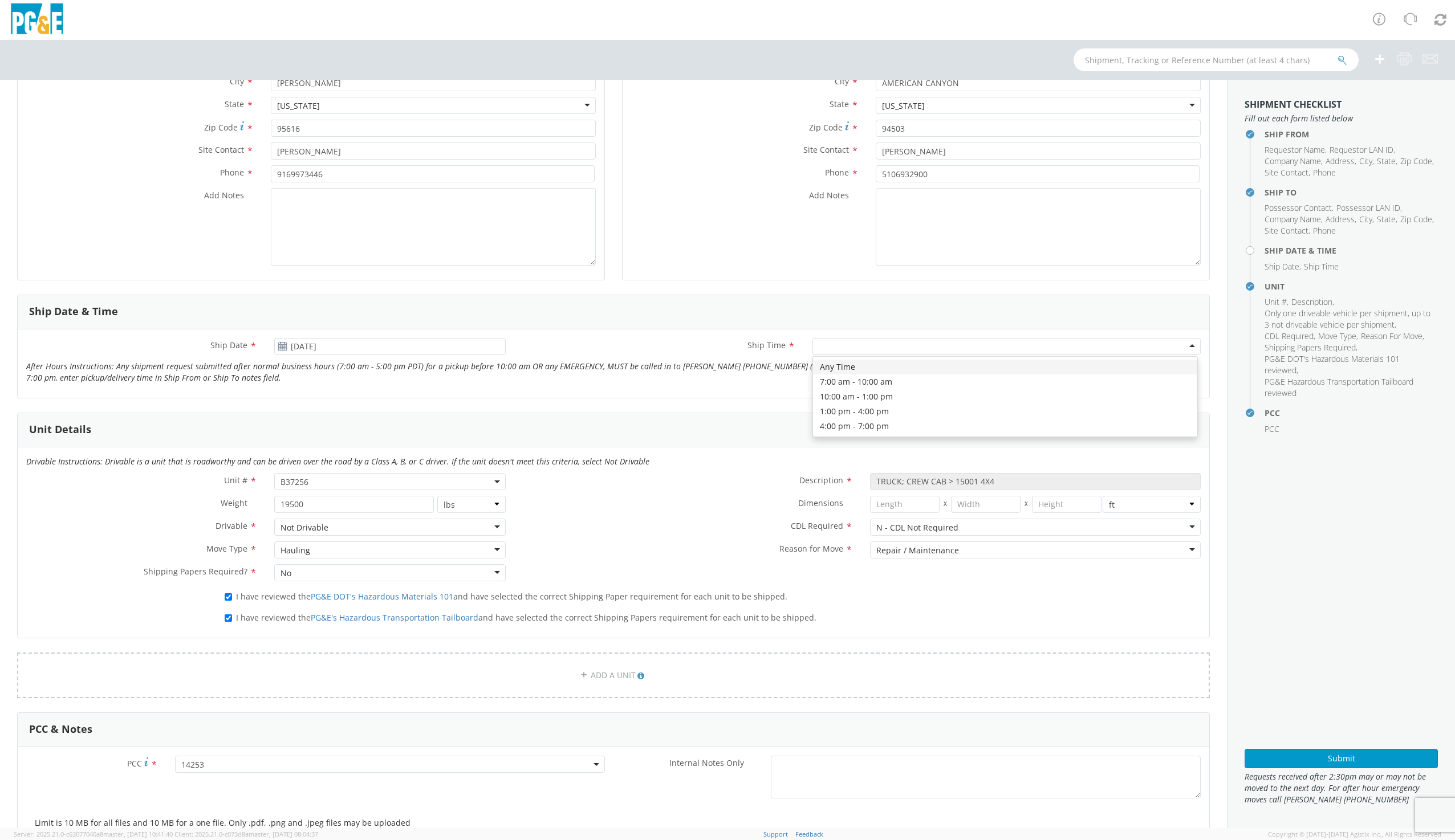
click at [842, 342] on div at bounding box center [1006, 346] width 388 height 17
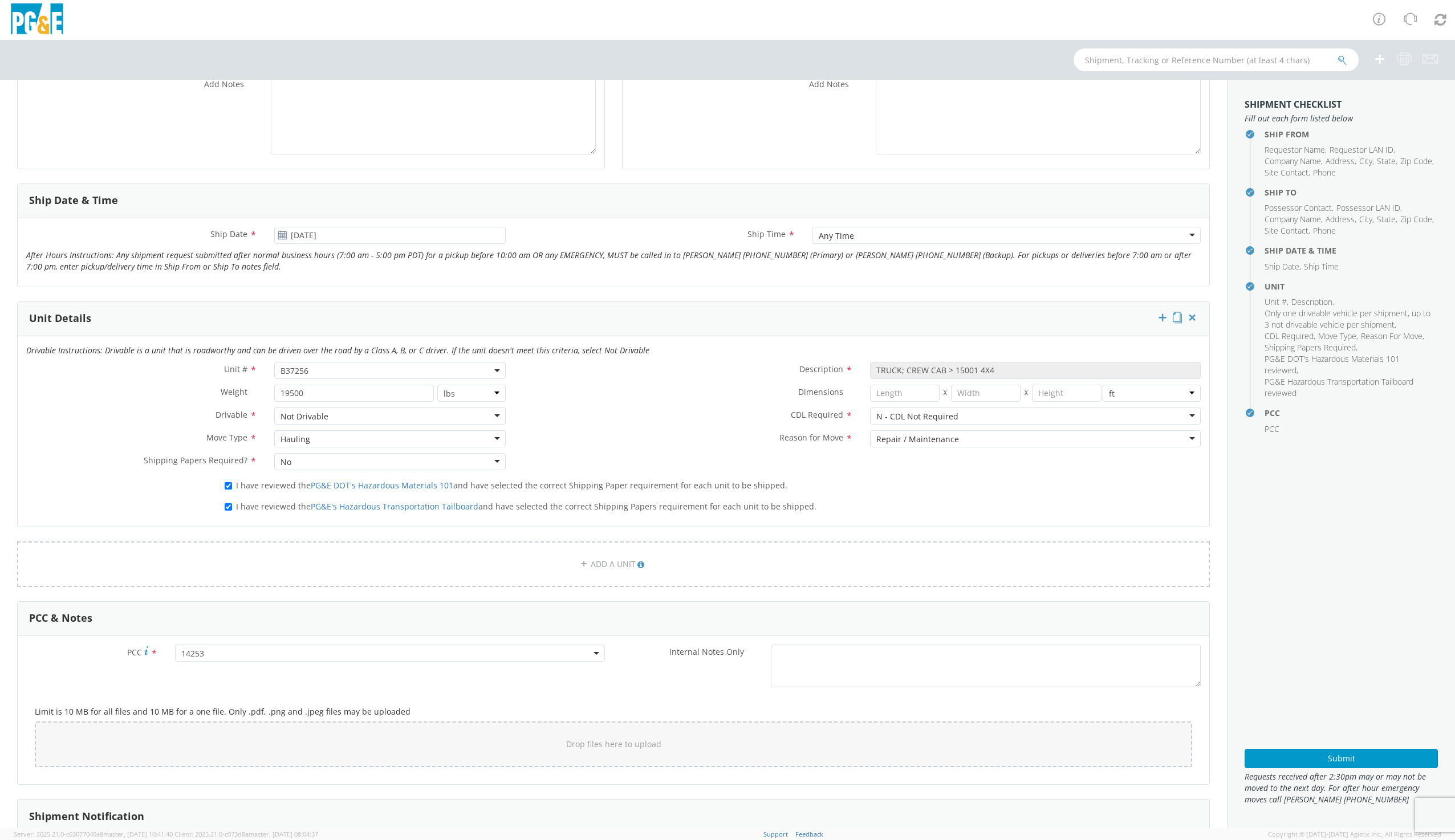
scroll to position [311, 0]
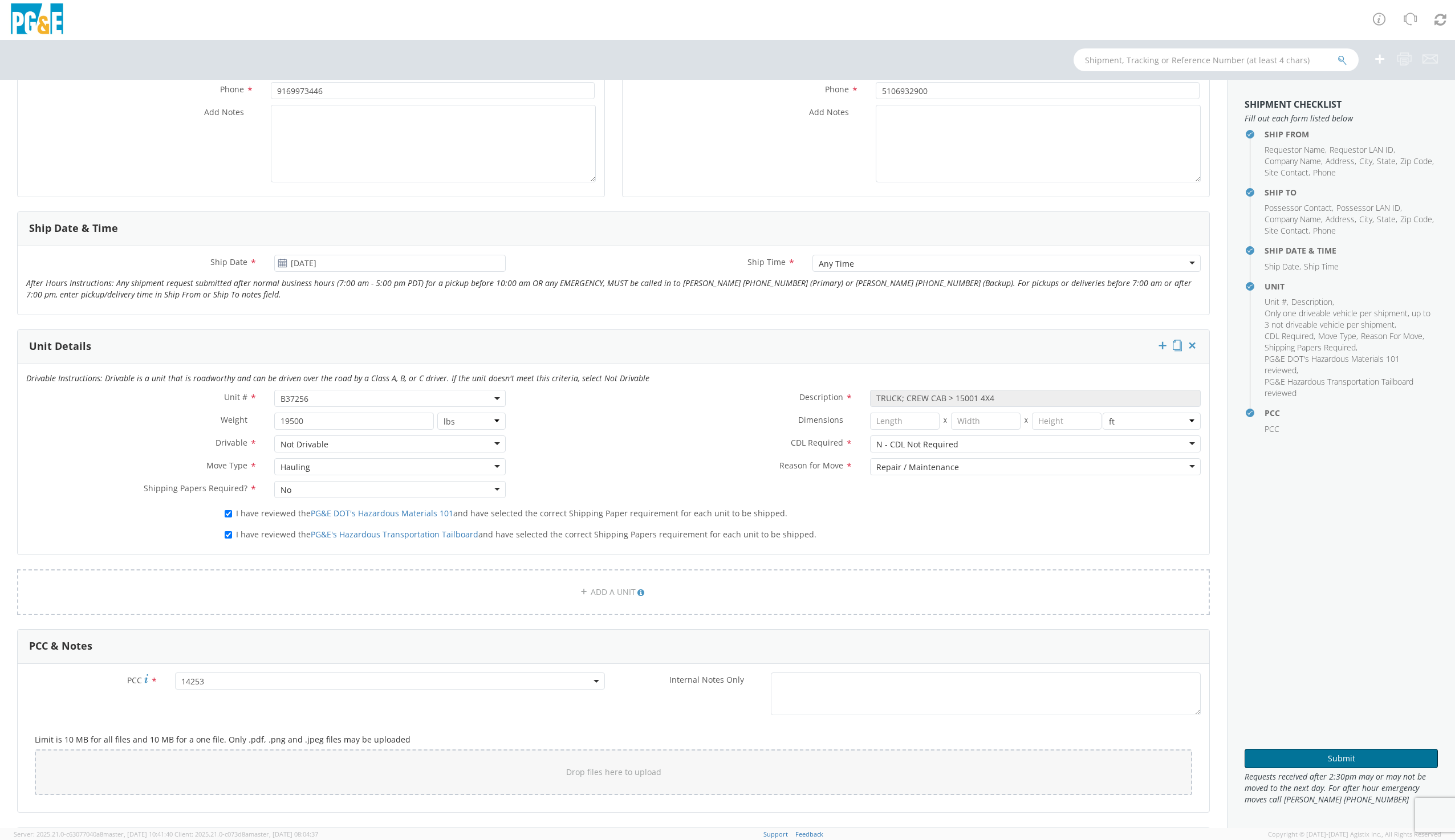
drag, startPoint x: 1342, startPoint y: 757, endPoint x: 587, endPoint y: 567, distance: 778.5
click at [692, 654] on div "For Transportation Services use only Ship From Location Location * Davis SC Dav…" at bounding box center [728, 453] width 1455 height 748
click at [342, 128] on textarea "Add Notes *" at bounding box center [433, 143] width 325 height 77
type textarea "UNIT WILL NEED TO BE HAULED ON FLATBED OR LOWBOY"
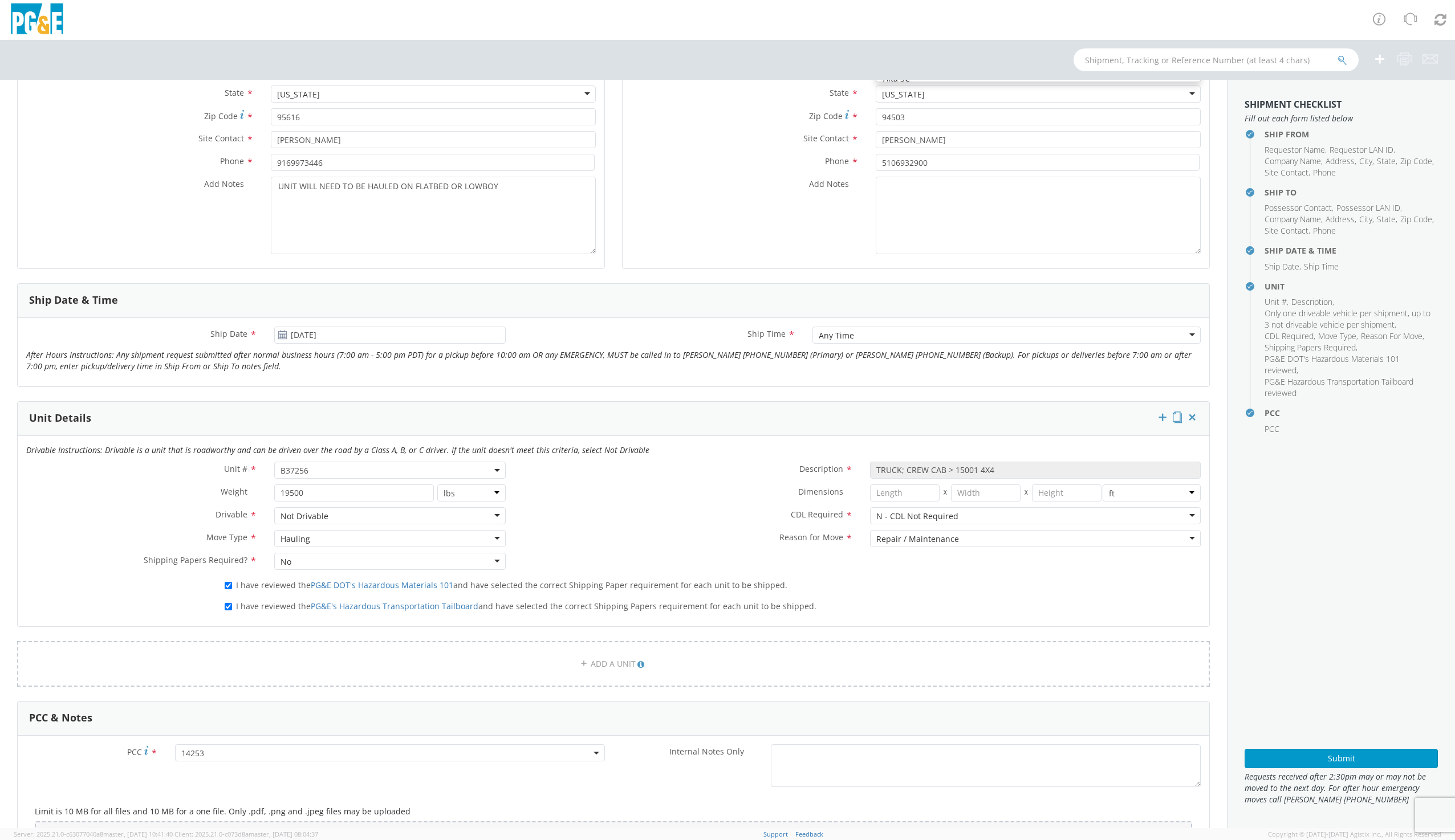
scroll to position [285, 0]
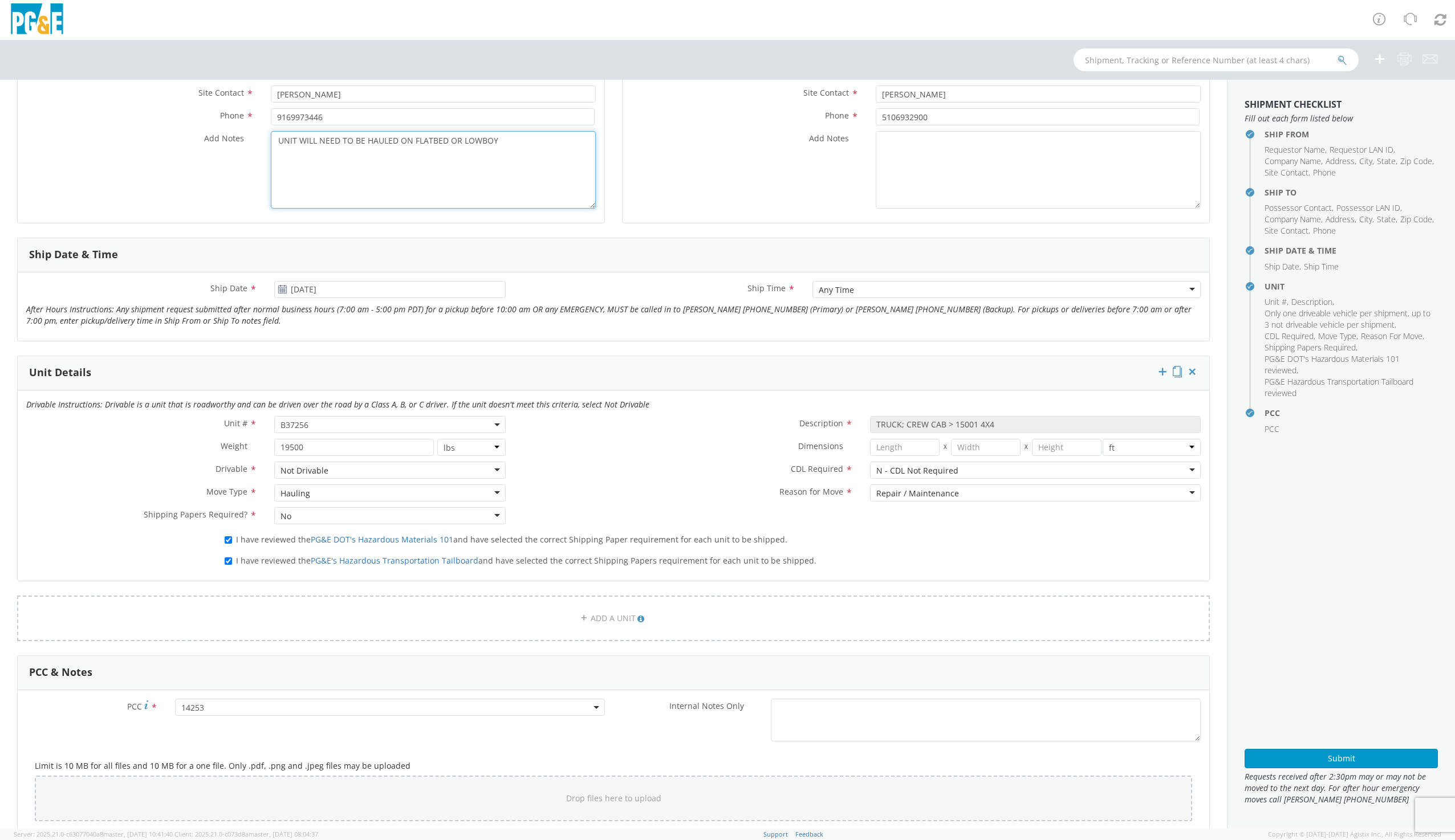
drag, startPoint x: 501, startPoint y: 135, endPoint x: 280, endPoint y: 141, distance: 221.1
click at [280, 141] on textarea "UNIT WILL NEED TO BE HAULED ON FLATBED OR LOWBOY" at bounding box center [433, 169] width 325 height 77
click at [276, 140] on textarea "UNIT WILL NEED TO BE HAULED ON FLATBED OR LOWBOY" at bounding box center [433, 169] width 325 height 77
drag, startPoint x: 276, startPoint y: 140, endPoint x: 505, endPoint y: 142, distance: 229.0
click at [505, 142] on textarea "UNIT WILL NEED TO BE HAULED ON FLATBED OR LOWBOY" at bounding box center [433, 169] width 325 height 77
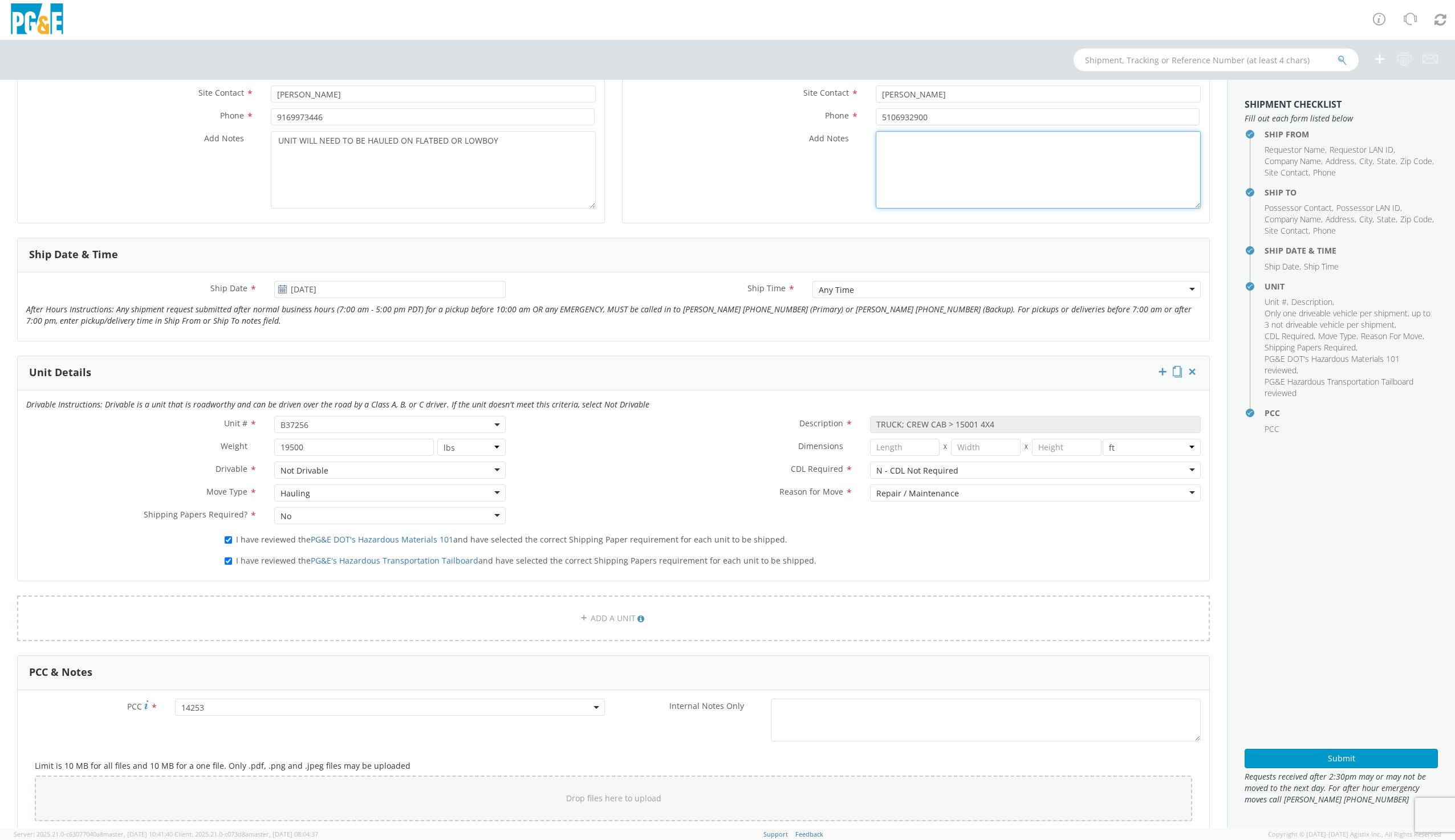
click at [911, 144] on textarea "Add Notes *" at bounding box center [1038, 169] width 325 height 77
paste textarea "UNIT WILL NEED TO BE HAULED ON FLATBED OR LOWBOY"
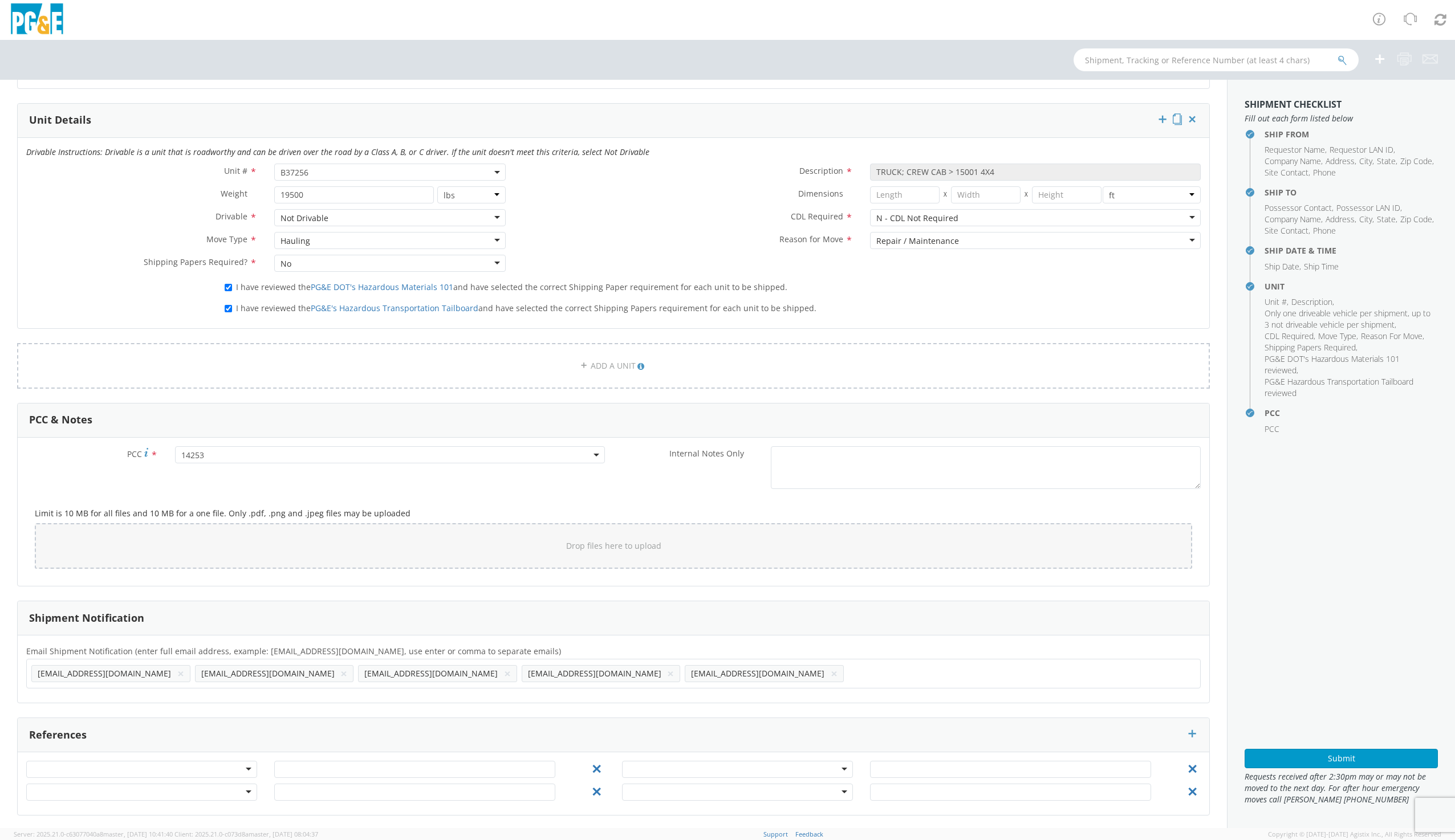
scroll to position [539, 0]
type textarea "UNIT WILL NEED TO BE HAULED ON FLATBED OR LOWBOY"
click at [1348, 755] on button "Submit" at bounding box center [1341, 758] width 193 height 19
